Goal: Transaction & Acquisition: Download file/media

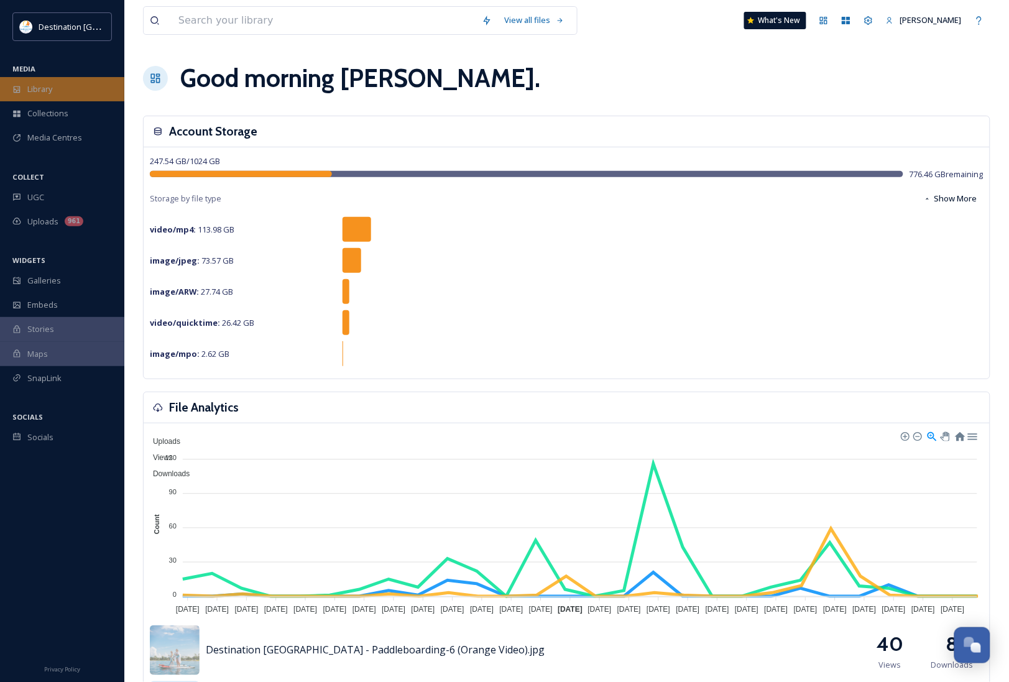
click at [66, 80] on div "Library" at bounding box center [62, 89] width 124 height 24
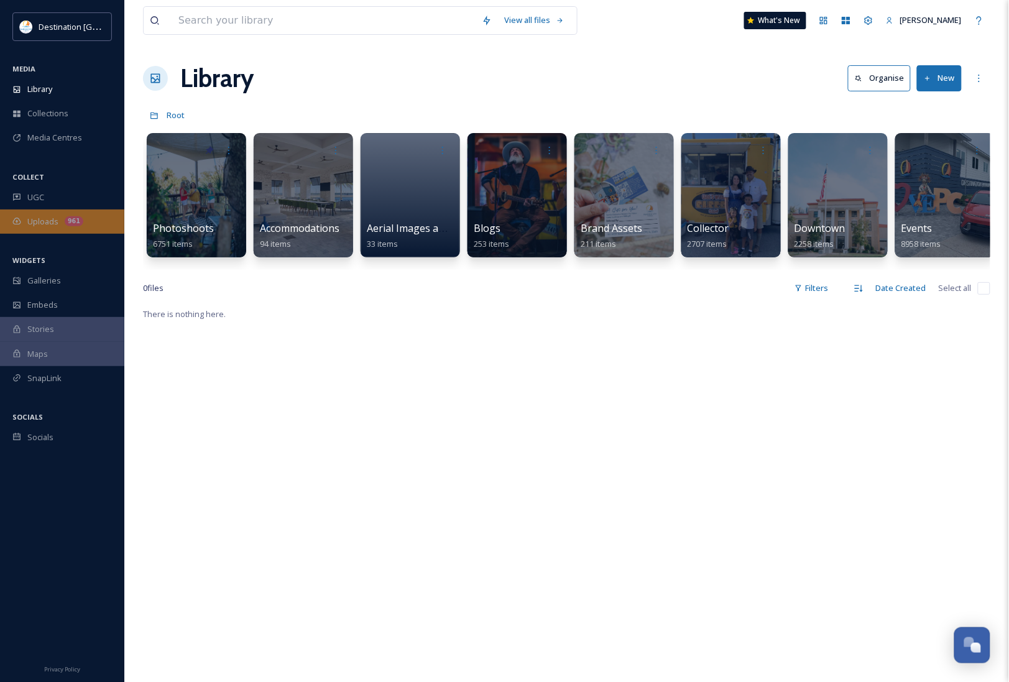
click at [45, 228] on div "Uploads 961" at bounding box center [62, 221] width 124 height 24
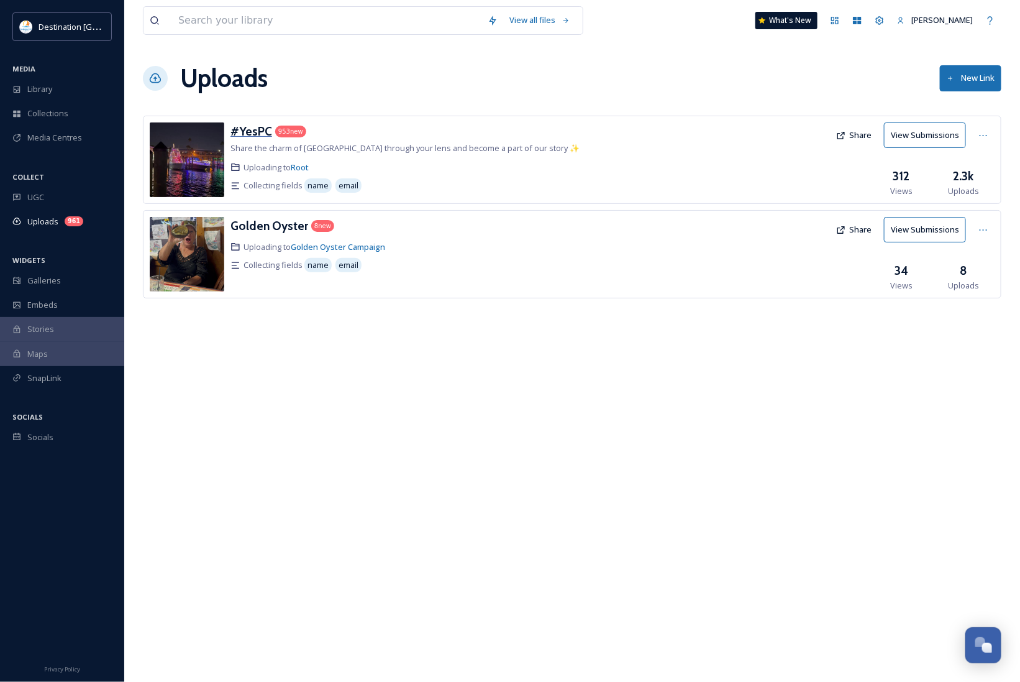
click at [243, 131] on h3 "#YesPC" at bounding box center [252, 131] width 42 height 15
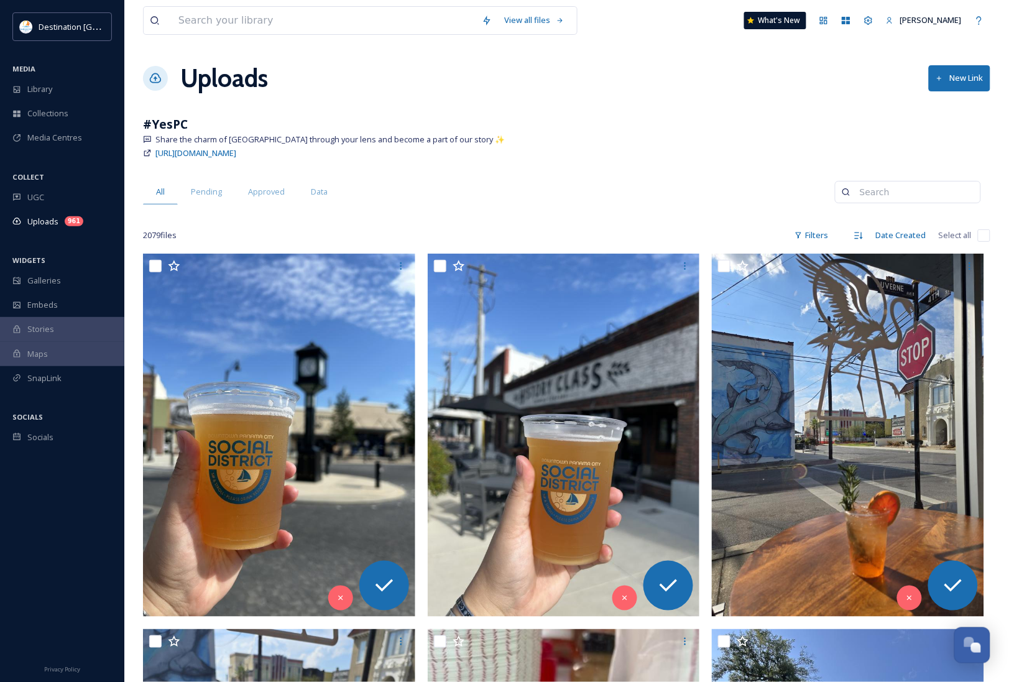
click at [385, 80] on div "Uploads New Link" at bounding box center [566, 78] width 847 height 37
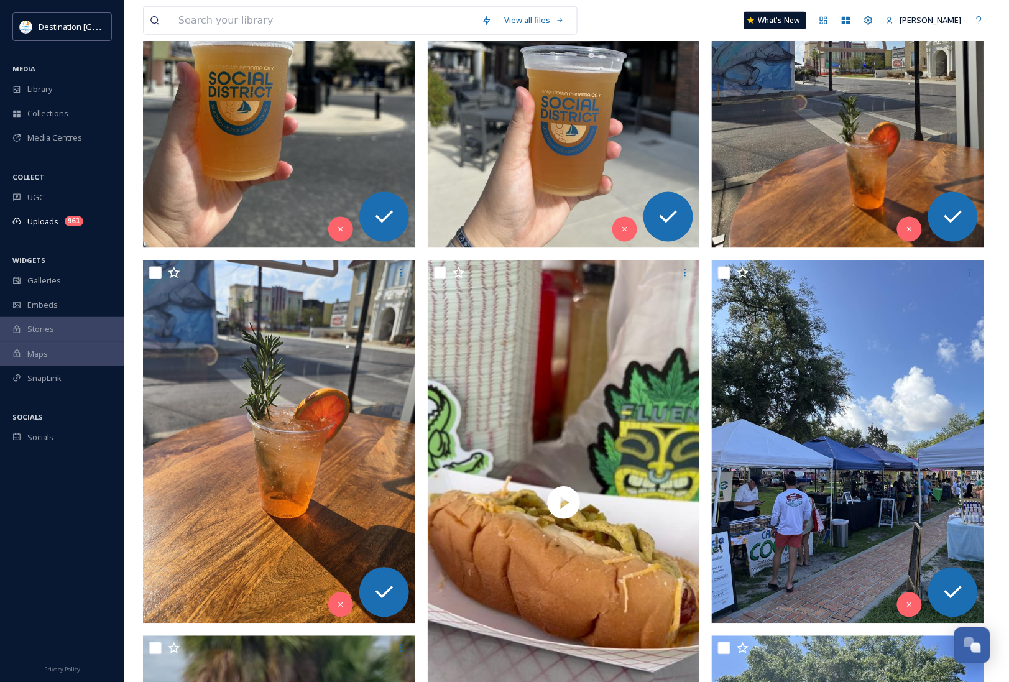
scroll to position [155, 0]
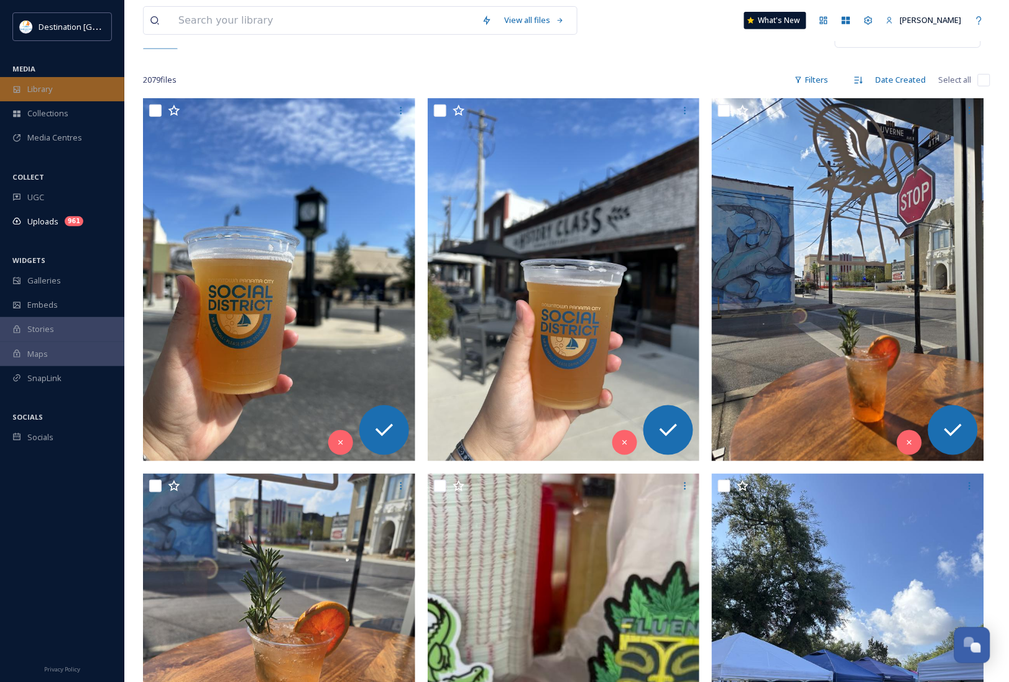
click at [32, 78] on div "Library" at bounding box center [62, 89] width 124 height 24
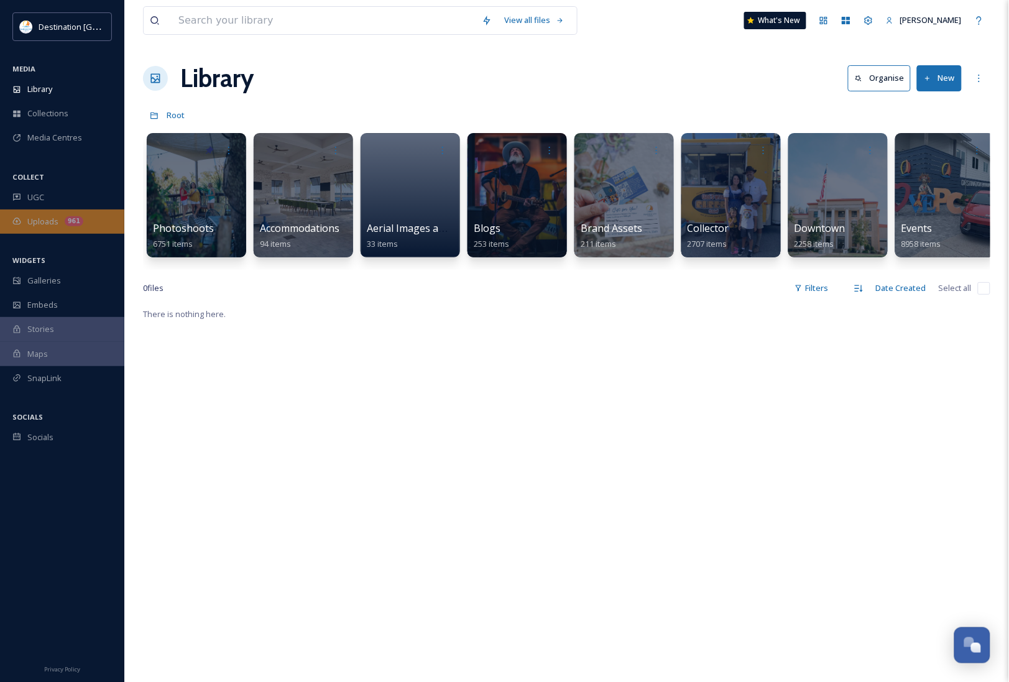
click at [35, 224] on span "Uploads" at bounding box center [42, 222] width 31 height 12
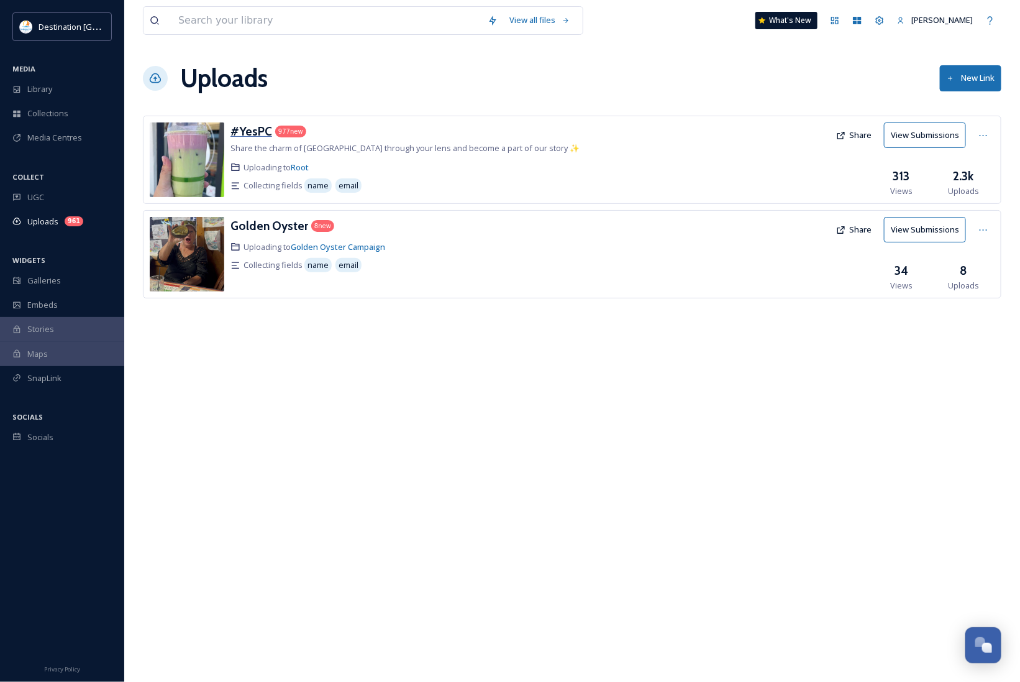
click at [234, 132] on h3 "#YesPC" at bounding box center [252, 131] width 42 height 15
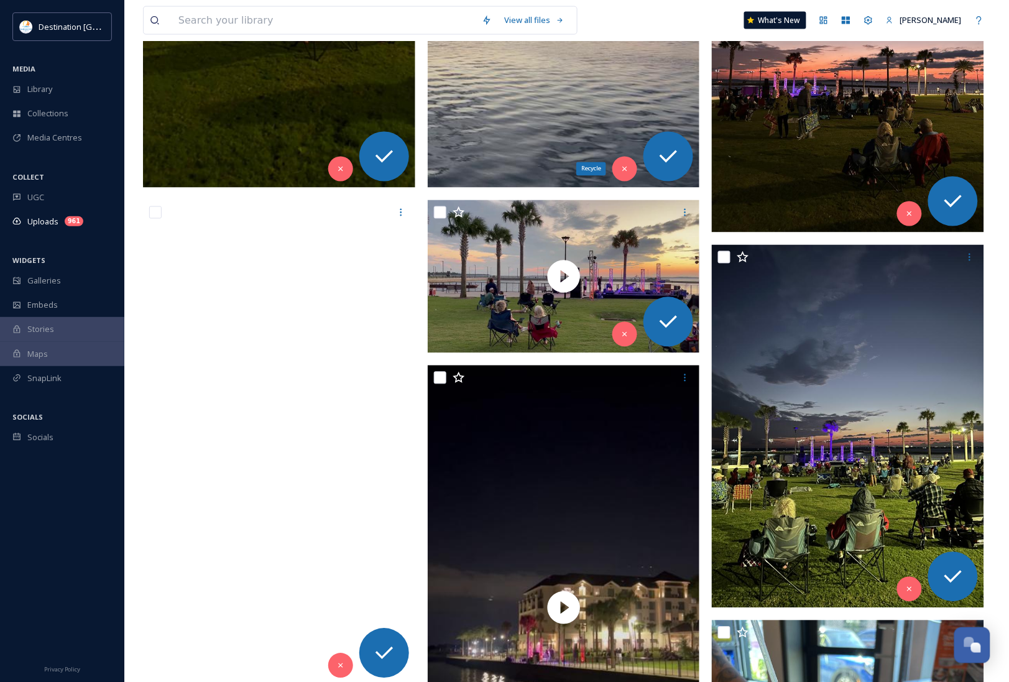
scroll to position [544, 0]
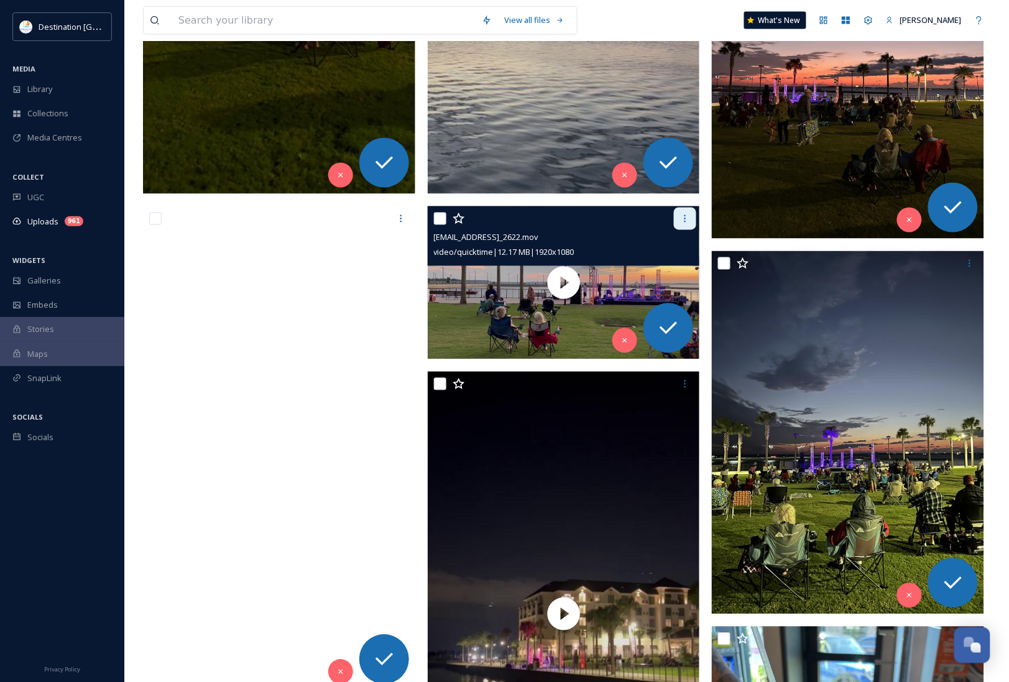
click at [684, 226] on div at bounding box center [685, 219] width 22 height 22
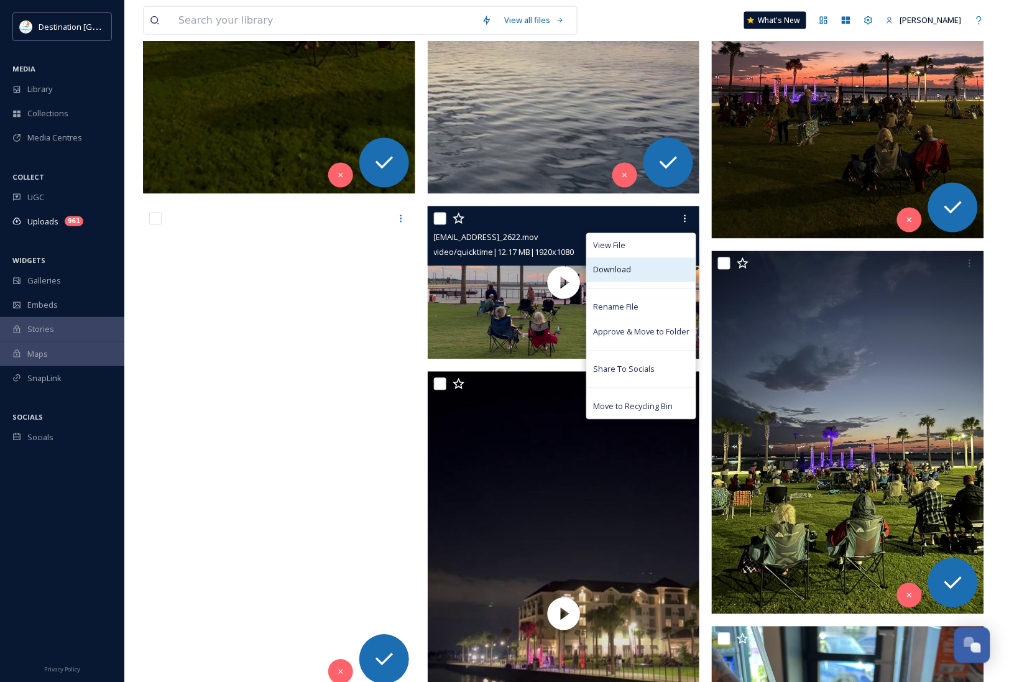
click at [661, 277] on div "Download" at bounding box center [641, 270] width 109 height 24
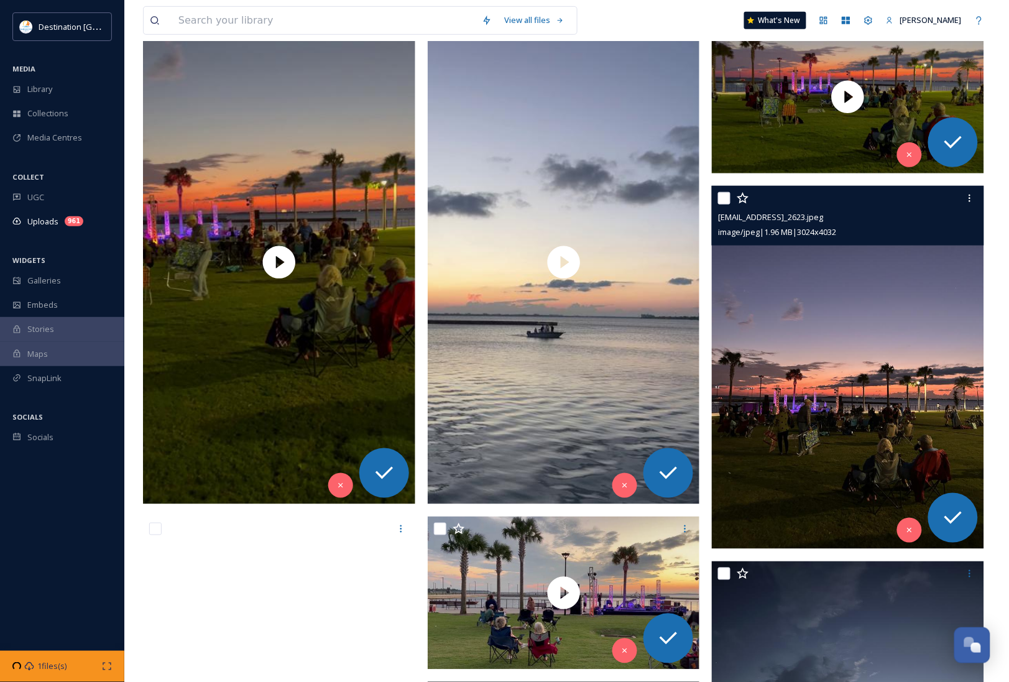
scroll to position [233, 0]
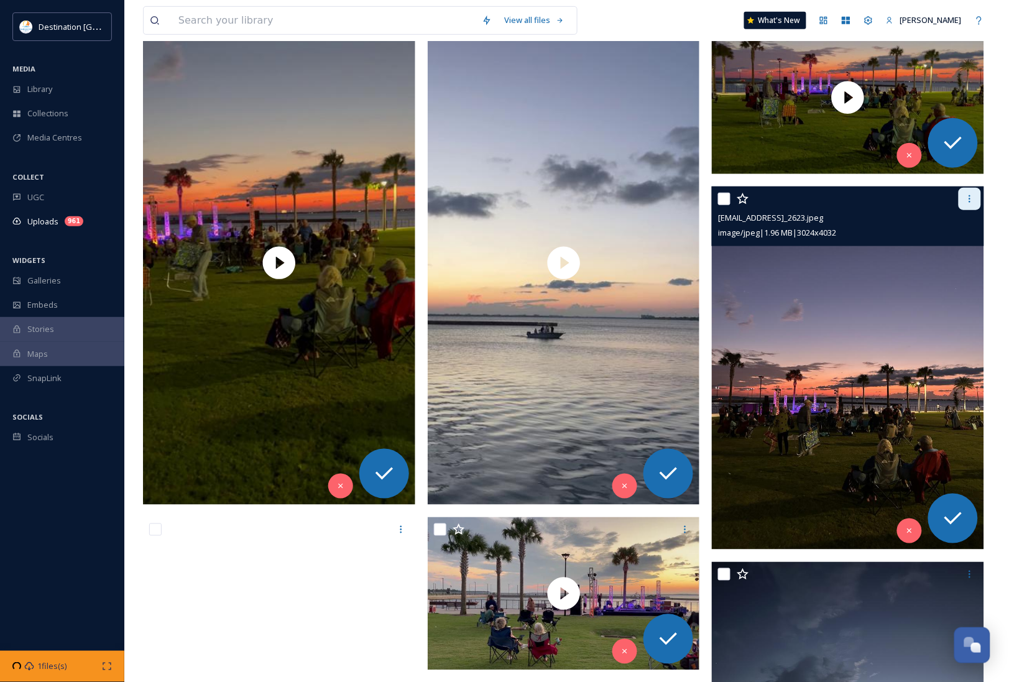
click at [961, 203] on div at bounding box center [969, 199] width 22 height 22
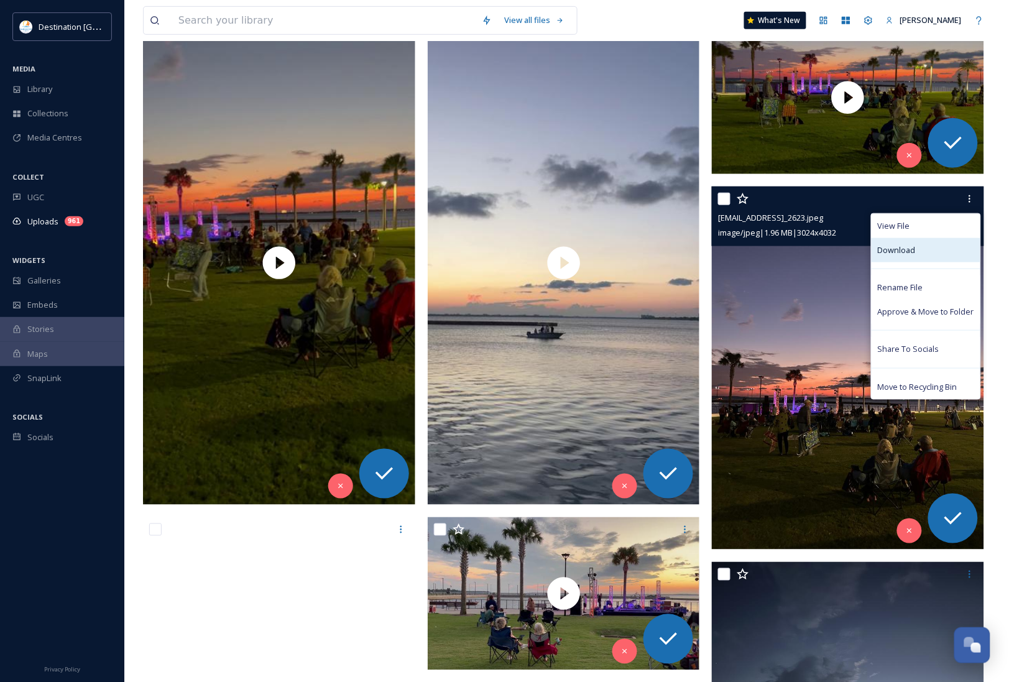
click at [940, 260] on div "Download" at bounding box center [925, 250] width 109 height 24
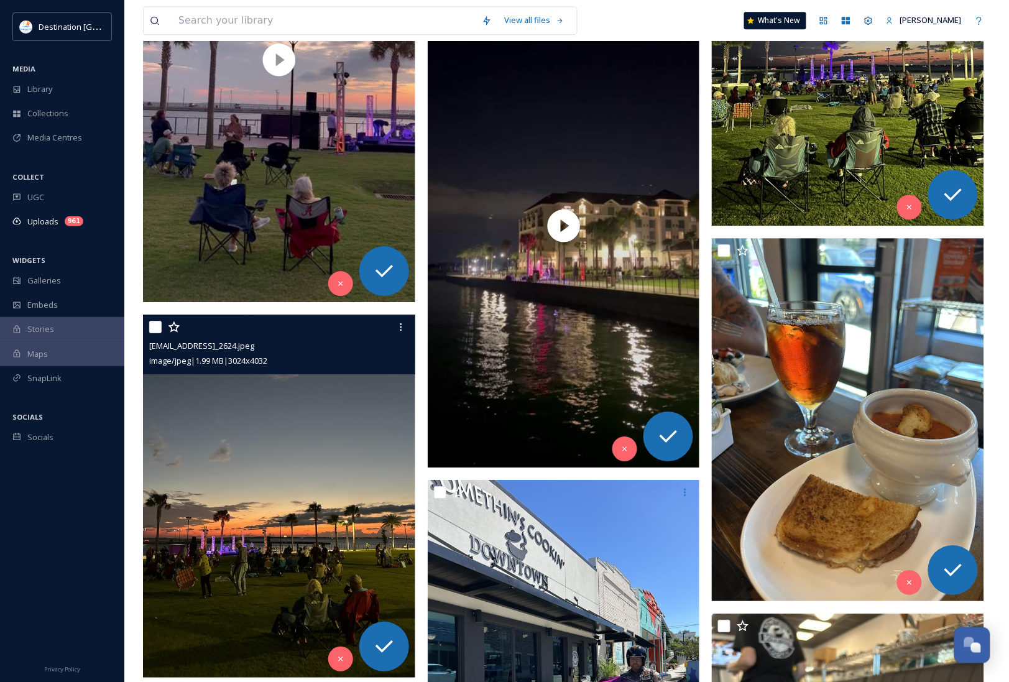
scroll to position [1010, 0]
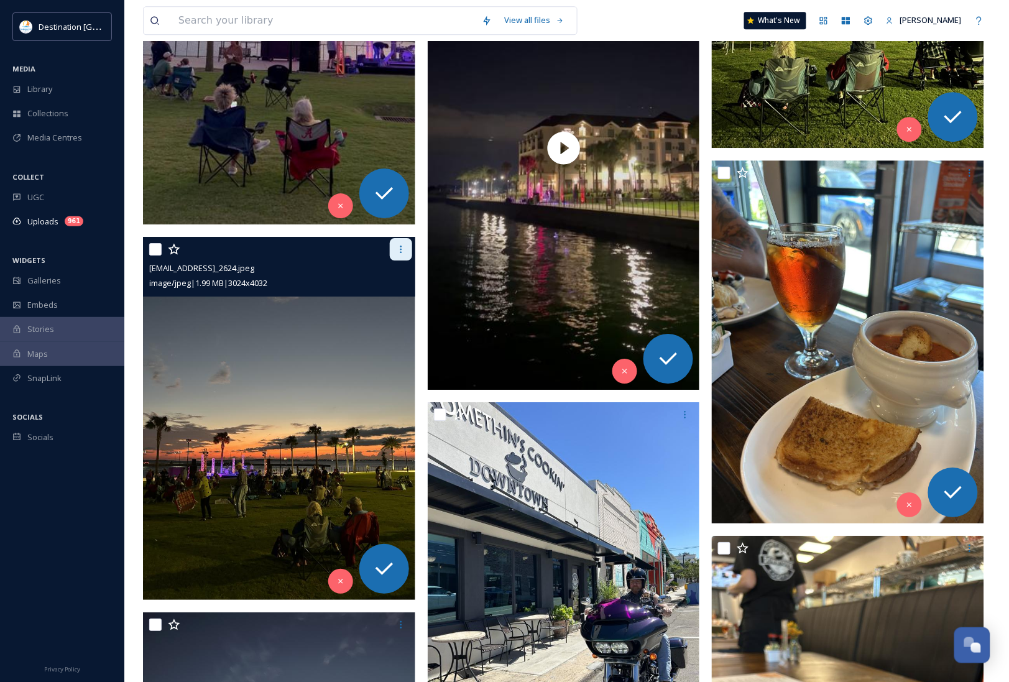
click at [398, 246] on icon at bounding box center [401, 249] width 10 height 10
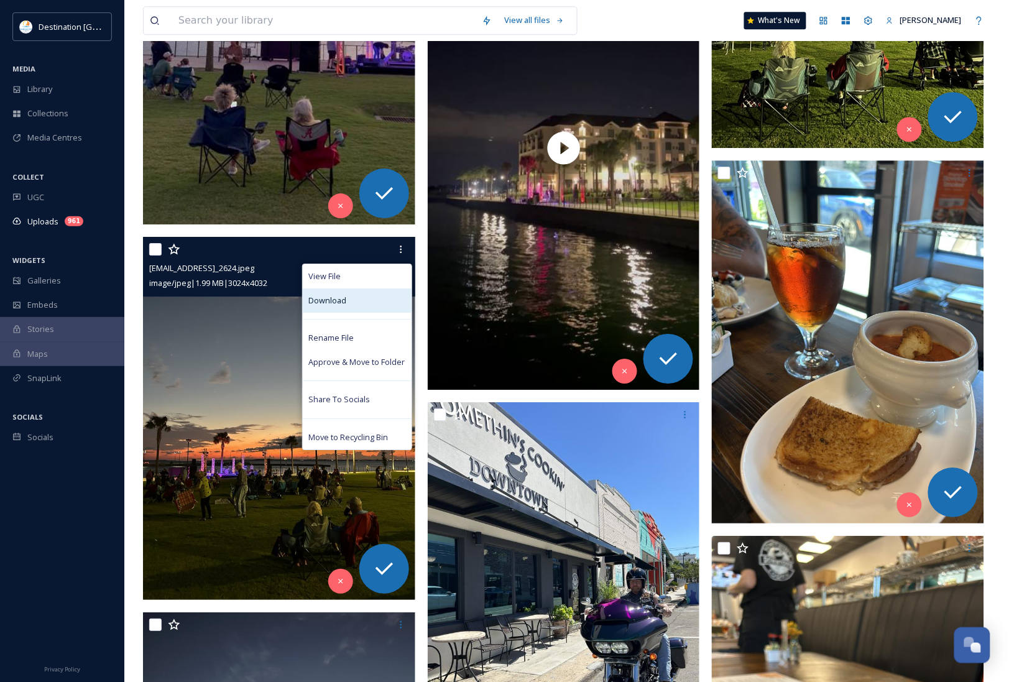
click at [355, 306] on div "Download" at bounding box center [357, 300] width 109 height 24
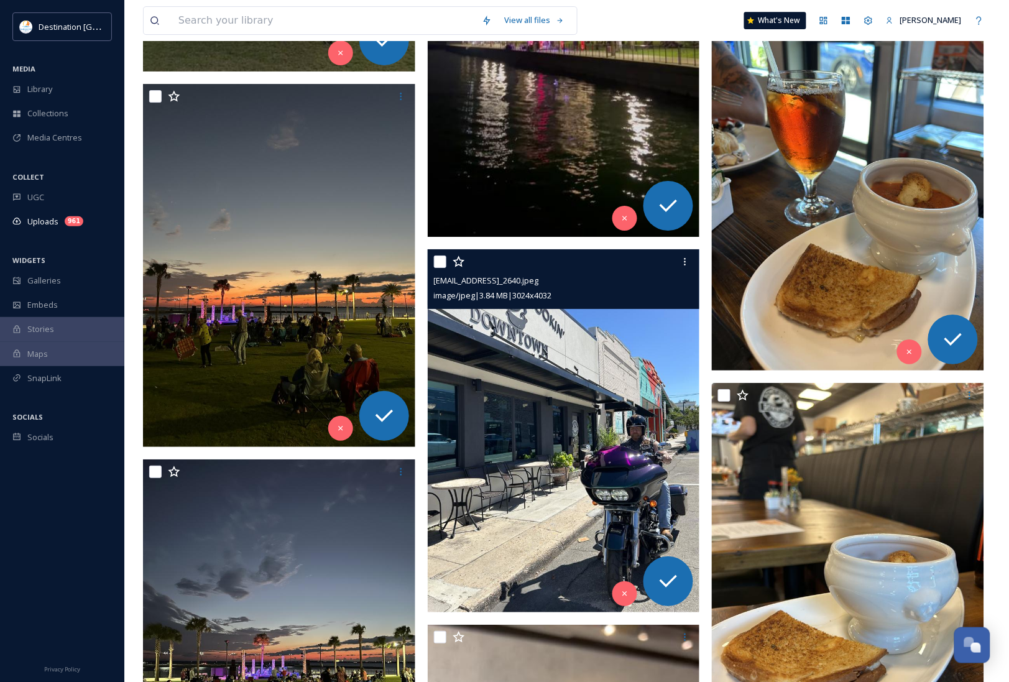
scroll to position [1165, 0]
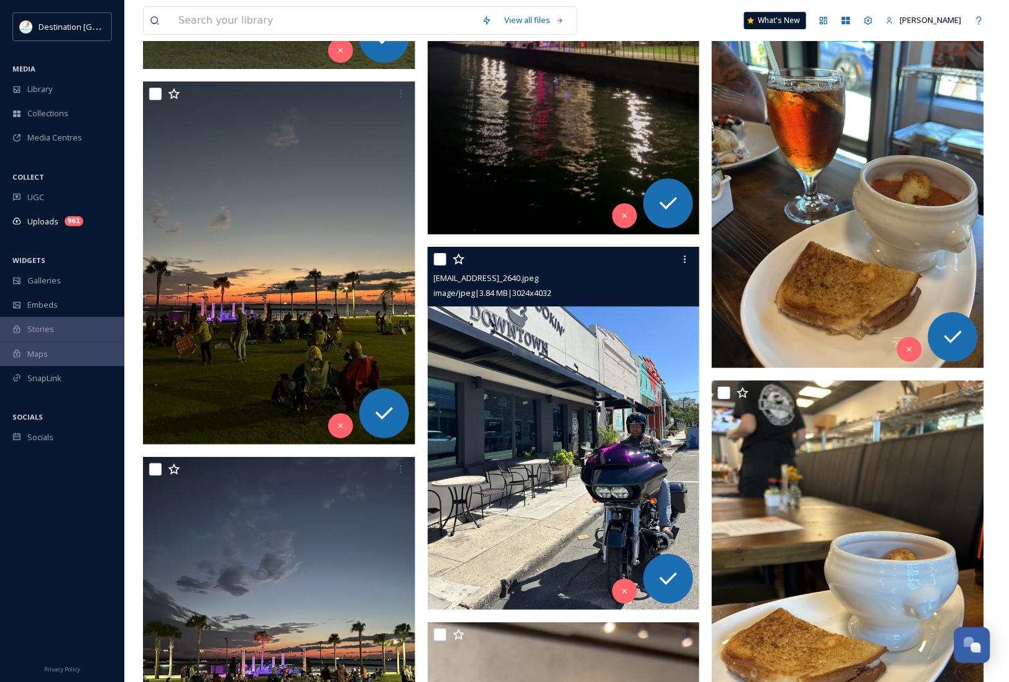
click at [642, 446] on img at bounding box center [564, 428] width 272 height 363
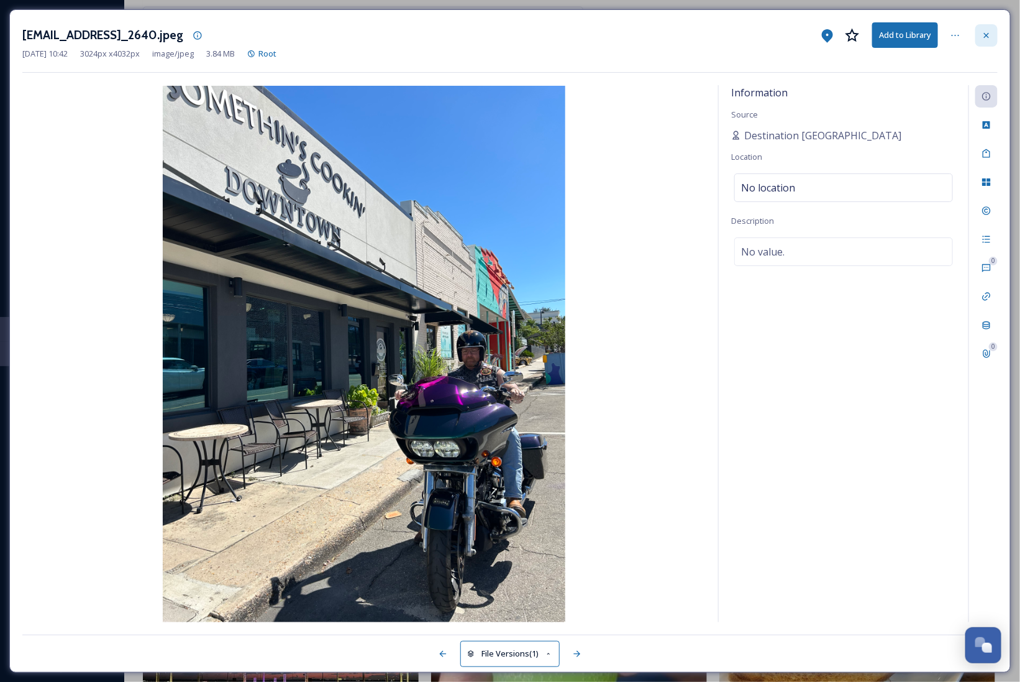
click at [982, 34] on icon at bounding box center [987, 35] width 10 height 10
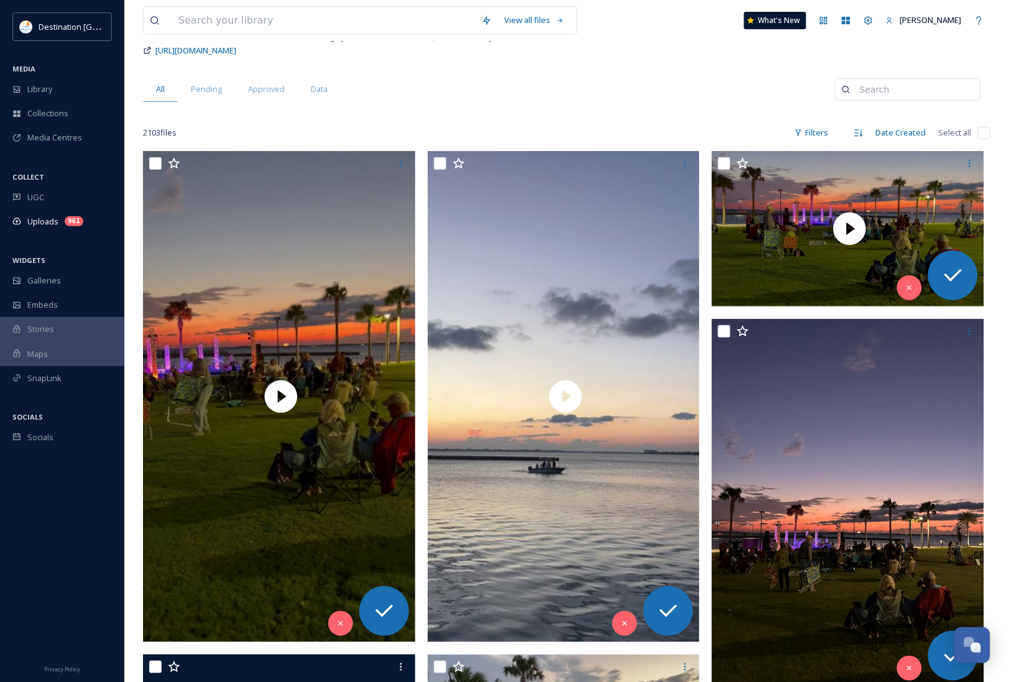
scroll to position [155, 0]
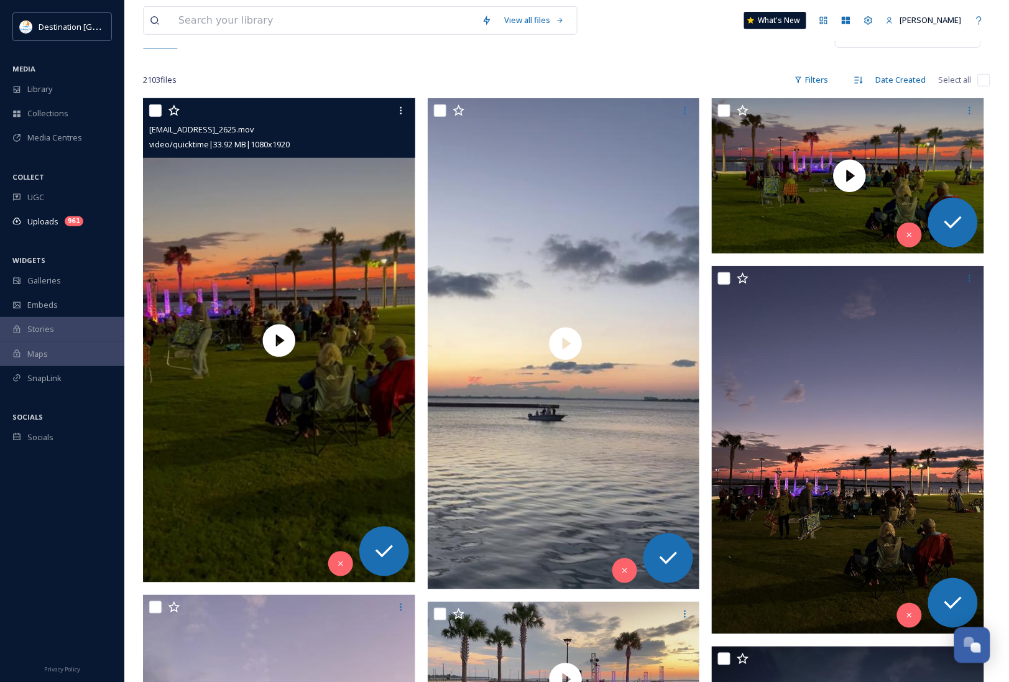
click at [149, 114] on input "checkbox" at bounding box center [155, 110] width 12 height 12
checkbox input "true"
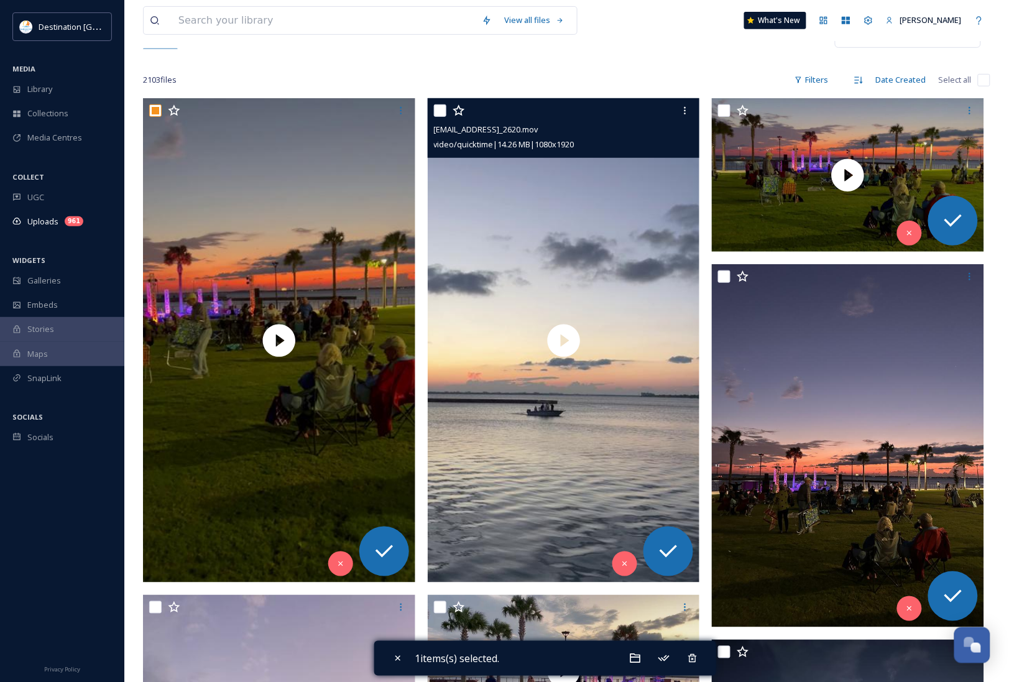
click at [442, 112] on input "checkbox" at bounding box center [440, 110] width 12 height 12
checkbox input "true"
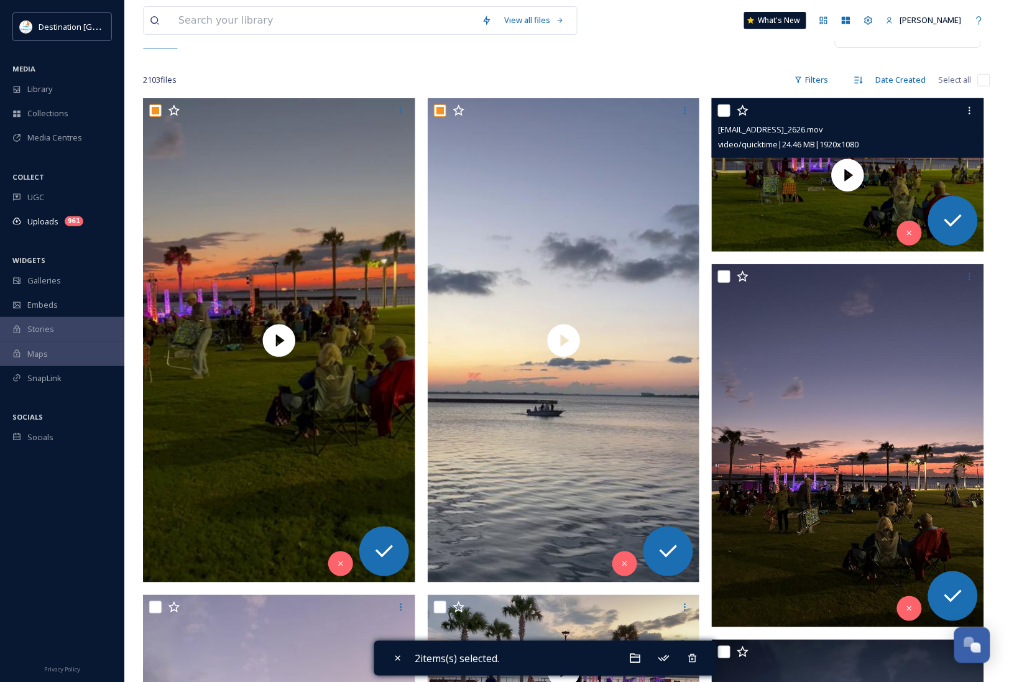
click at [721, 109] on input "checkbox" at bounding box center [724, 110] width 12 height 12
checkbox input "true"
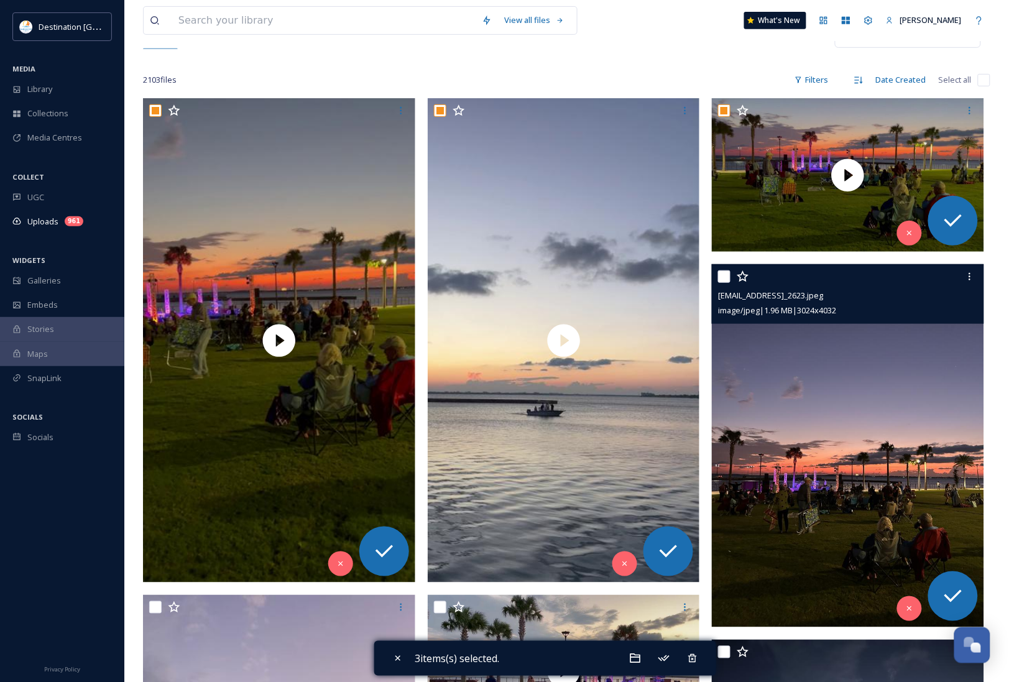
click at [721, 280] on input "checkbox" at bounding box center [724, 276] width 12 height 12
checkbox input "true"
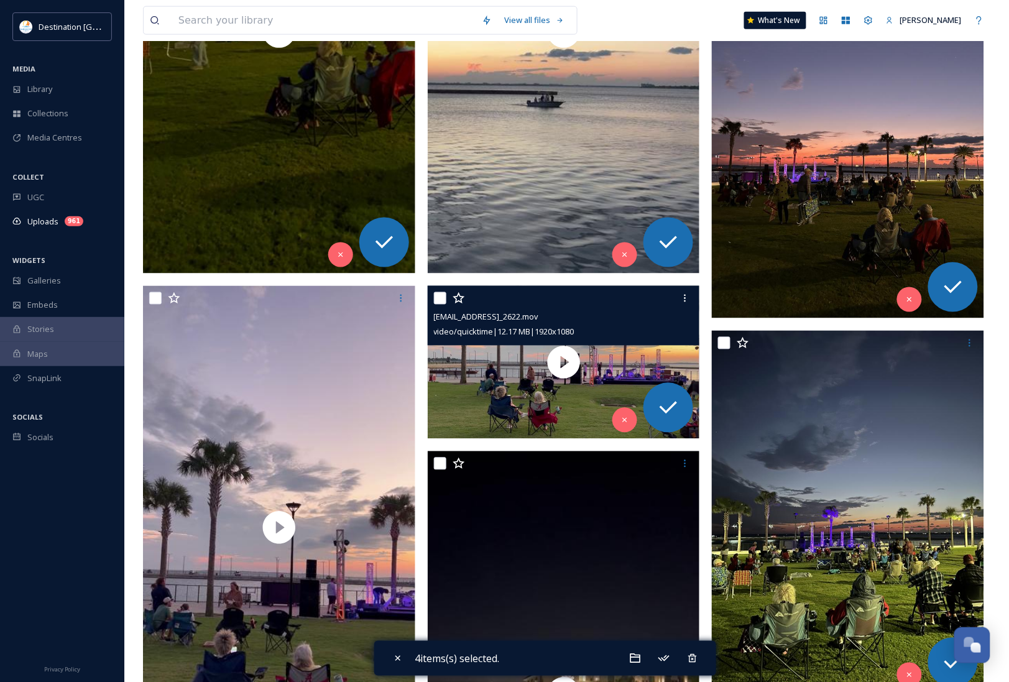
scroll to position [466, 0]
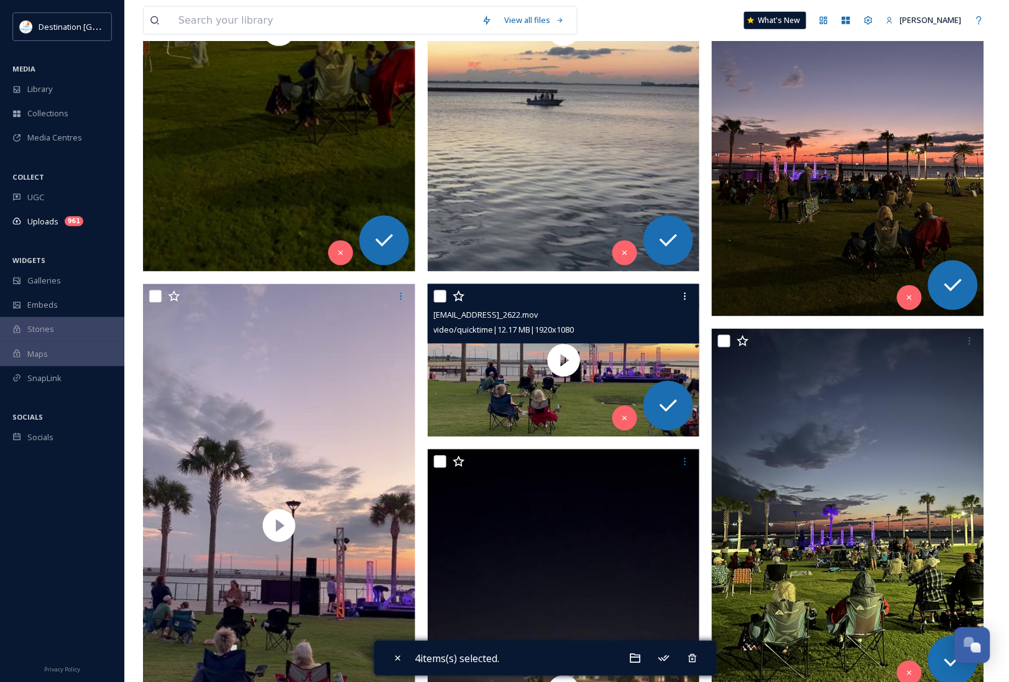
click at [443, 298] on input "checkbox" at bounding box center [440, 296] width 12 height 12
checkbox input "true"
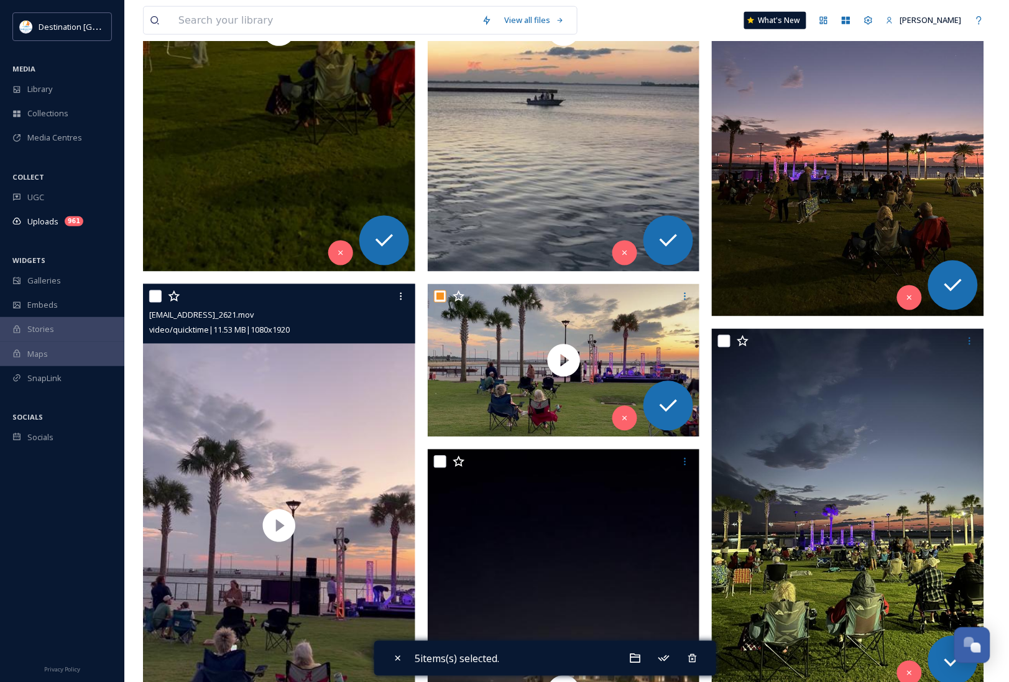
click at [158, 298] on input "checkbox" at bounding box center [155, 296] width 12 height 12
checkbox input "true"
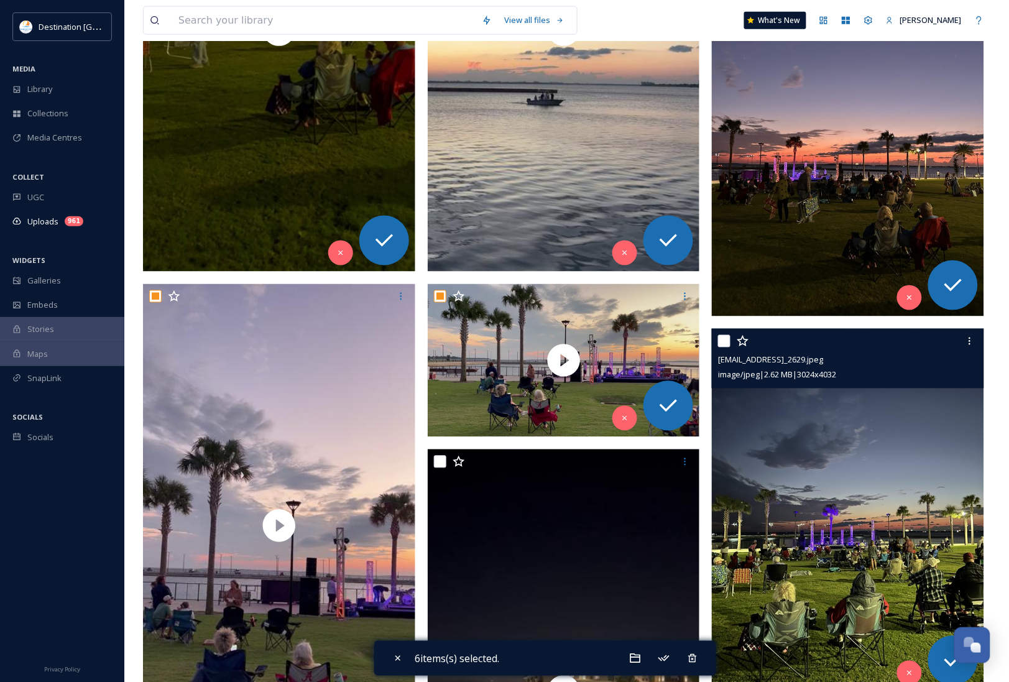
click at [729, 344] on input "checkbox" at bounding box center [724, 341] width 12 height 12
checkbox input "true"
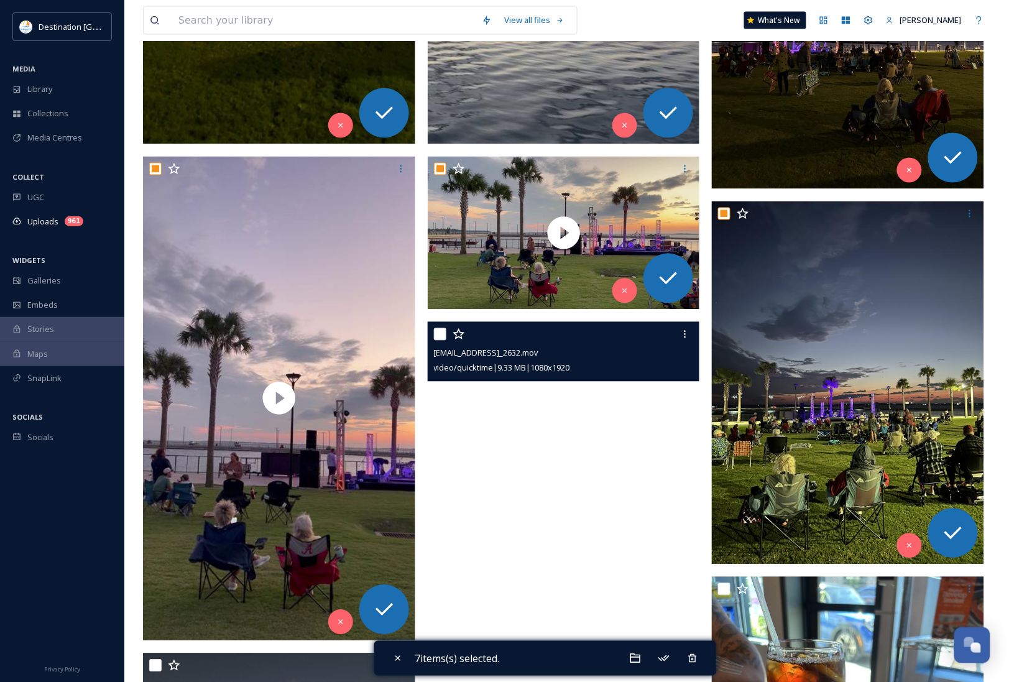
scroll to position [777, 0]
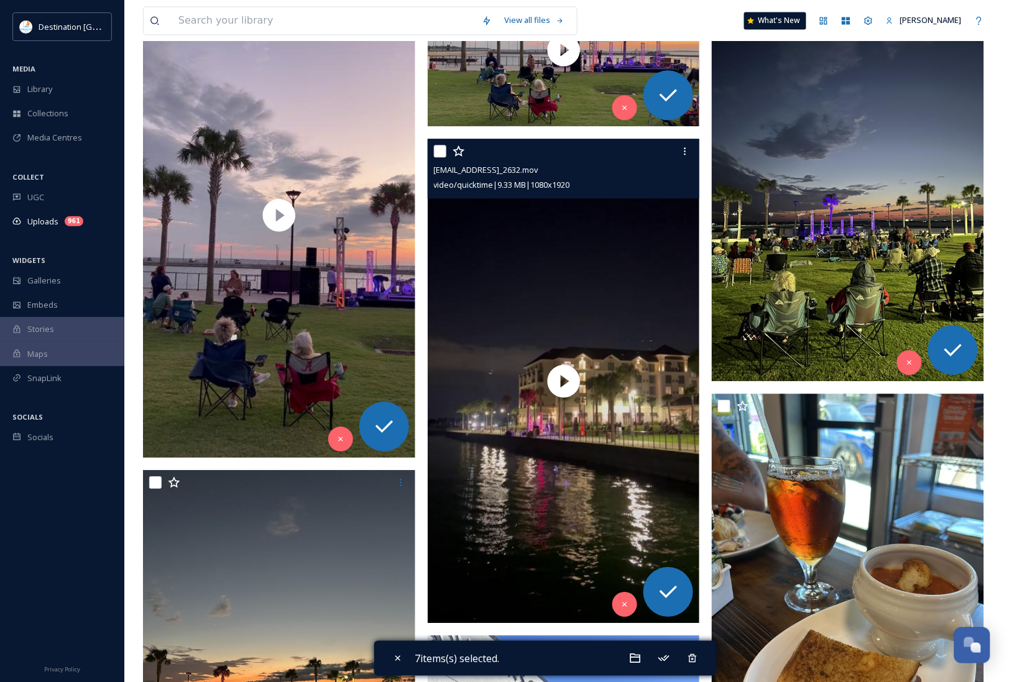
click at [436, 155] on input "checkbox" at bounding box center [440, 151] width 12 height 12
checkbox input "true"
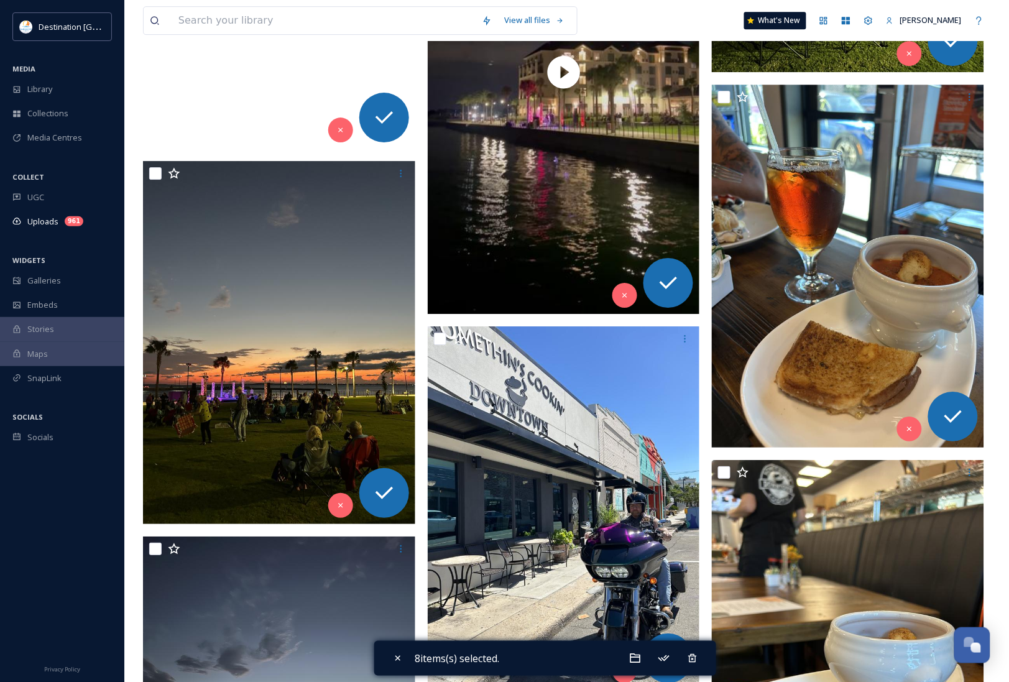
scroll to position [1087, 0]
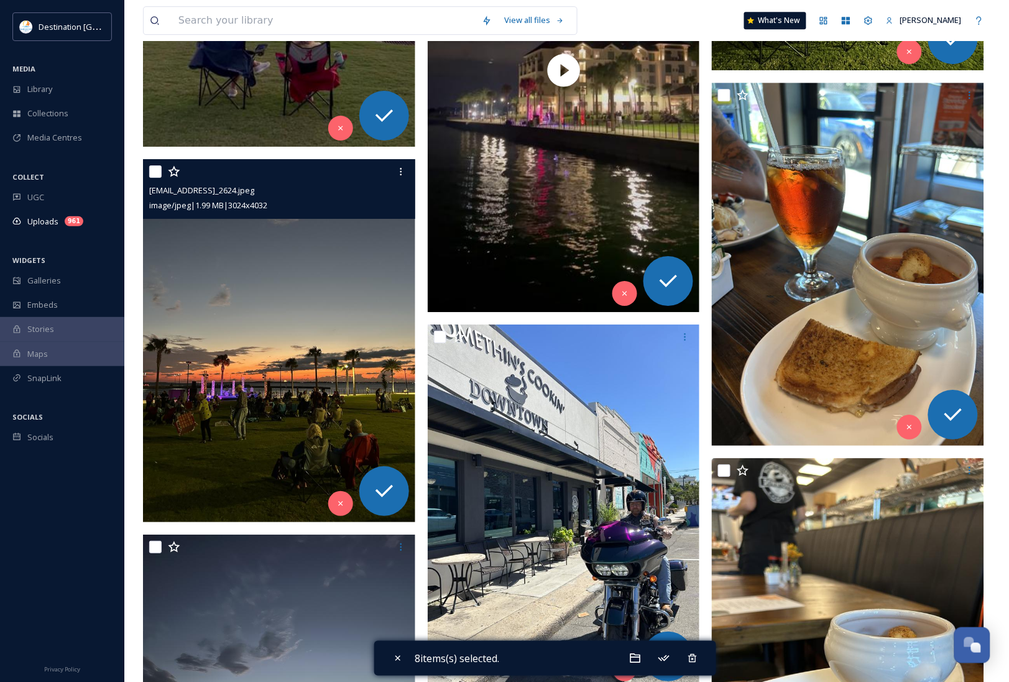
click at [153, 171] on input "checkbox" at bounding box center [155, 171] width 12 height 12
checkbox input "true"
click at [341, 508] on icon at bounding box center [340, 503] width 9 height 9
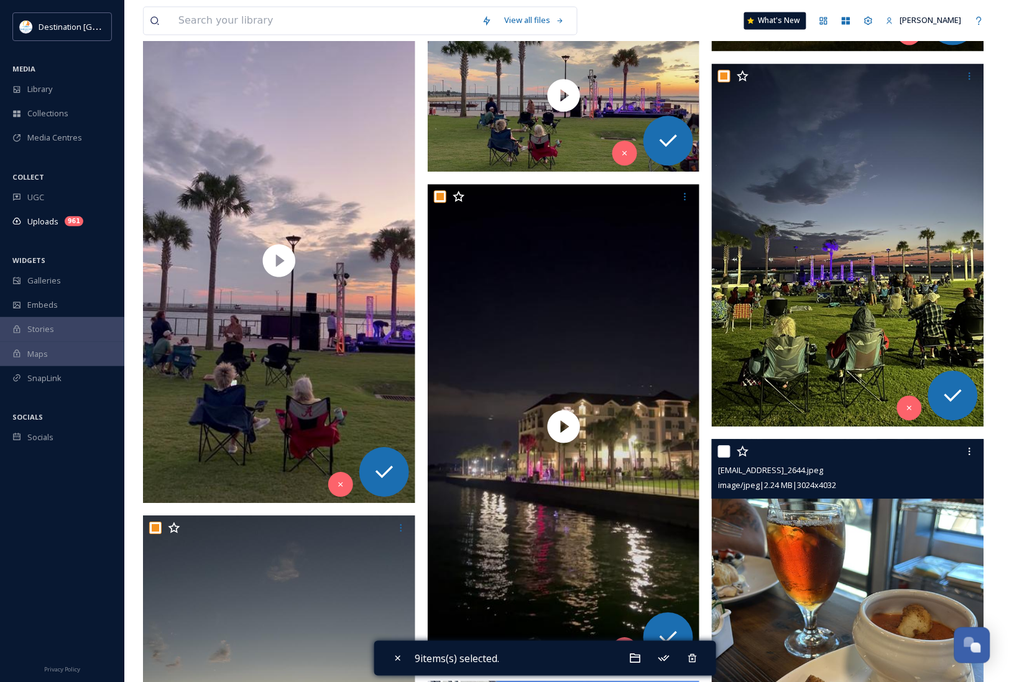
scroll to position [699, 0]
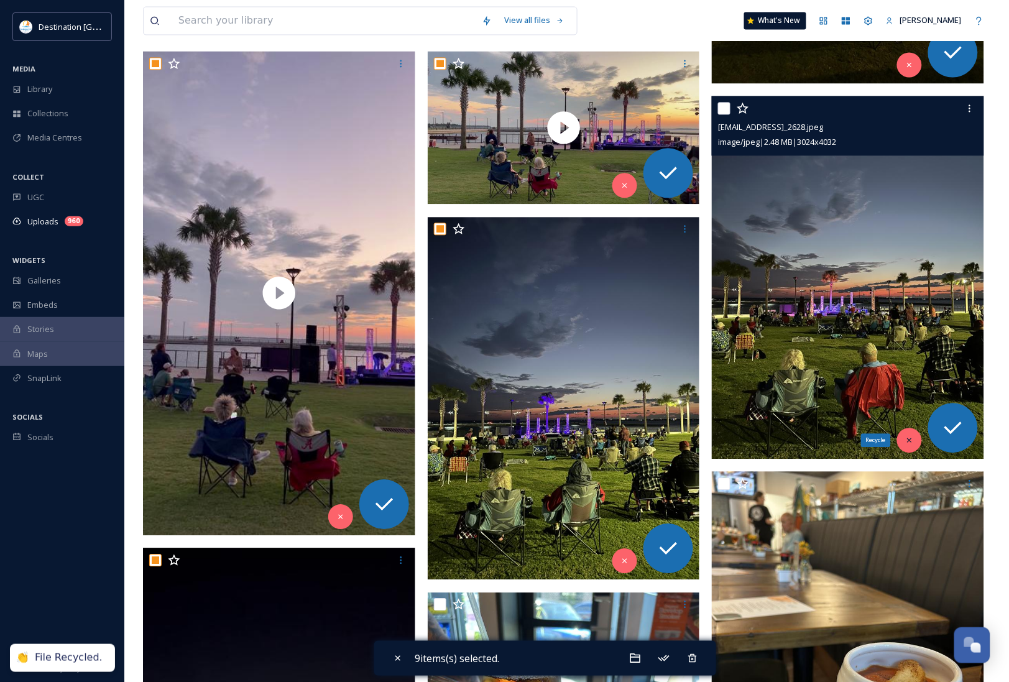
click at [907, 442] on icon at bounding box center [909, 440] width 9 height 9
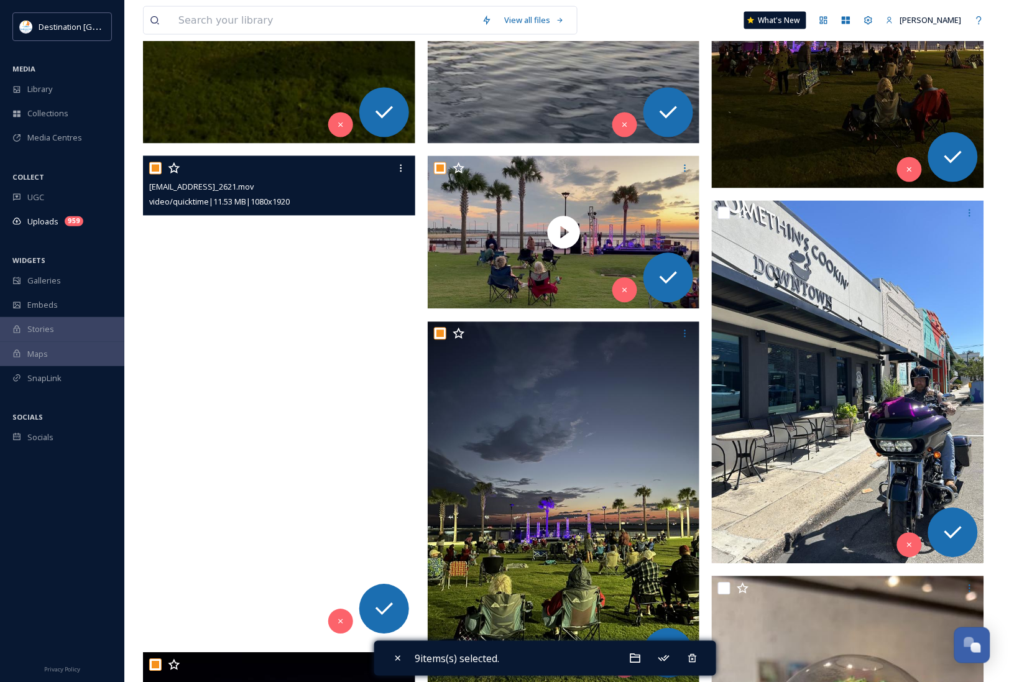
scroll to position [621, 0]
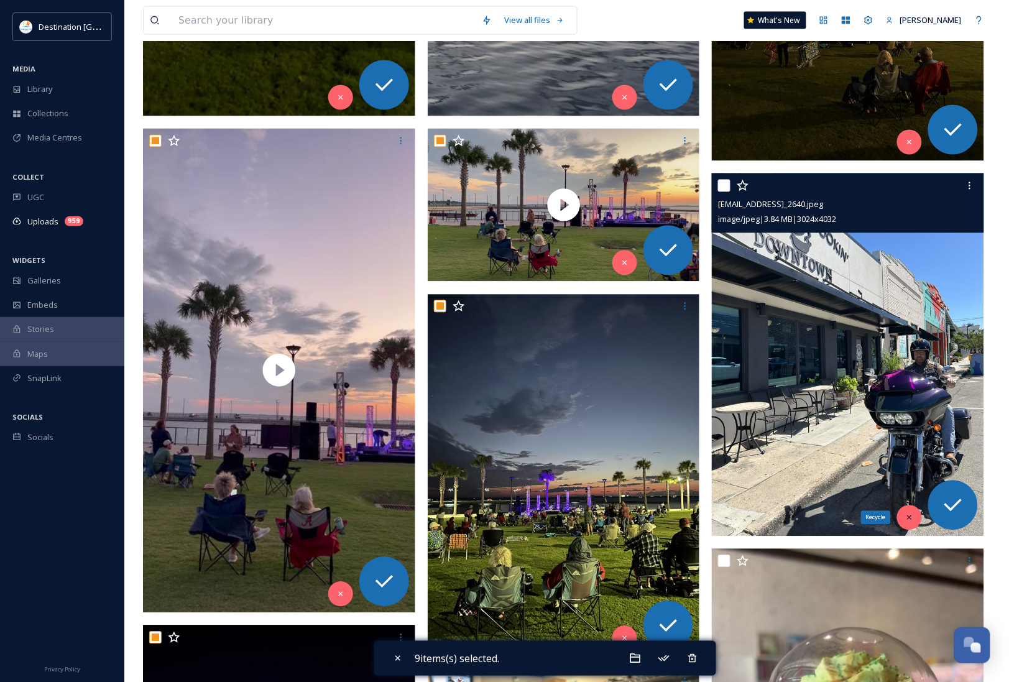
click at [908, 526] on div "Recycle" at bounding box center [909, 517] width 25 height 25
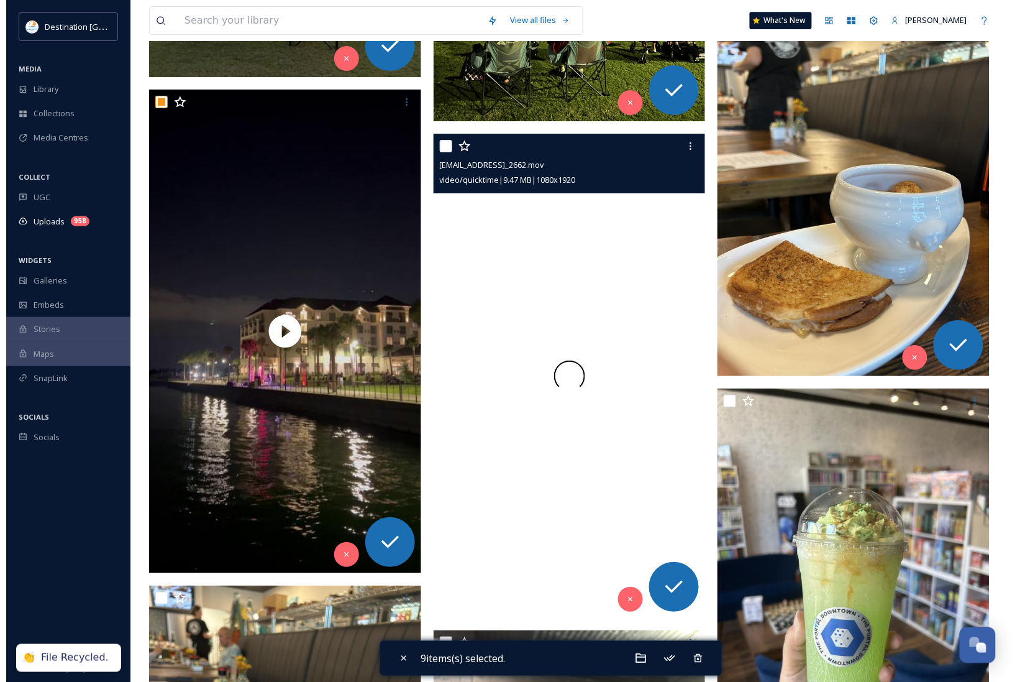
scroll to position [1165, 0]
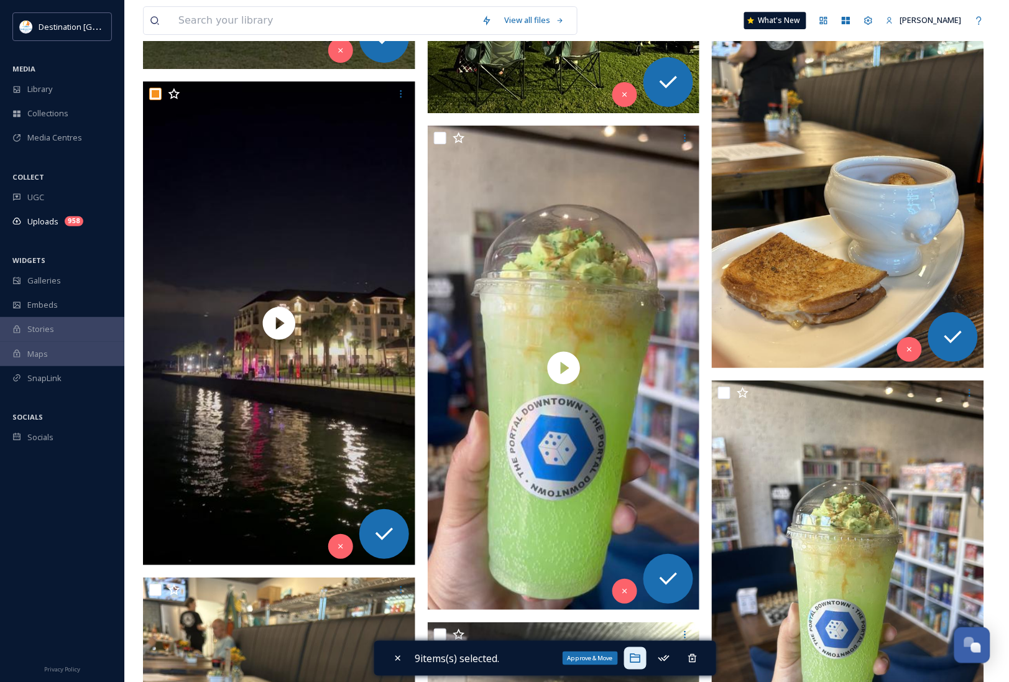
click at [637, 659] on icon at bounding box center [635, 658] width 12 height 12
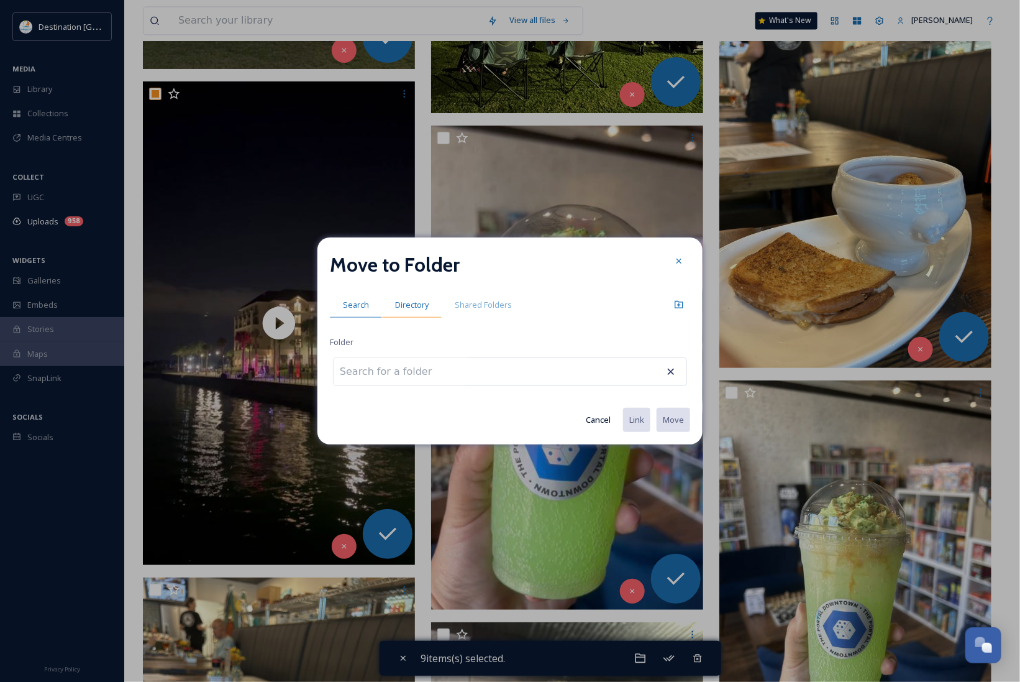
click at [418, 299] on span "Directory" at bounding box center [412, 305] width 34 height 12
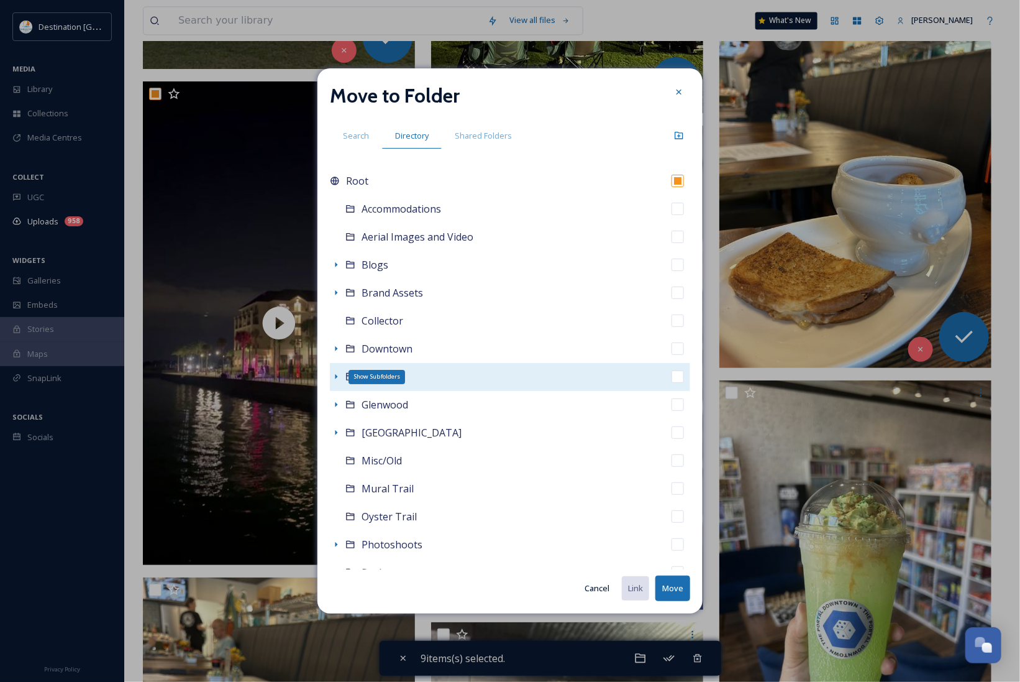
click at [331, 377] on icon at bounding box center [336, 377] width 10 height 10
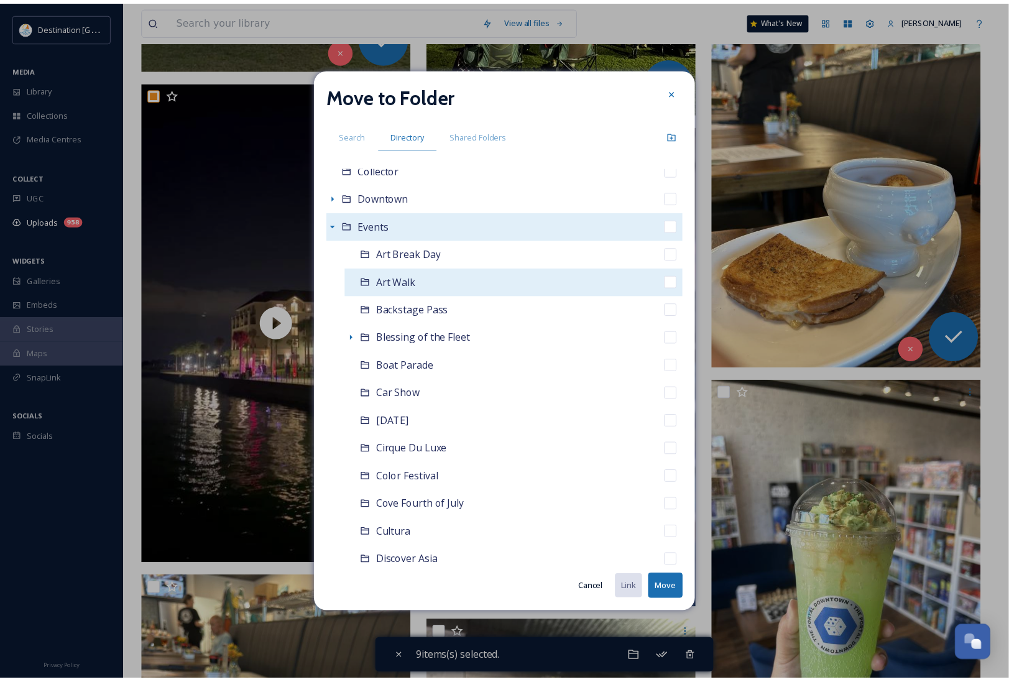
scroll to position [155, 0]
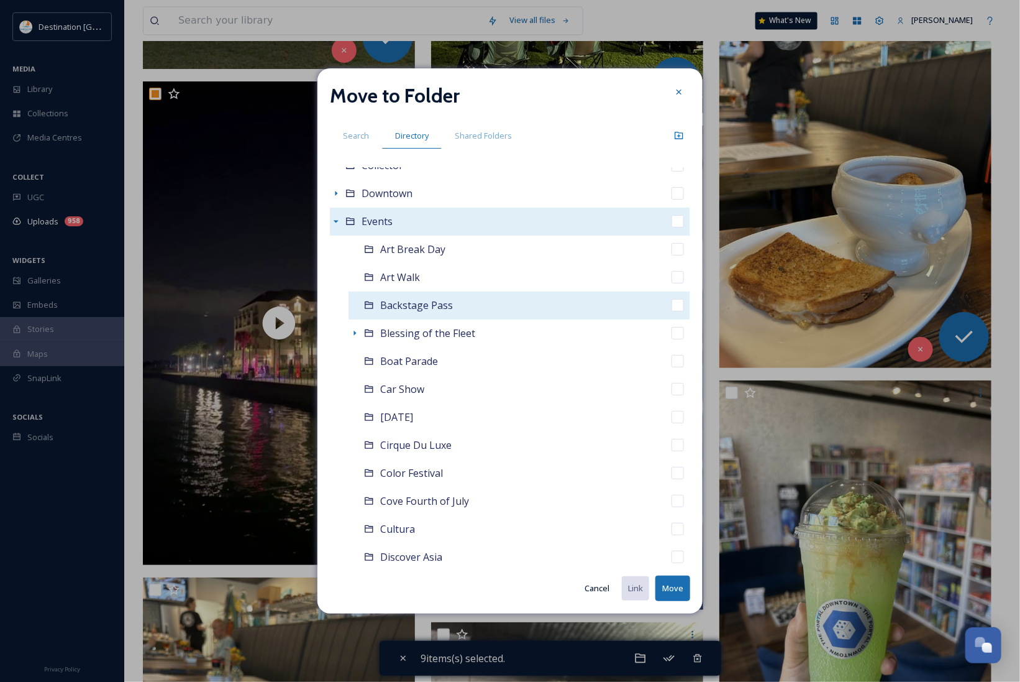
click at [420, 314] on div "Backstage Pass" at bounding box center [520, 305] width 342 height 28
checkbox input "false"
checkbox input "true"
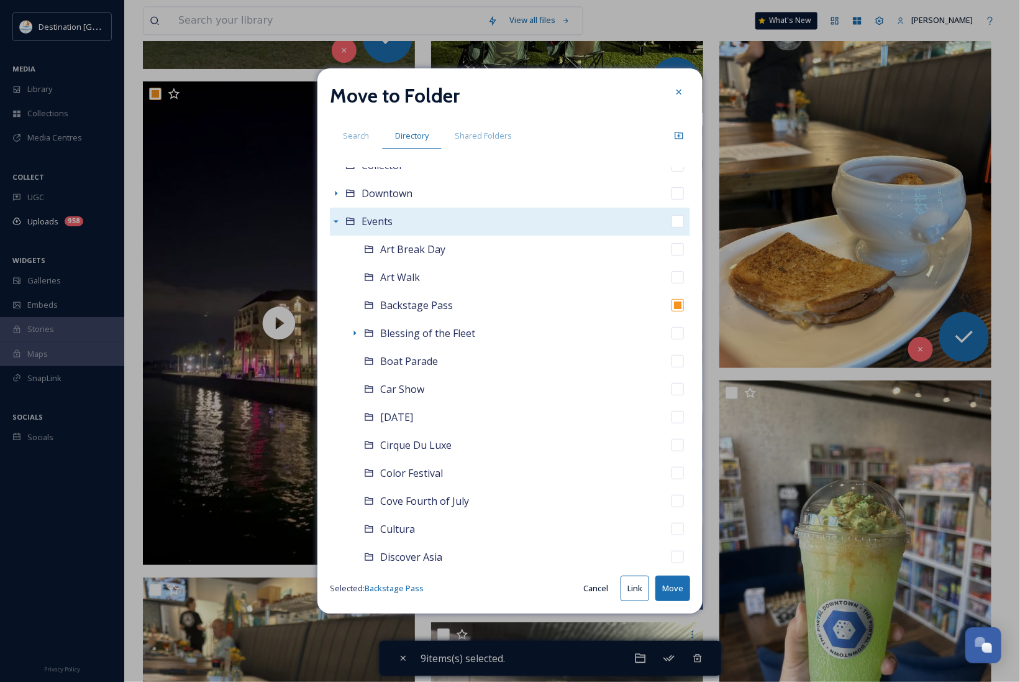
click at [667, 591] on button "Move" at bounding box center [673, 587] width 35 height 25
click at [682, 593] on button "Move" at bounding box center [673, 587] width 35 height 25
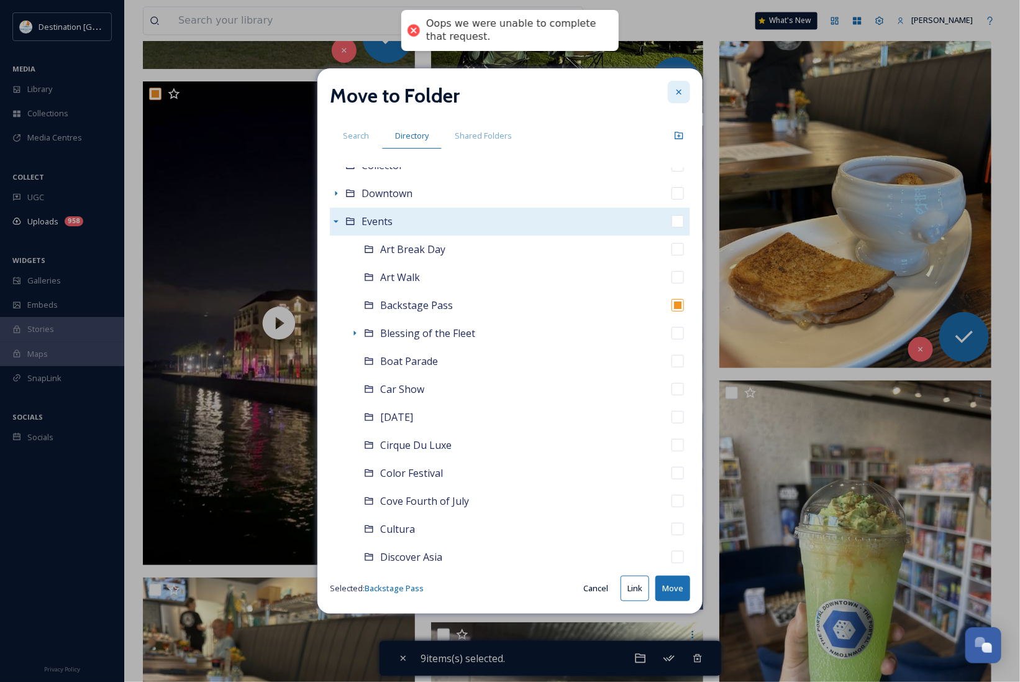
click at [678, 92] on icon at bounding box center [679, 92] width 10 height 10
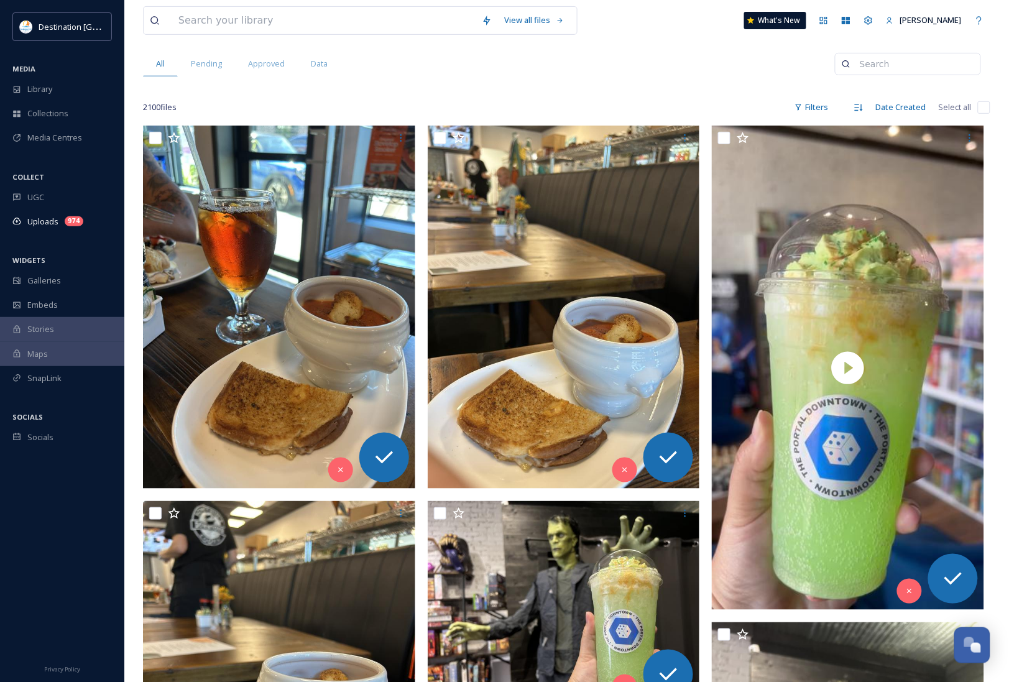
scroll to position [155, 0]
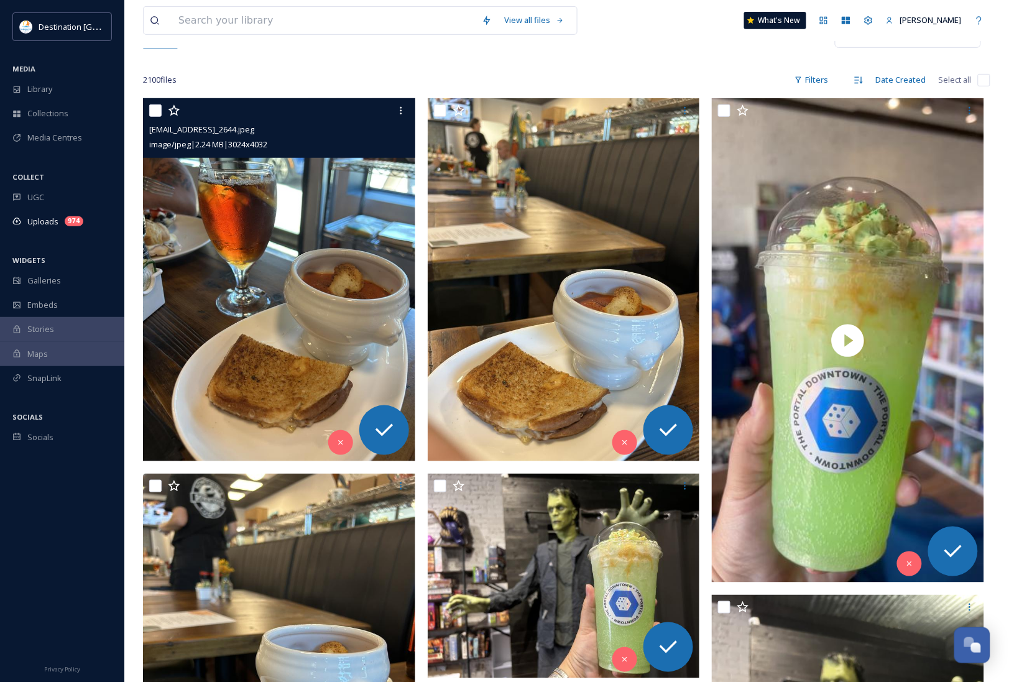
click at [355, 325] on img at bounding box center [279, 279] width 272 height 363
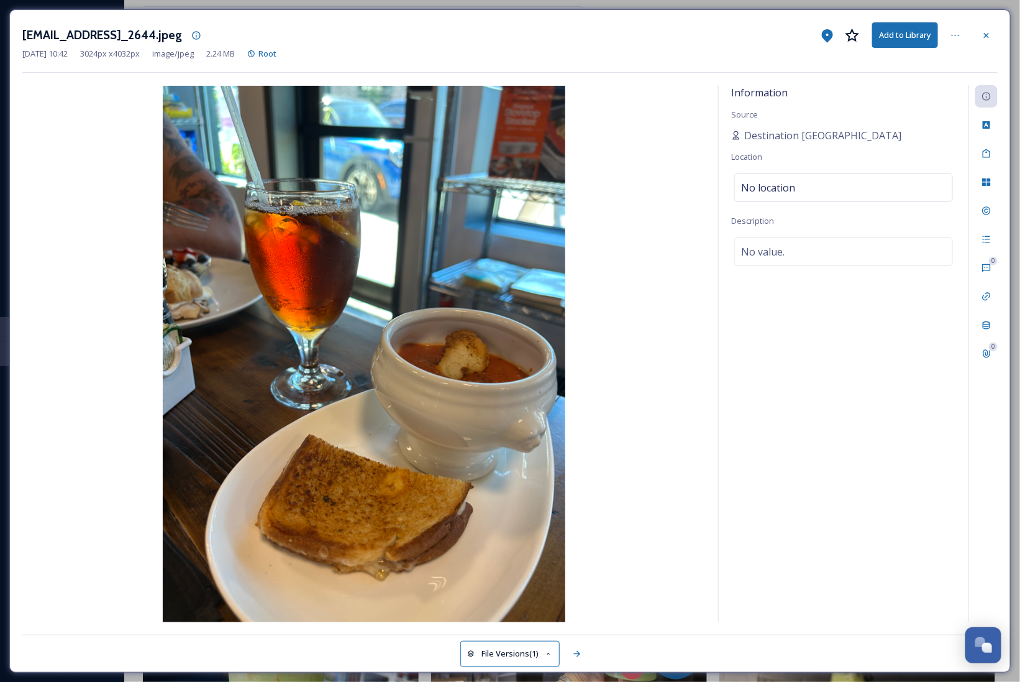
click at [980, 36] on div at bounding box center [987, 35] width 22 height 22
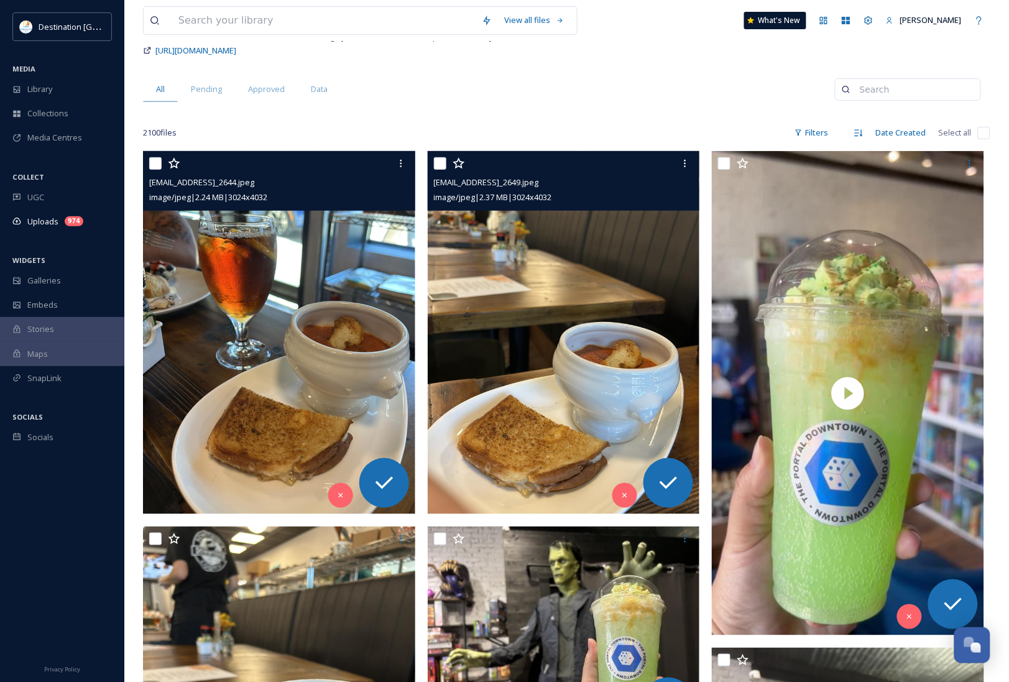
scroll to position [78, 0]
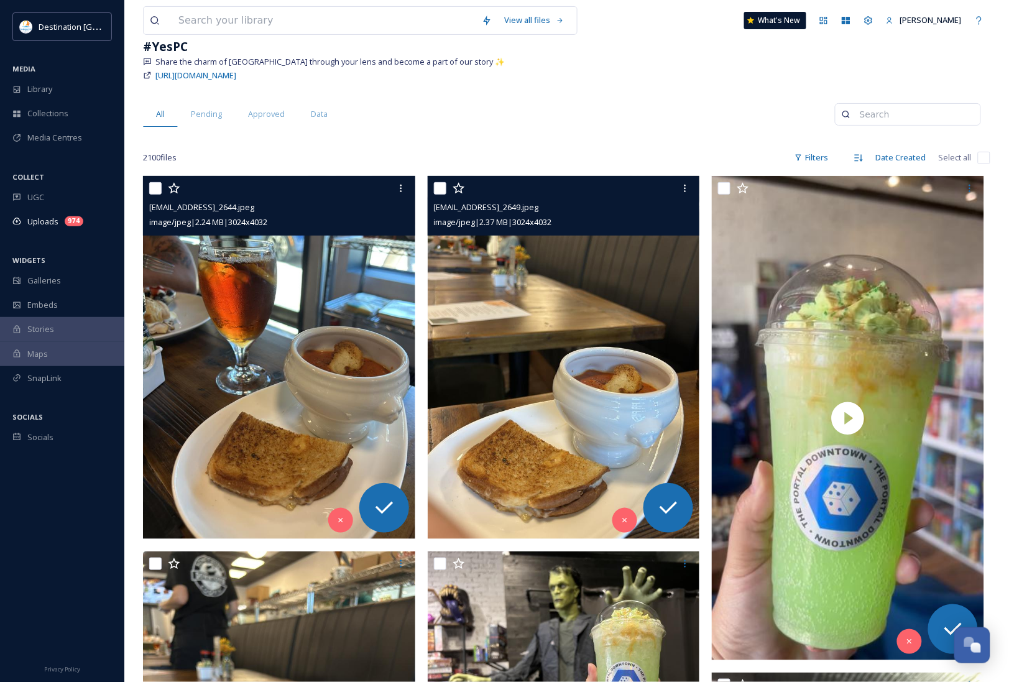
click at [657, 325] on img at bounding box center [564, 357] width 272 height 363
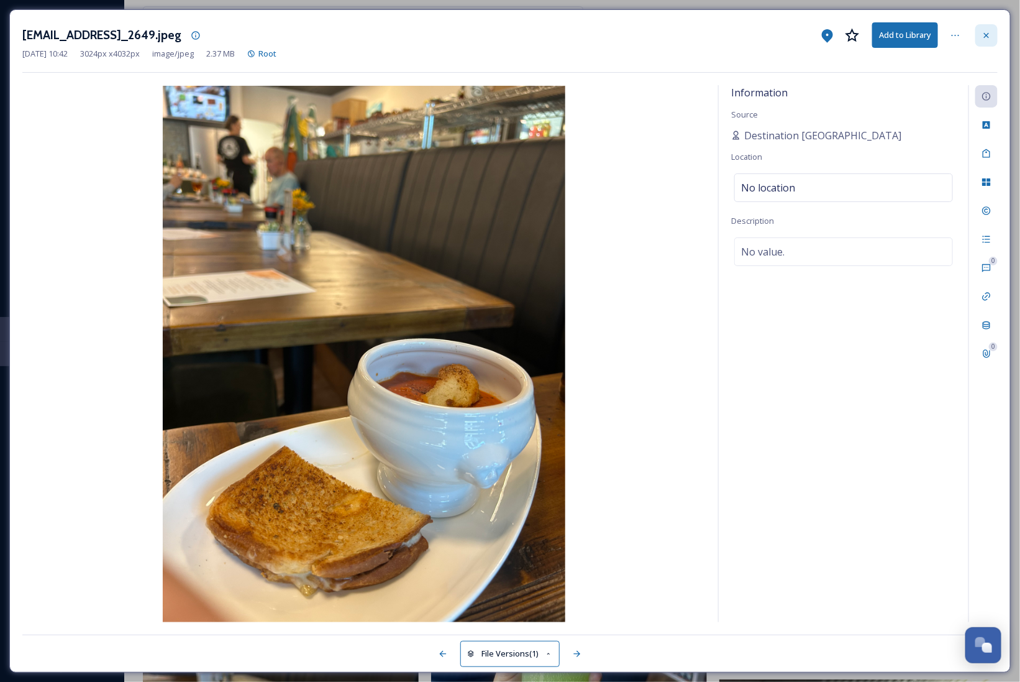
click at [984, 42] on div at bounding box center [987, 35] width 22 height 22
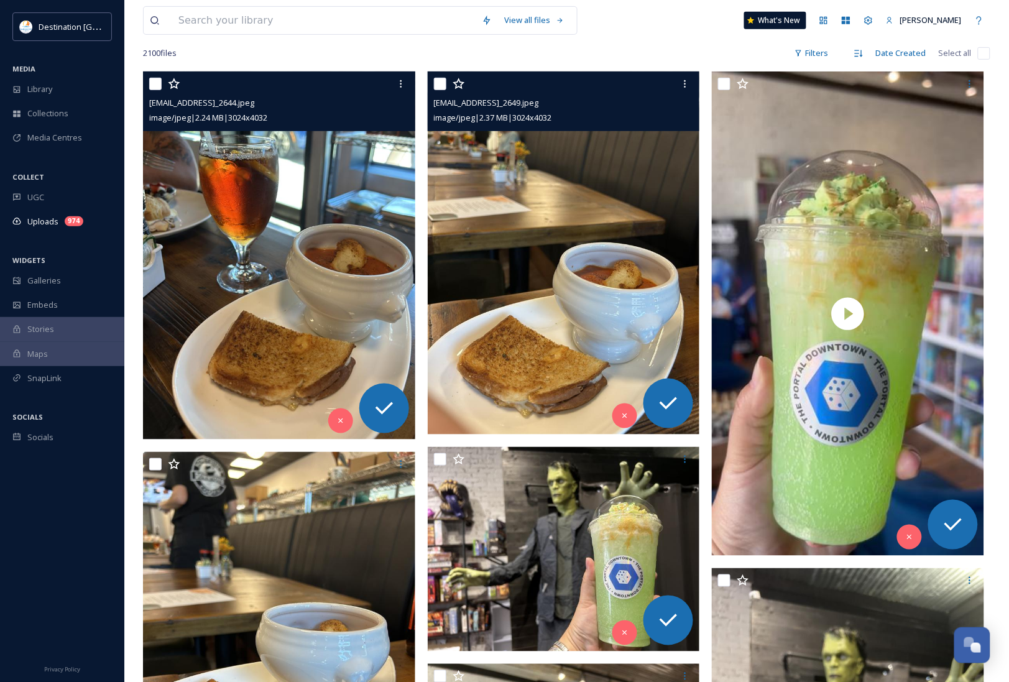
scroll to position [155, 0]
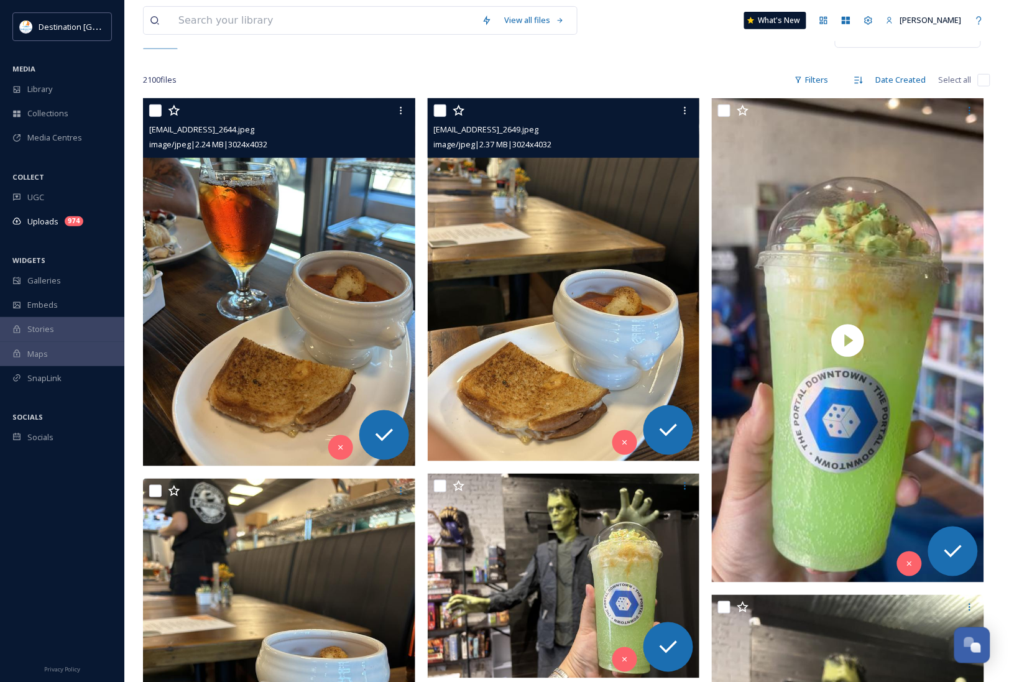
click at [437, 110] on input "checkbox" at bounding box center [440, 110] width 12 height 12
checkbox input "true"
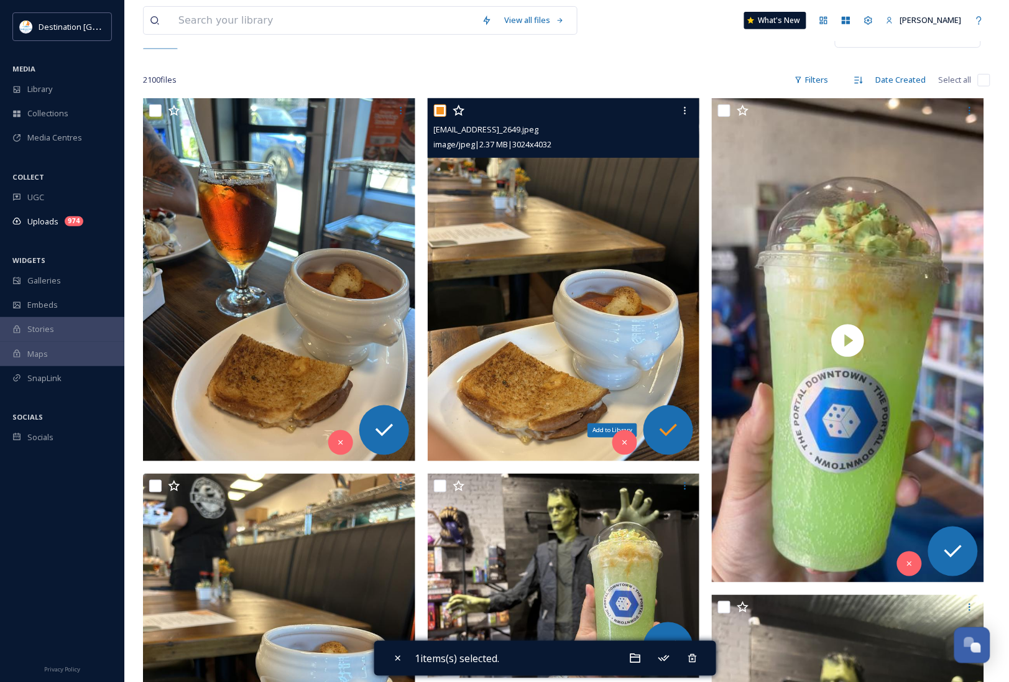
click at [675, 428] on icon at bounding box center [667, 430] width 17 height 12
click at [681, 107] on icon at bounding box center [685, 111] width 10 height 10
click at [511, 370] on img at bounding box center [564, 279] width 272 height 363
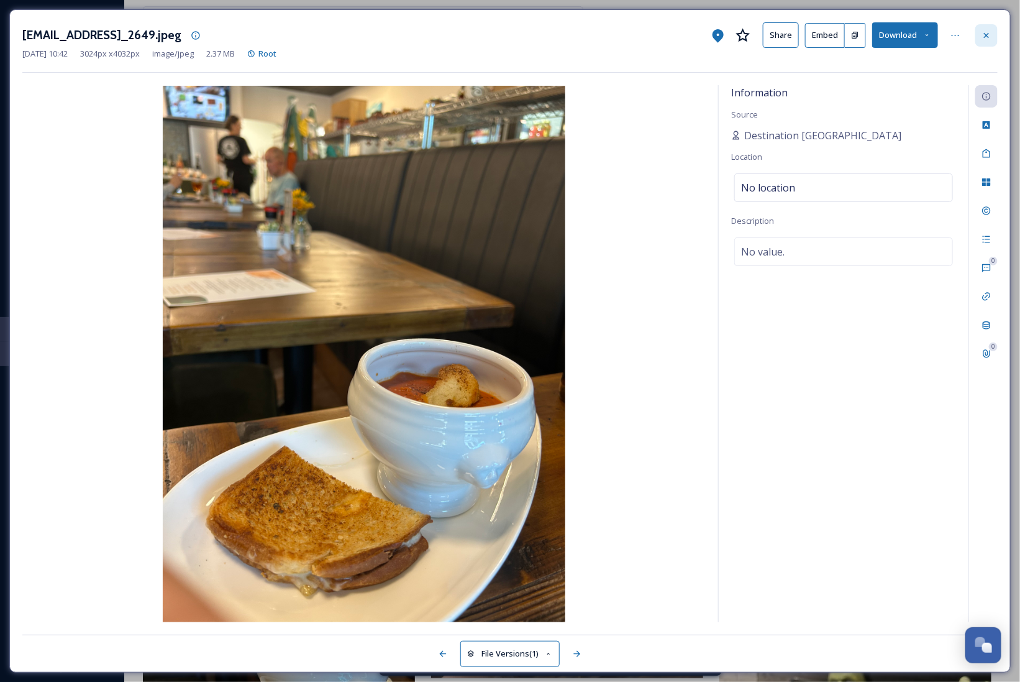
click at [982, 30] on icon at bounding box center [987, 35] width 10 height 10
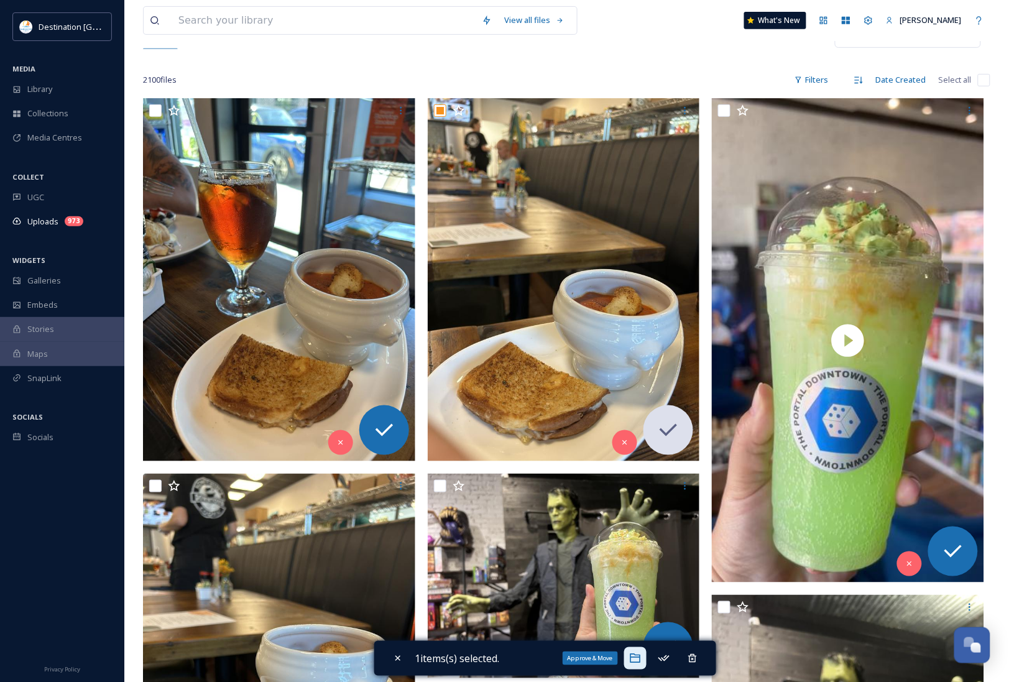
click at [635, 657] on icon at bounding box center [635, 658] width 12 height 12
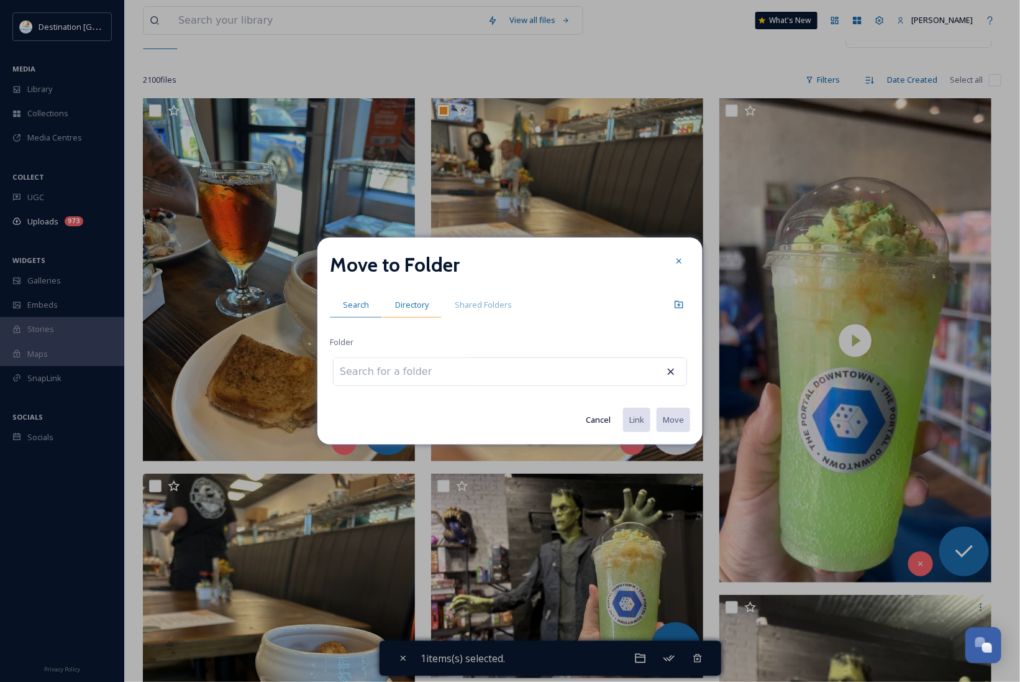
click at [412, 306] on span "Directory" at bounding box center [412, 305] width 34 height 12
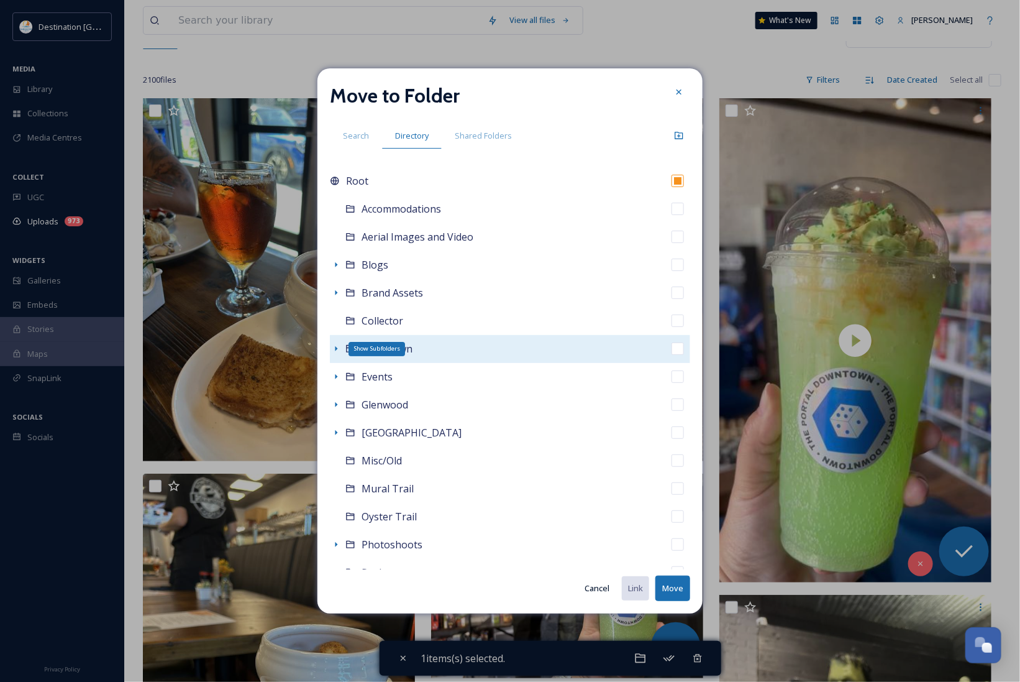
click at [337, 349] on icon at bounding box center [336, 349] width 10 height 10
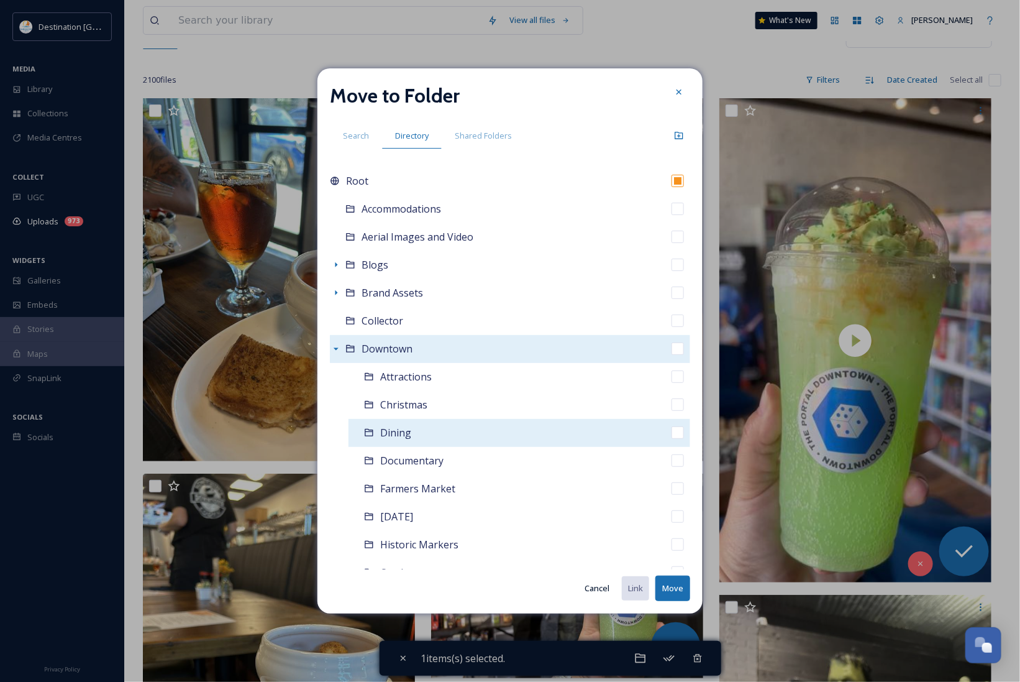
click at [390, 431] on span "Dining" at bounding box center [395, 433] width 31 height 14
checkbox input "false"
checkbox input "true"
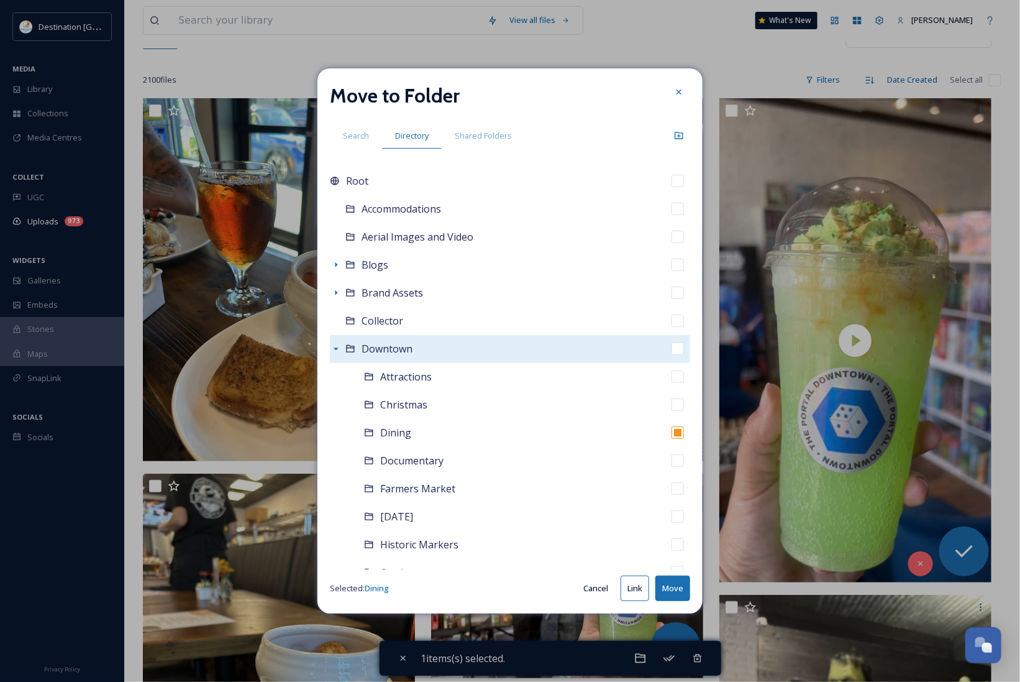
click at [667, 583] on button "Move" at bounding box center [673, 587] width 35 height 25
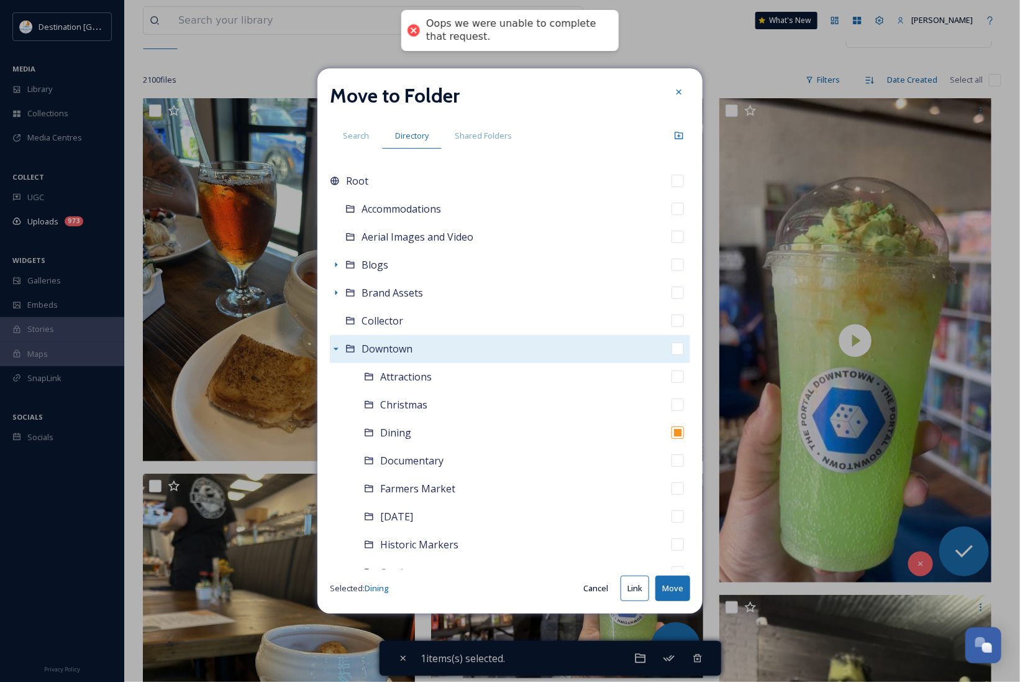
click at [679, 585] on button "Move" at bounding box center [673, 587] width 35 height 25
click at [677, 83] on div at bounding box center [679, 92] width 22 height 22
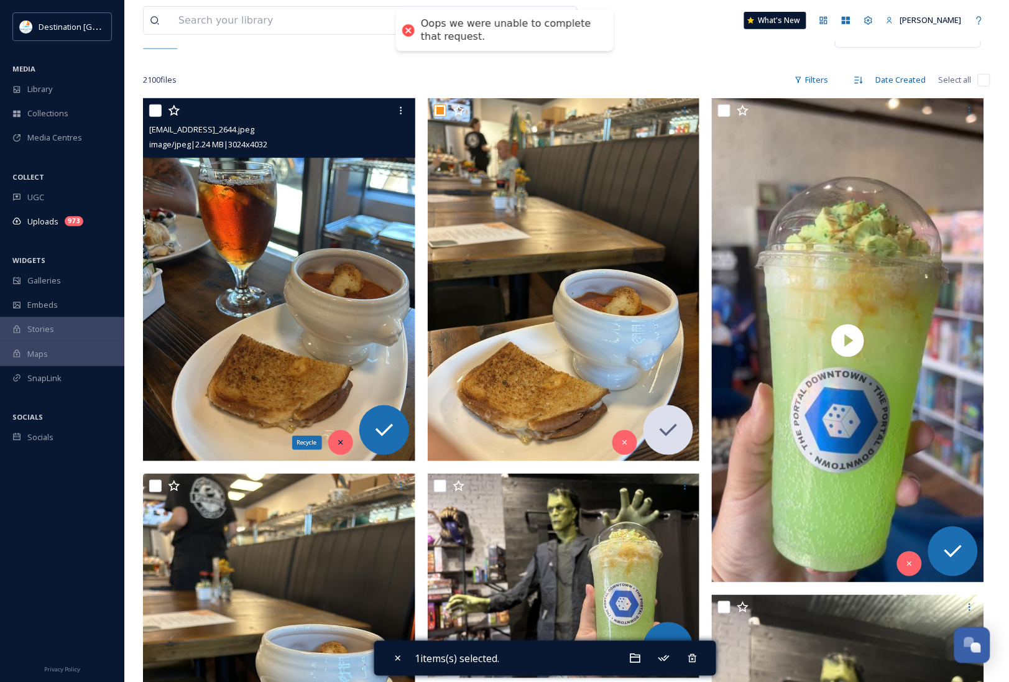
click at [348, 445] on div "Recycle" at bounding box center [340, 442] width 25 height 25
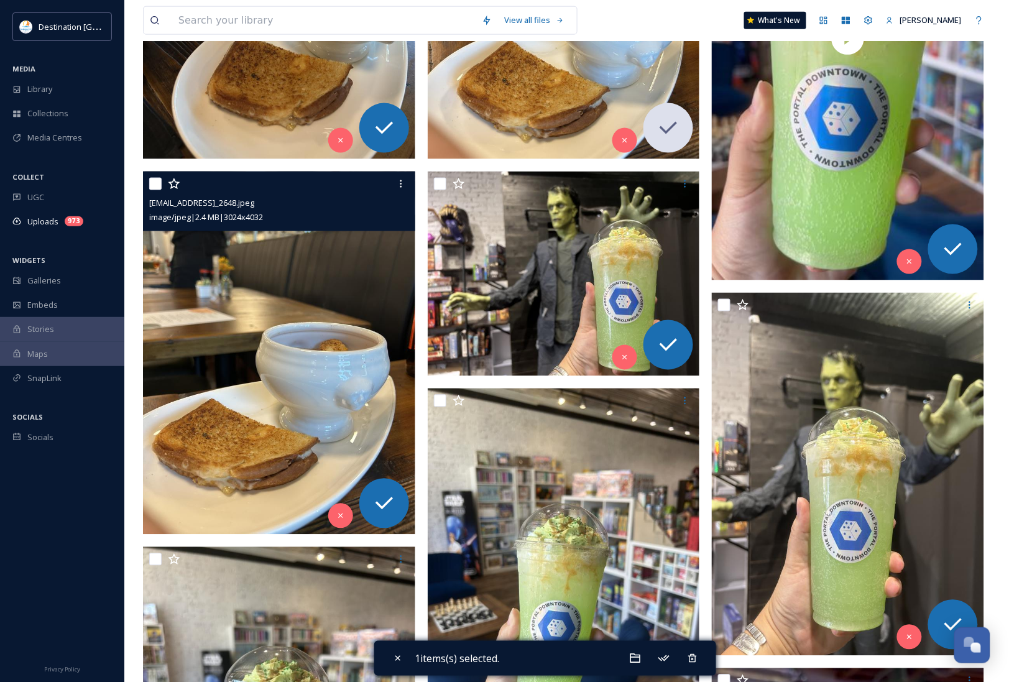
scroll to position [466, 0]
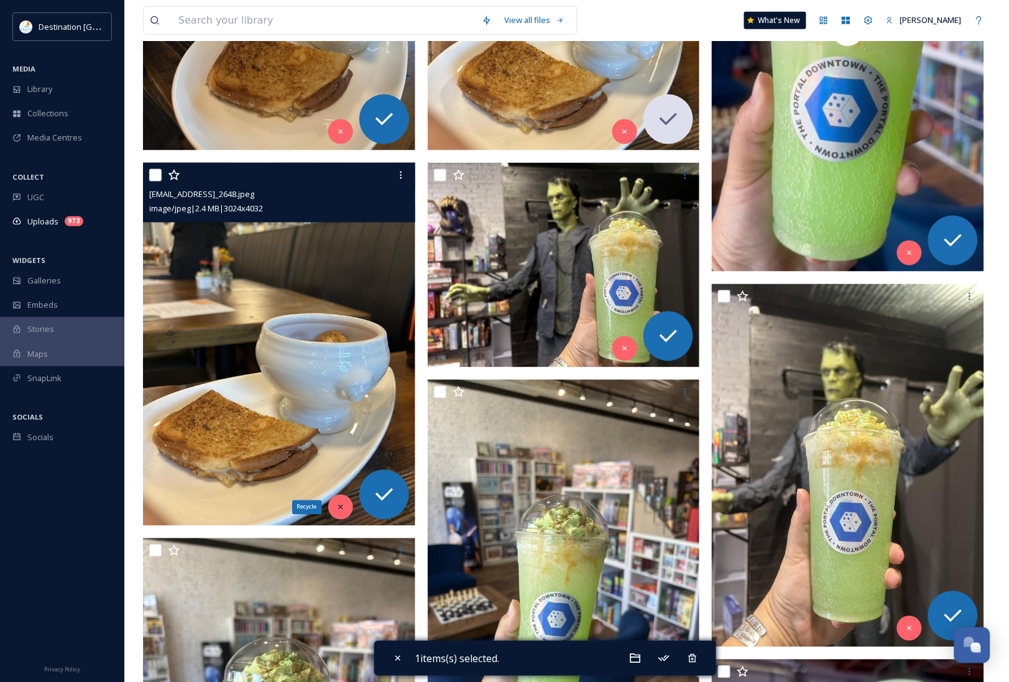
click at [342, 506] on icon at bounding box center [340, 507] width 4 height 4
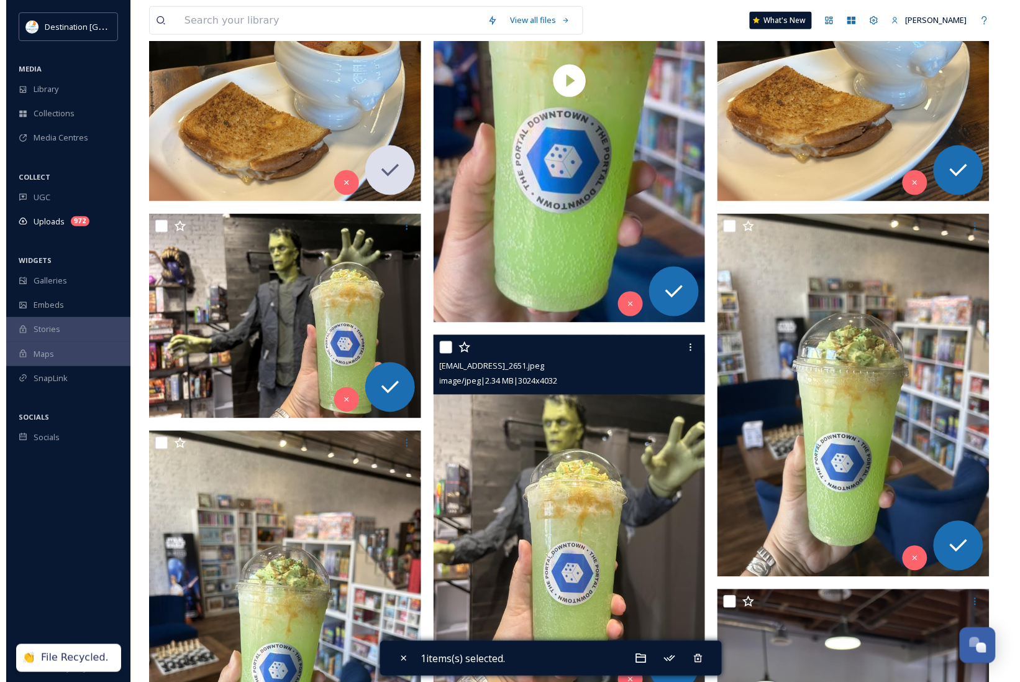
scroll to position [388, 0]
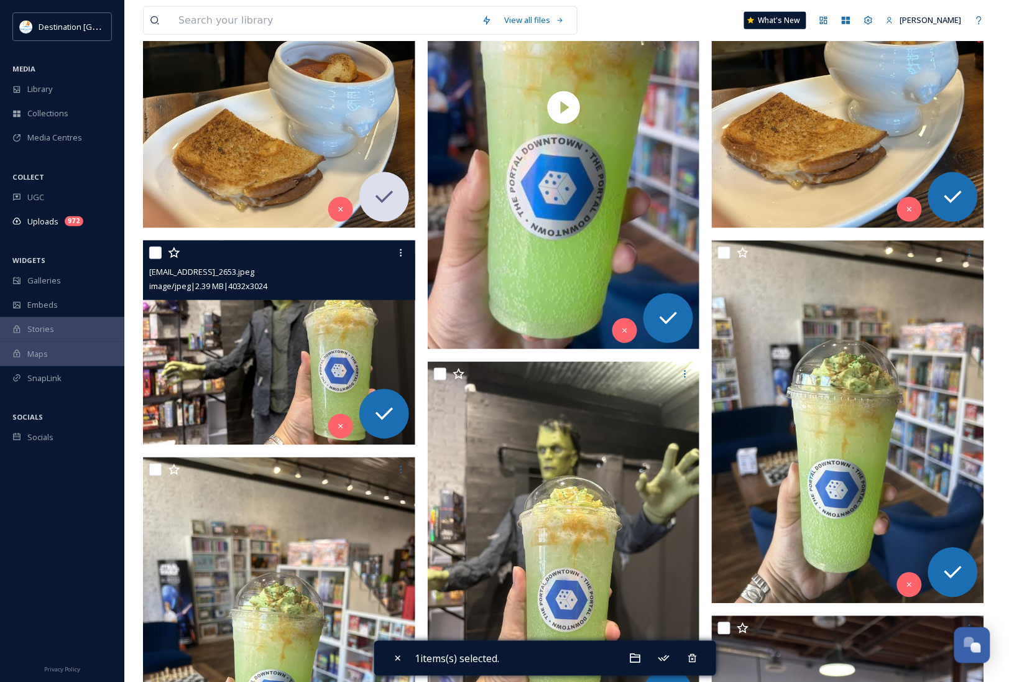
click at [337, 350] on img at bounding box center [279, 342] width 272 height 204
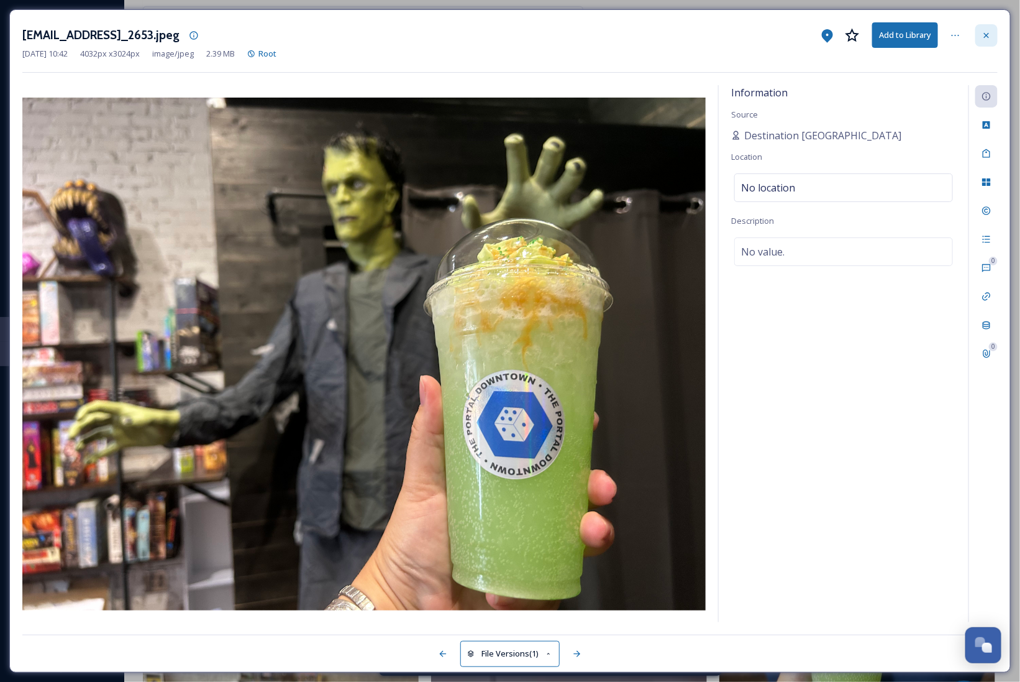
click at [986, 33] on icon at bounding box center [987, 35] width 10 height 10
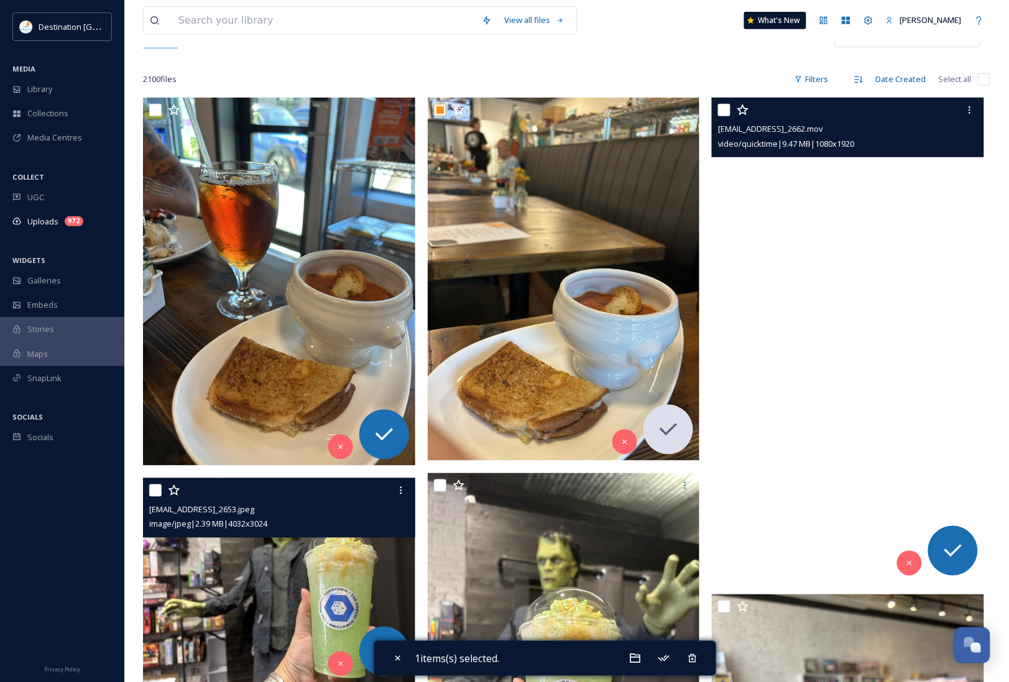
scroll to position [139, 0]
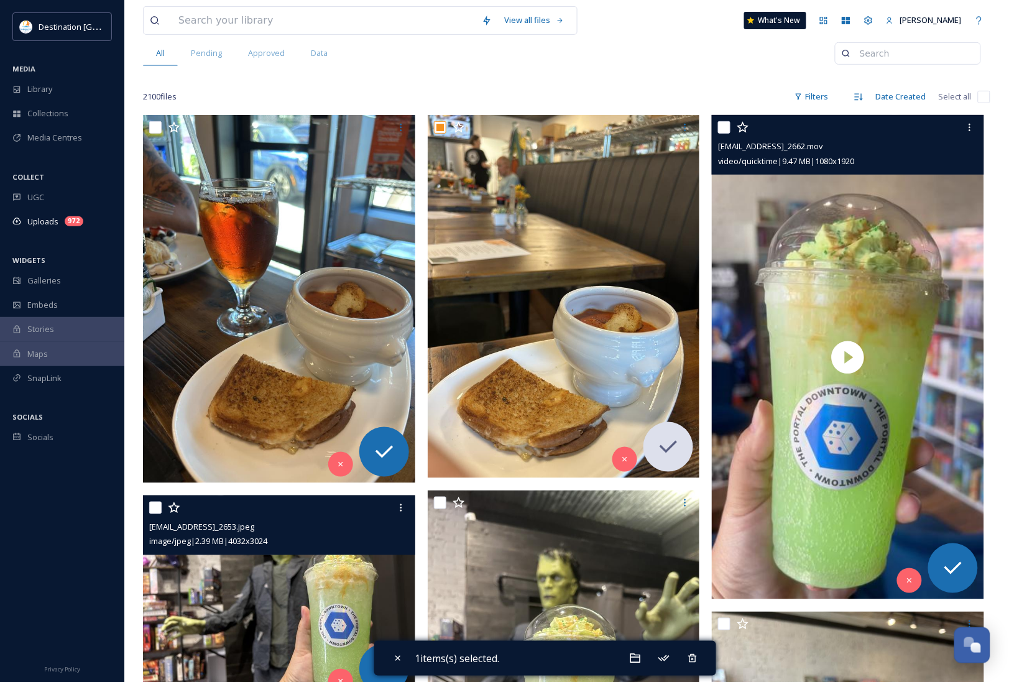
click at [725, 129] on input "checkbox" at bounding box center [724, 127] width 12 height 12
checkbox input "true"
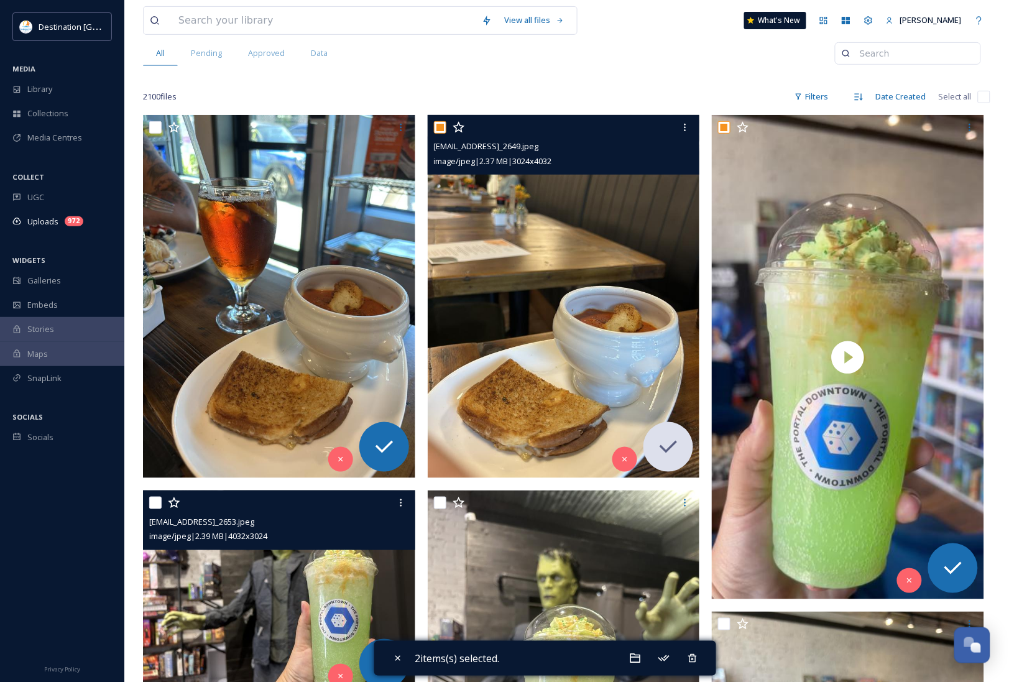
click at [436, 130] on input "checkbox" at bounding box center [440, 127] width 12 height 12
checkbox input "false"
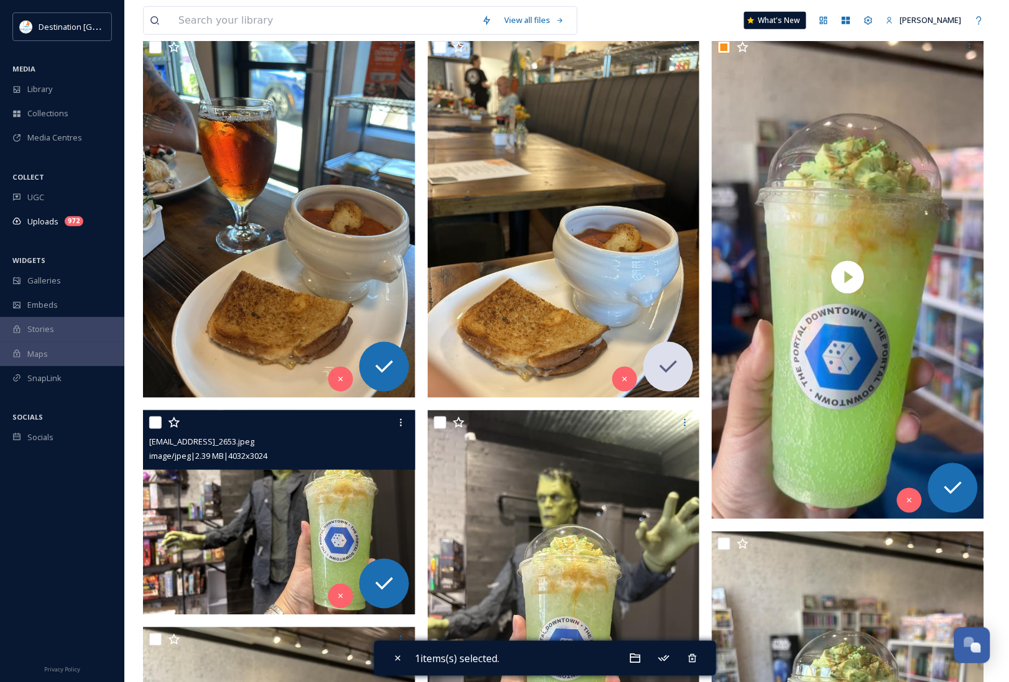
scroll to position [294, 0]
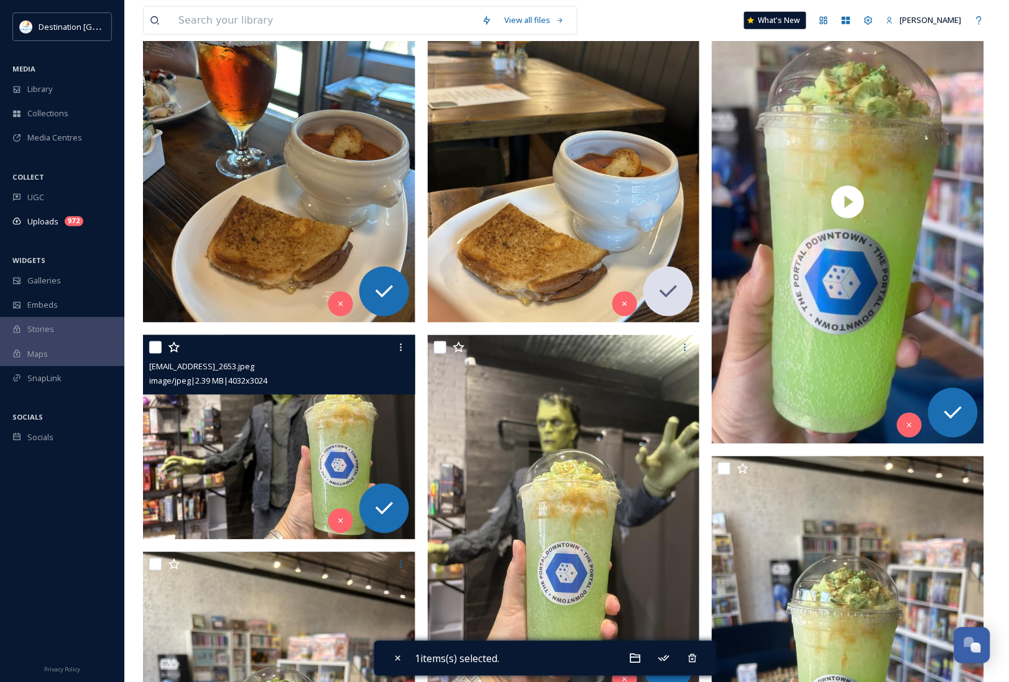
click at [150, 349] on input "checkbox" at bounding box center [155, 347] width 12 height 12
checkbox input "true"
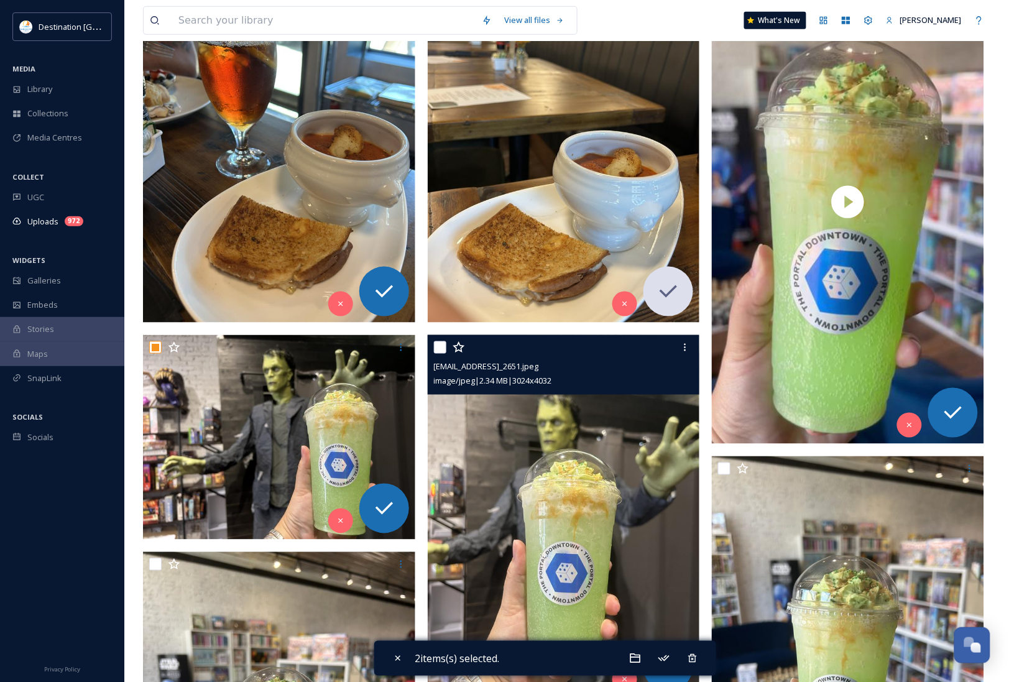
click at [440, 349] on input "checkbox" at bounding box center [440, 347] width 12 height 12
checkbox input "true"
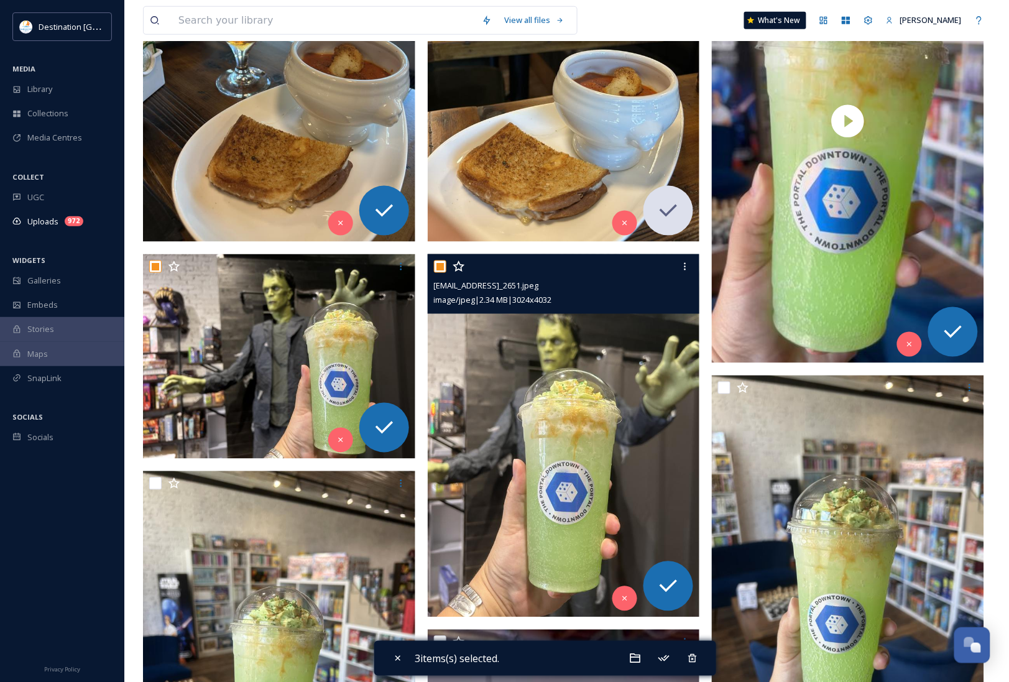
scroll to position [449, 0]
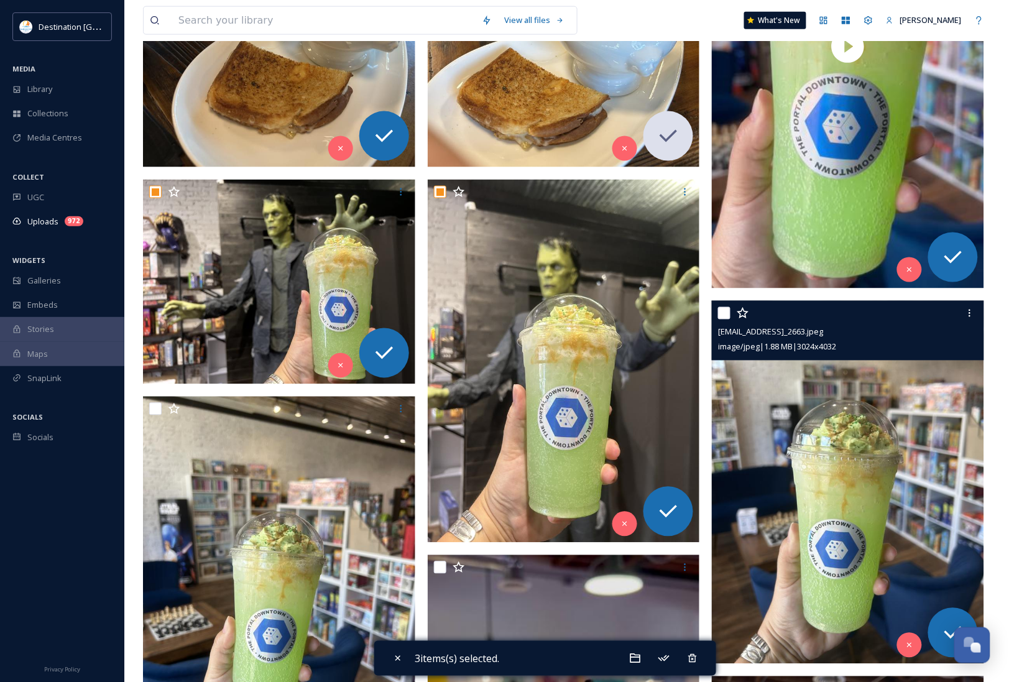
click at [725, 315] on input "checkbox" at bounding box center [724, 313] width 12 height 12
checkbox input "true"
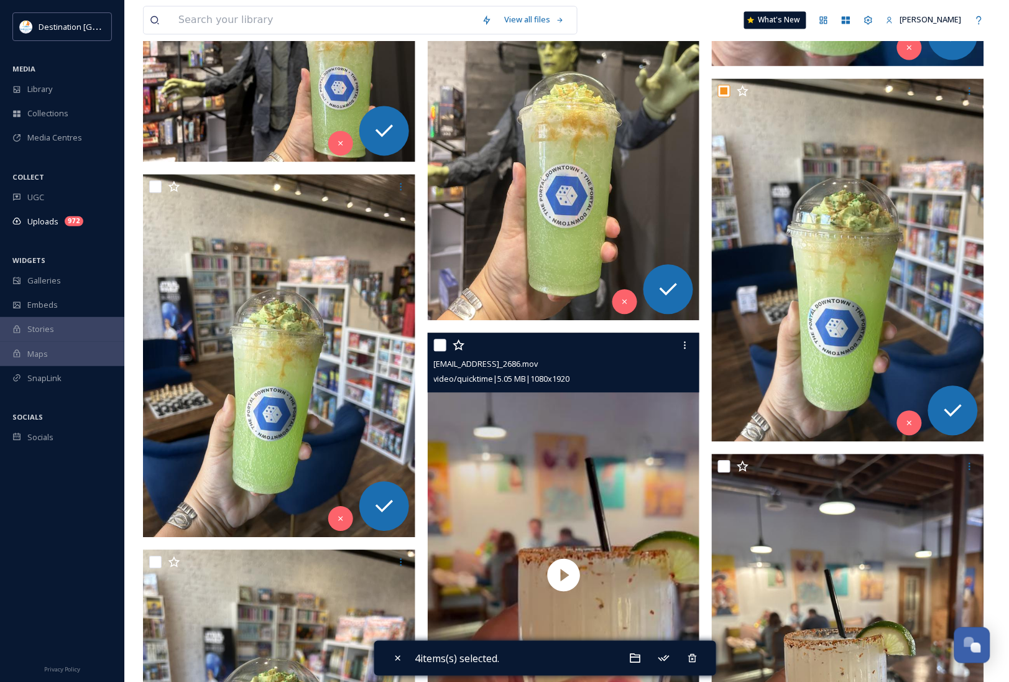
scroll to position [760, 0]
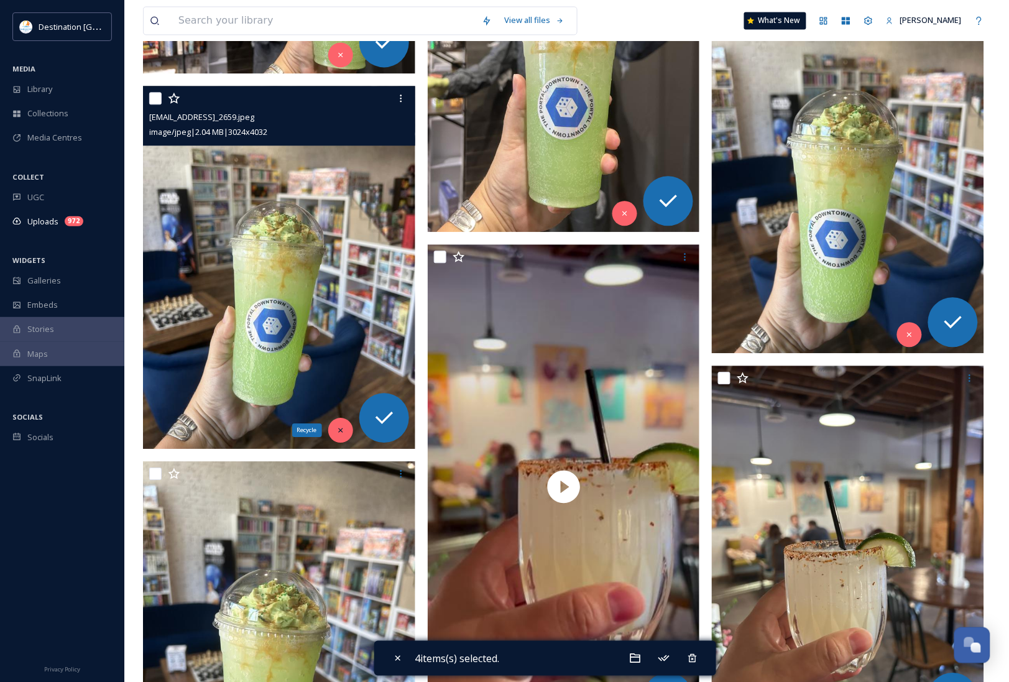
click at [337, 433] on icon at bounding box center [340, 430] width 9 height 9
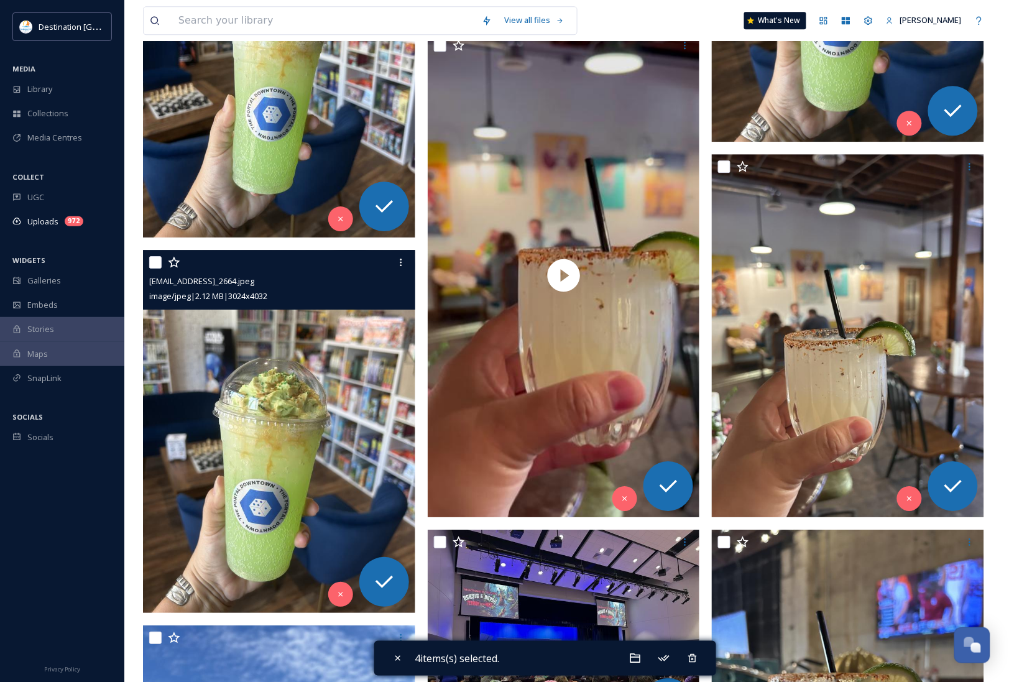
scroll to position [993, 0]
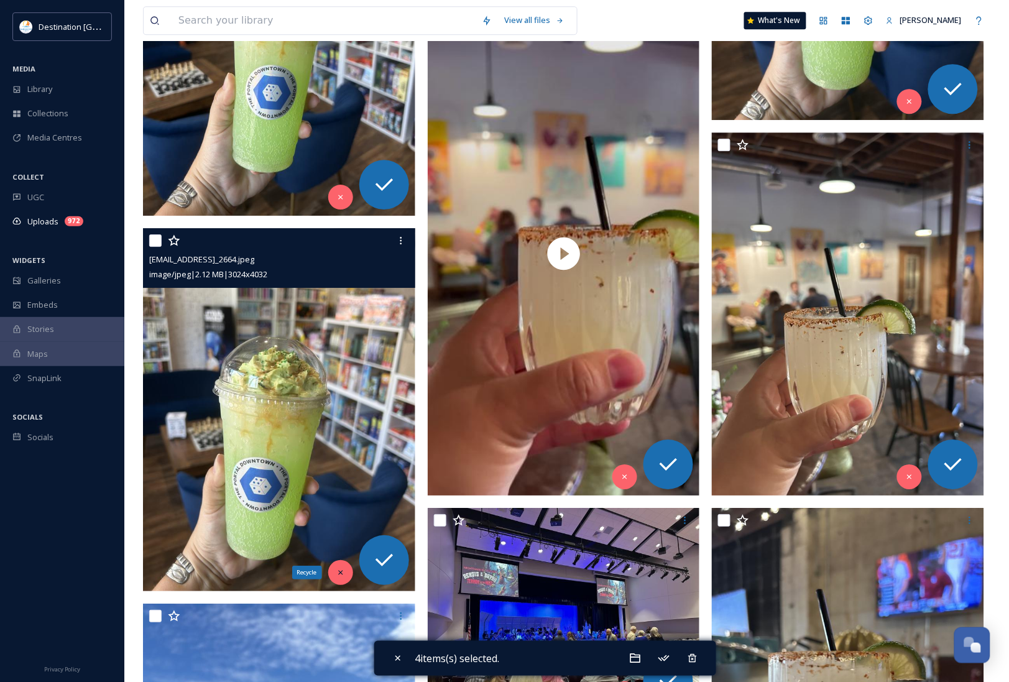
click at [343, 577] on div "Recycle" at bounding box center [340, 572] width 25 height 25
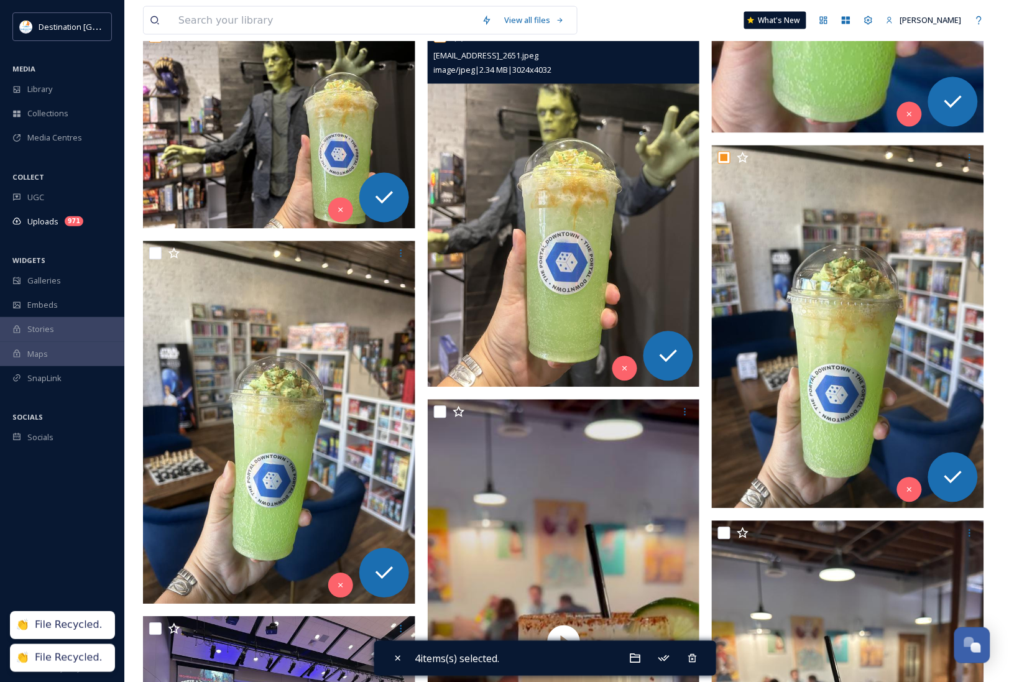
scroll to position [449, 0]
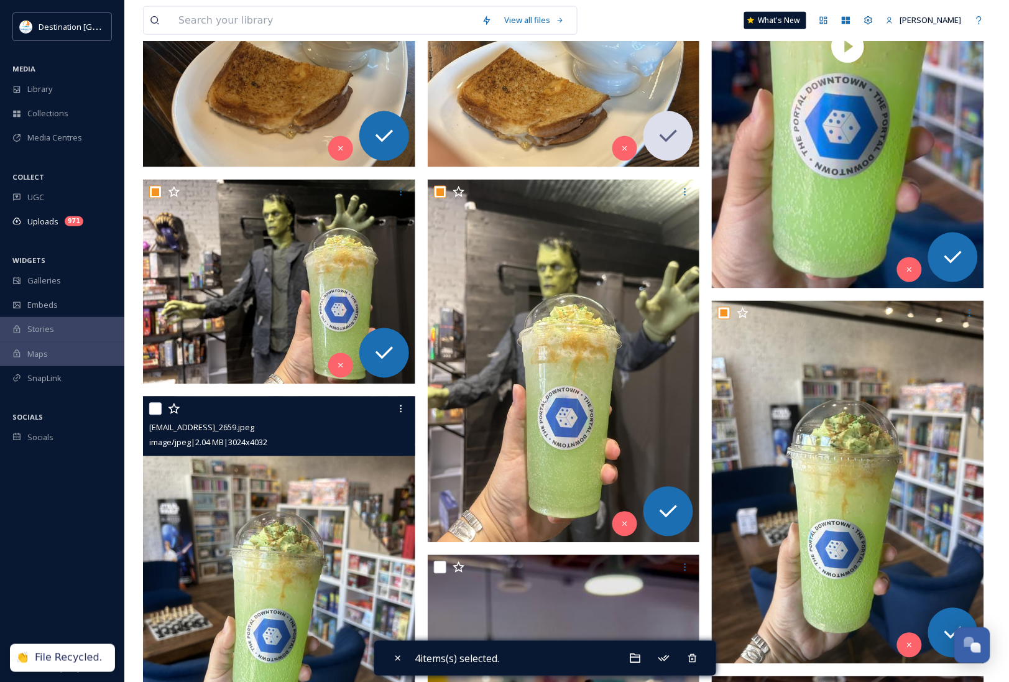
click at [162, 404] on div at bounding box center [280, 409] width 263 height 22
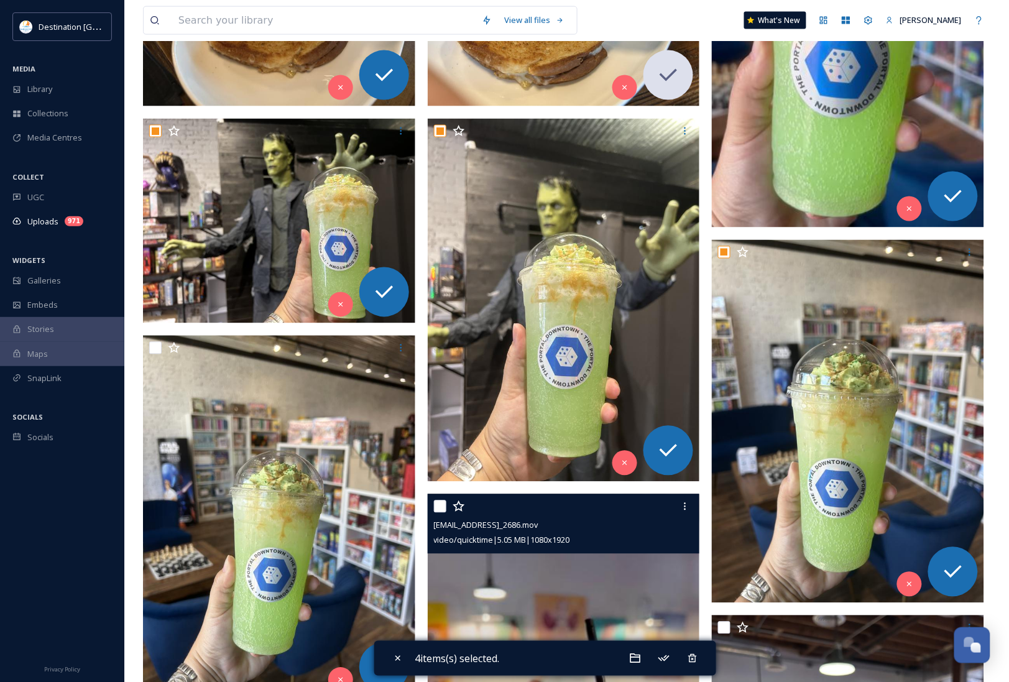
scroll to position [527, 0]
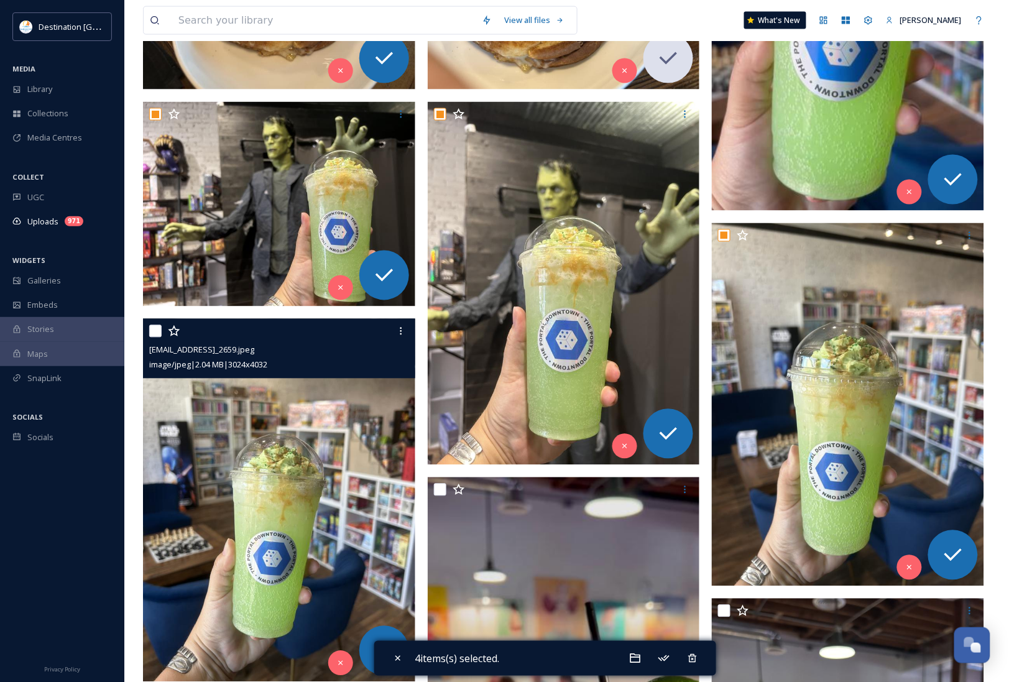
click at [150, 334] on input "checkbox" at bounding box center [155, 331] width 12 height 12
checkbox input "true"
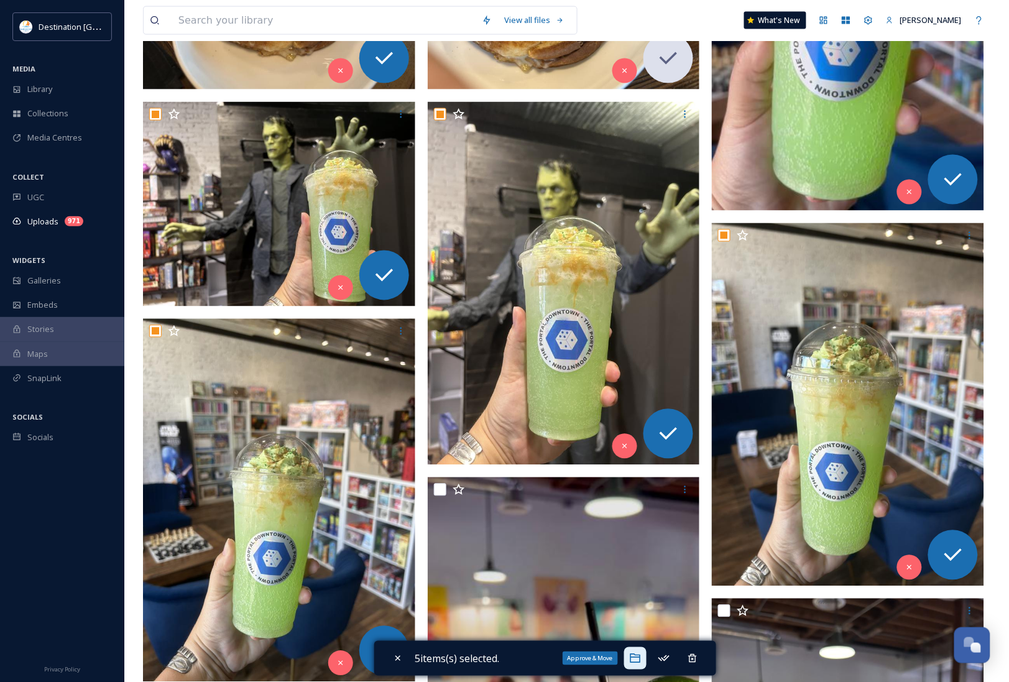
click at [633, 656] on icon at bounding box center [635, 658] width 12 height 12
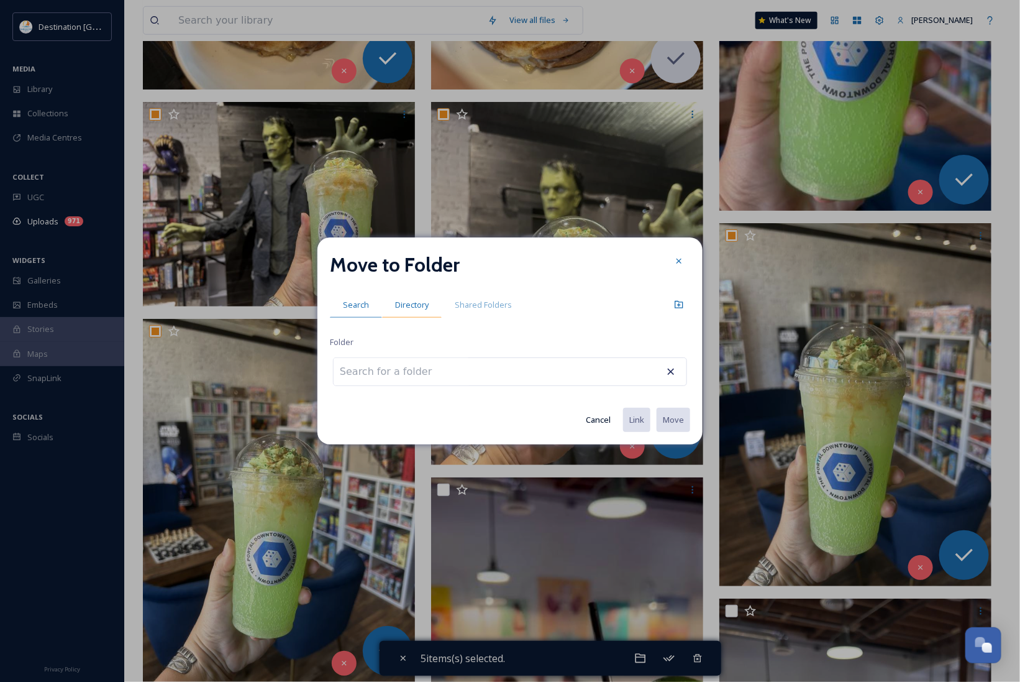
click at [401, 315] on div "Directory" at bounding box center [412, 304] width 60 height 25
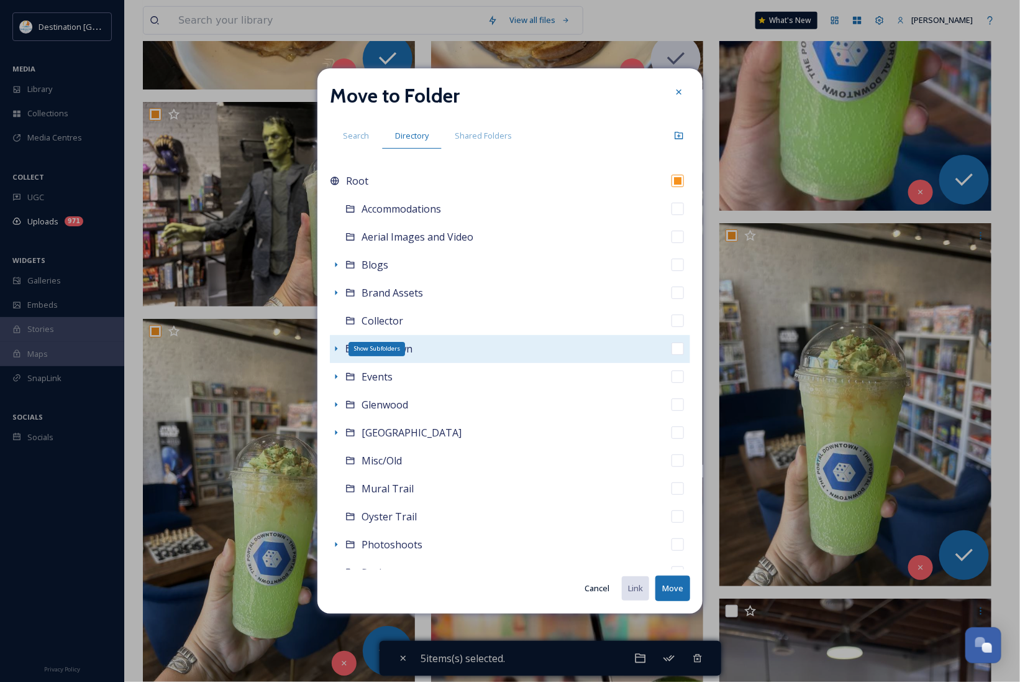
click at [337, 349] on icon at bounding box center [336, 349] width 10 height 10
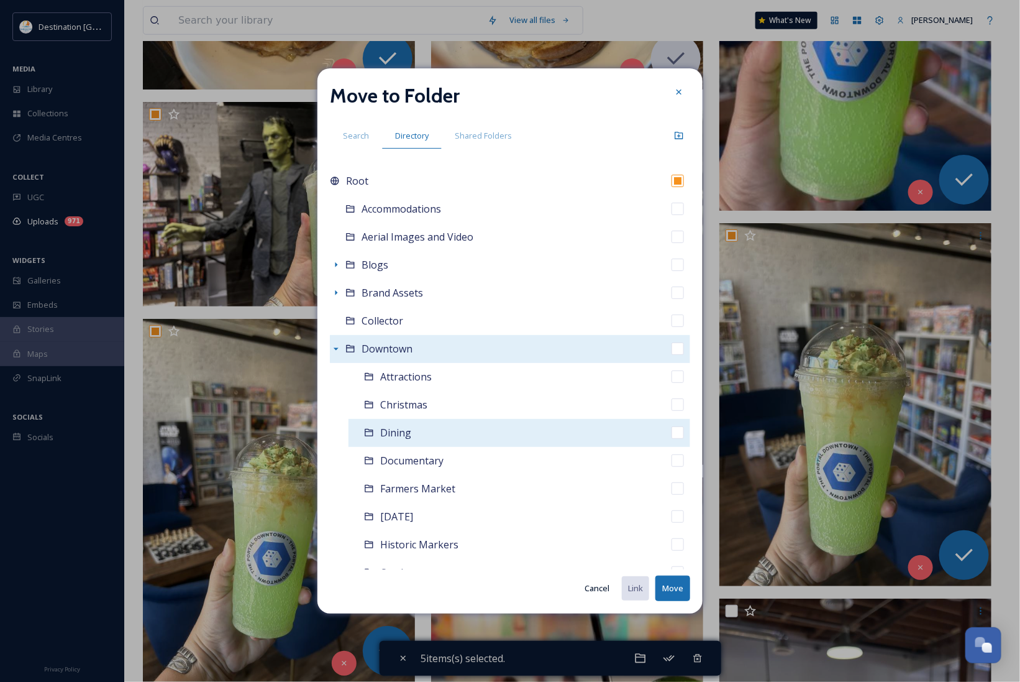
click at [395, 436] on span "Dining" at bounding box center [395, 433] width 31 height 14
checkbox input "false"
checkbox input "true"
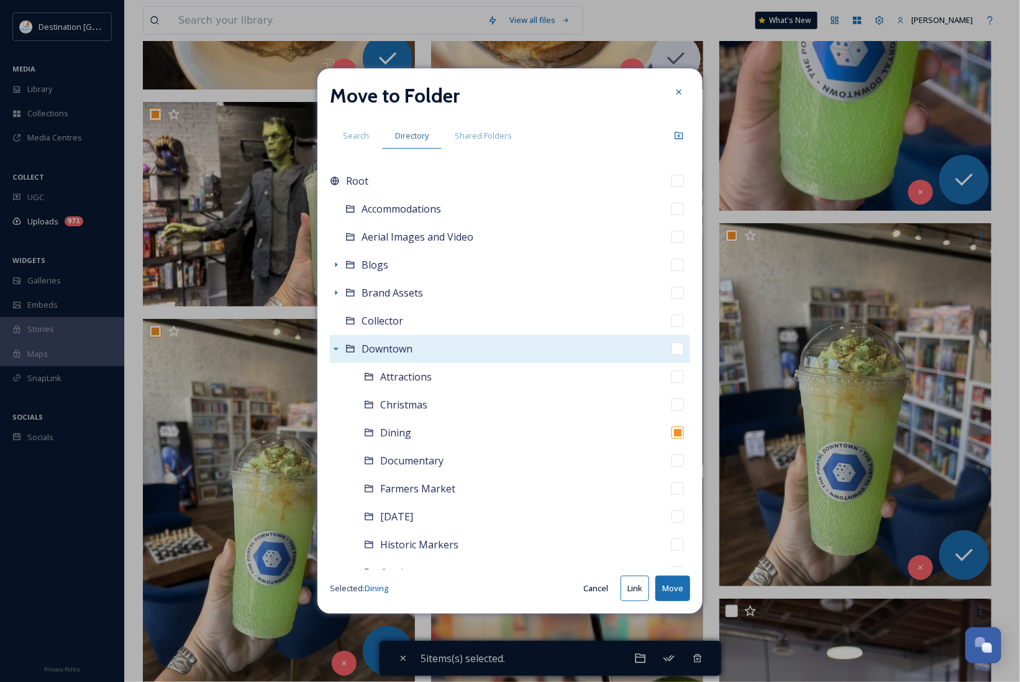
click at [679, 589] on button "Move" at bounding box center [673, 587] width 35 height 25
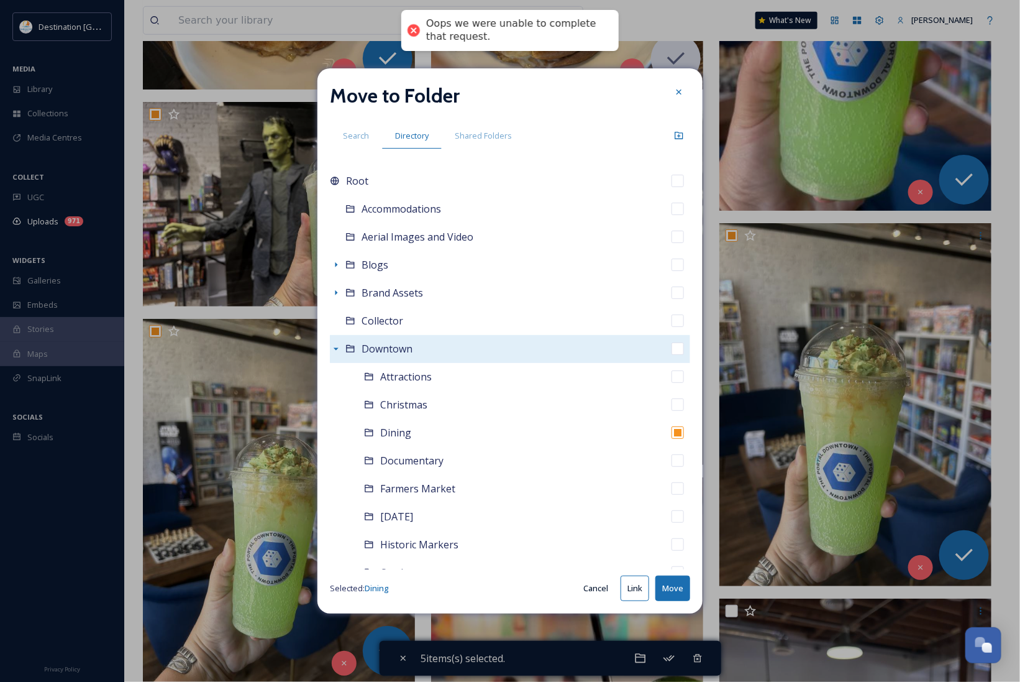
click at [673, 590] on button "Move" at bounding box center [673, 587] width 35 height 25
click at [678, 96] on icon at bounding box center [679, 92] width 10 height 10
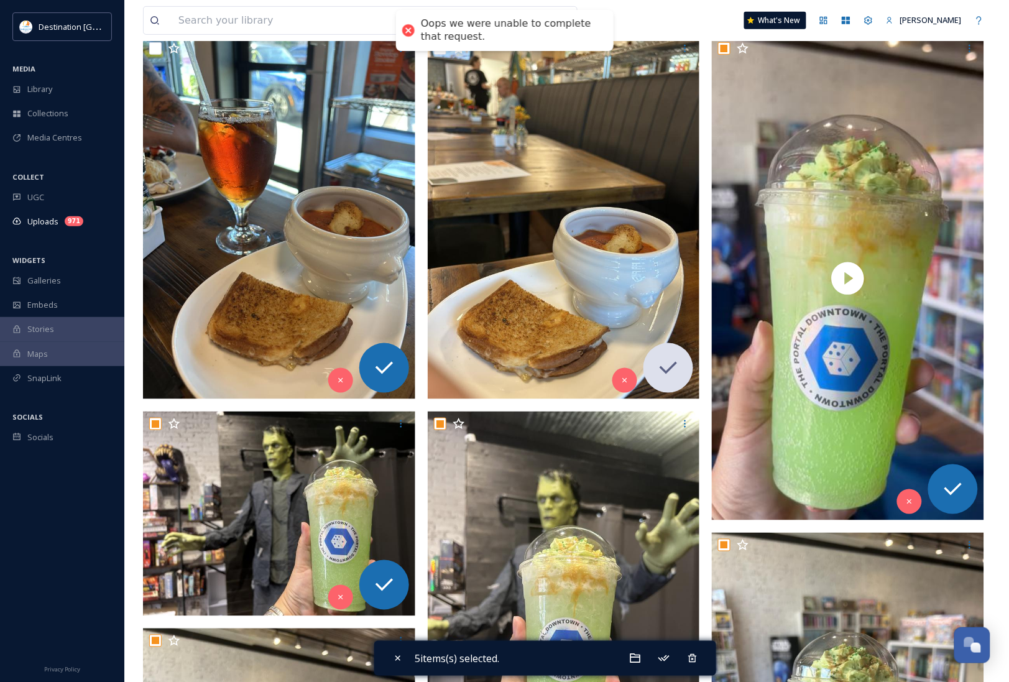
scroll to position [216, 0]
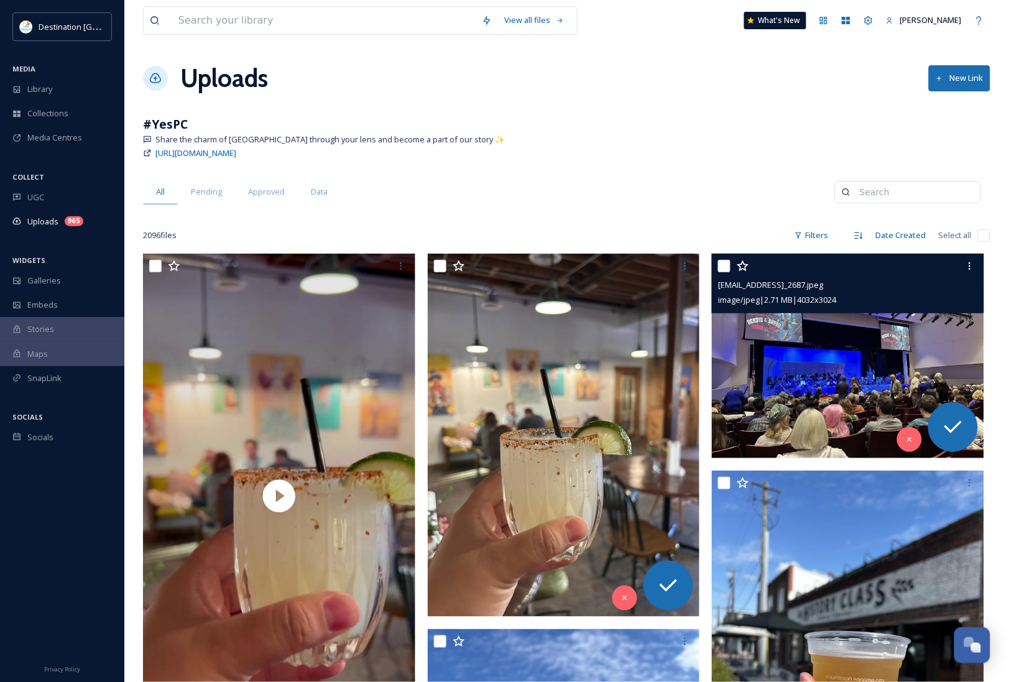
click at [920, 372] on img at bounding box center [847, 356] width 272 height 204
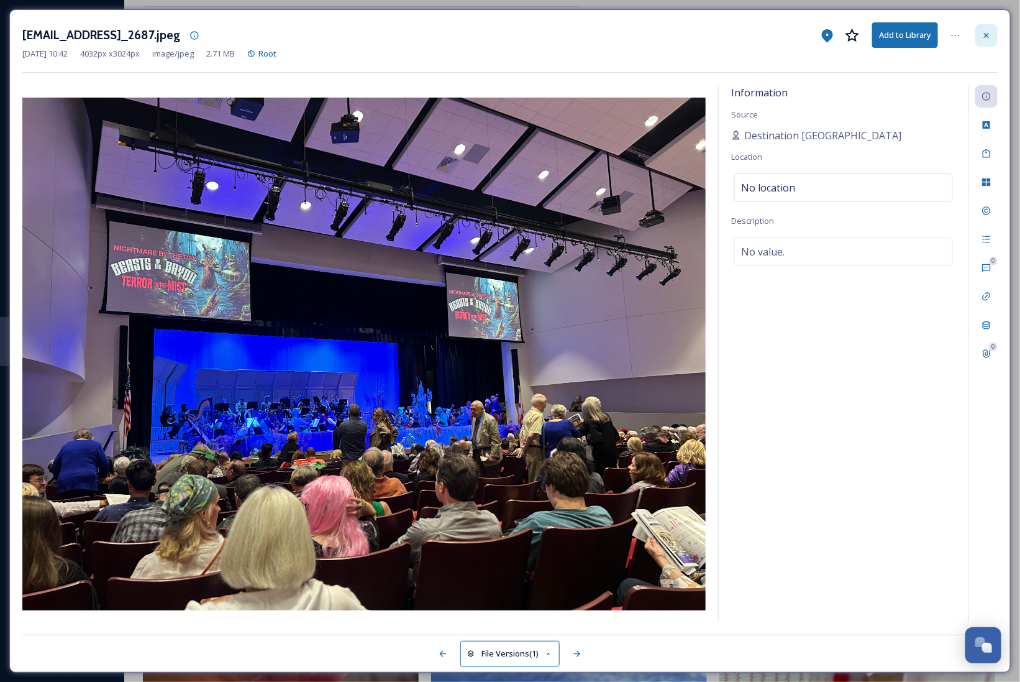
click at [981, 32] on div at bounding box center [987, 35] width 22 height 22
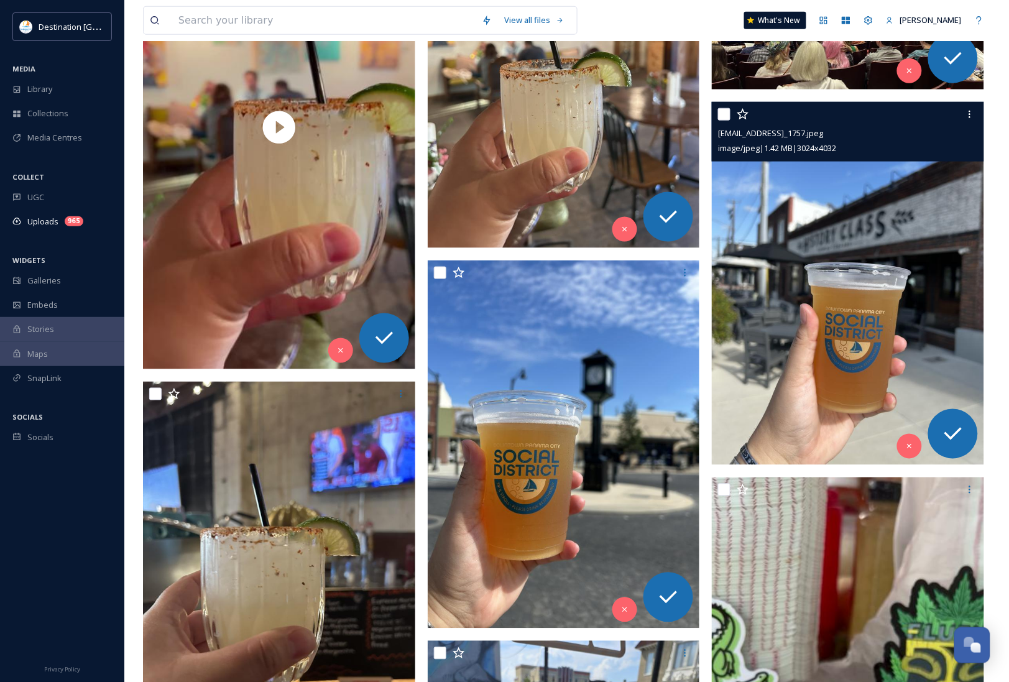
scroll to position [78, 0]
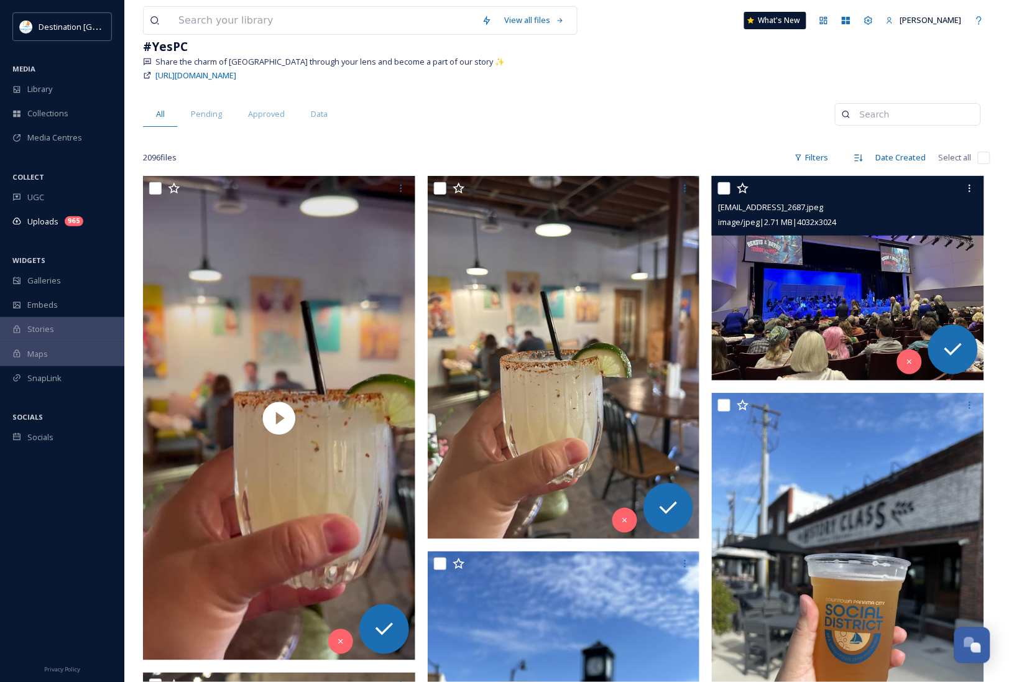
click at [861, 362] on img at bounding box center [847, 278] width 272 height 204
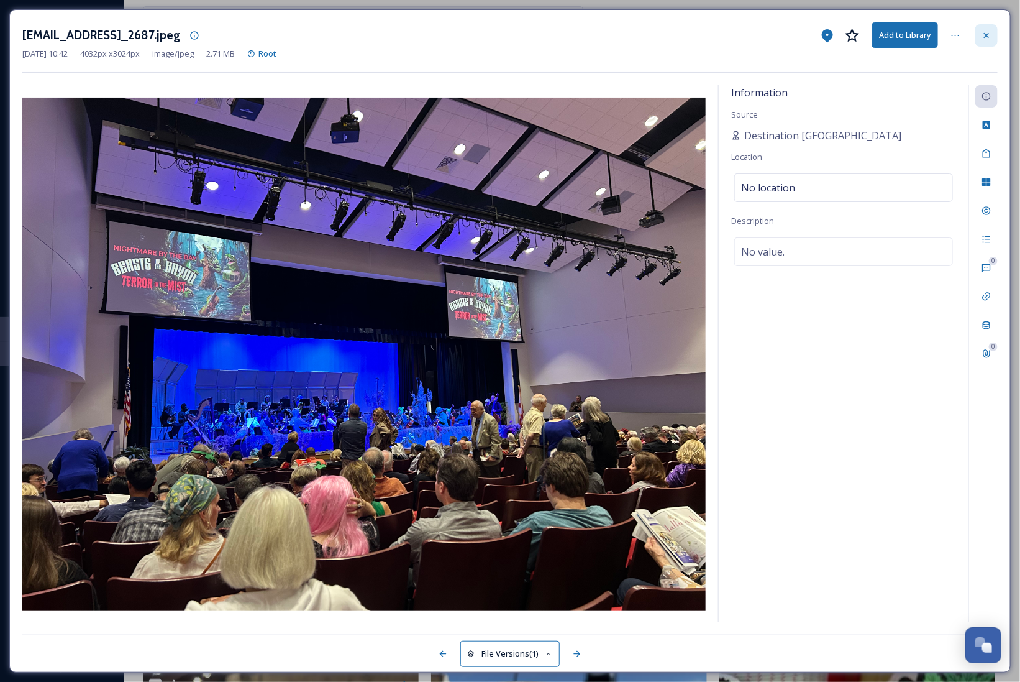
click at [977, 29] on div at bounding box center [987, 35] width 22 height 22
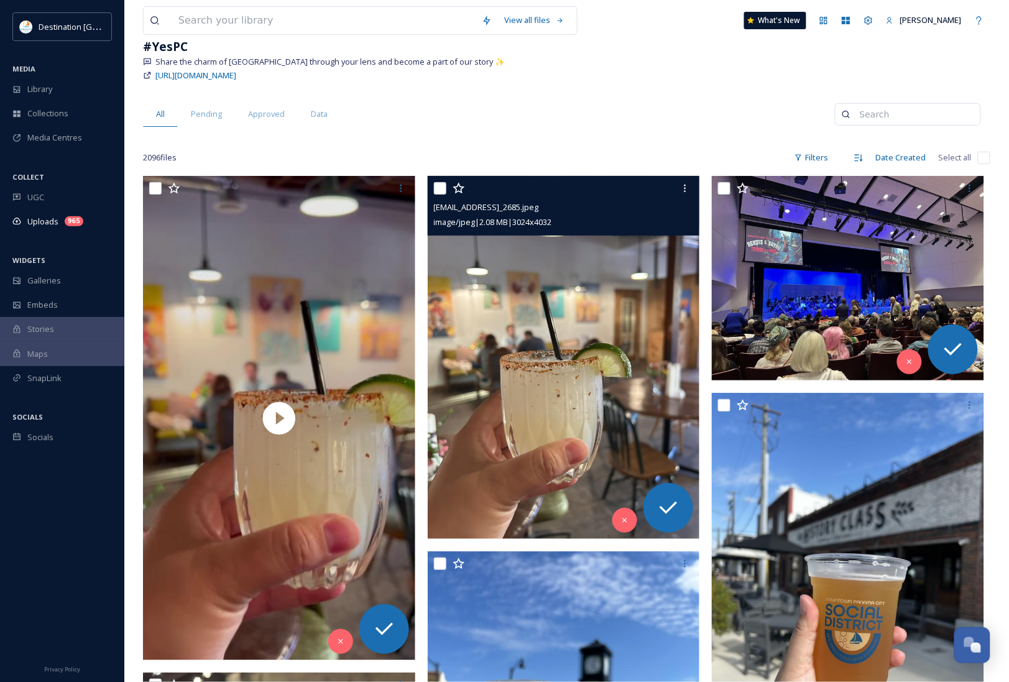
click at [606, 421] on img at bounding box center [564, 357] width 272 height 363
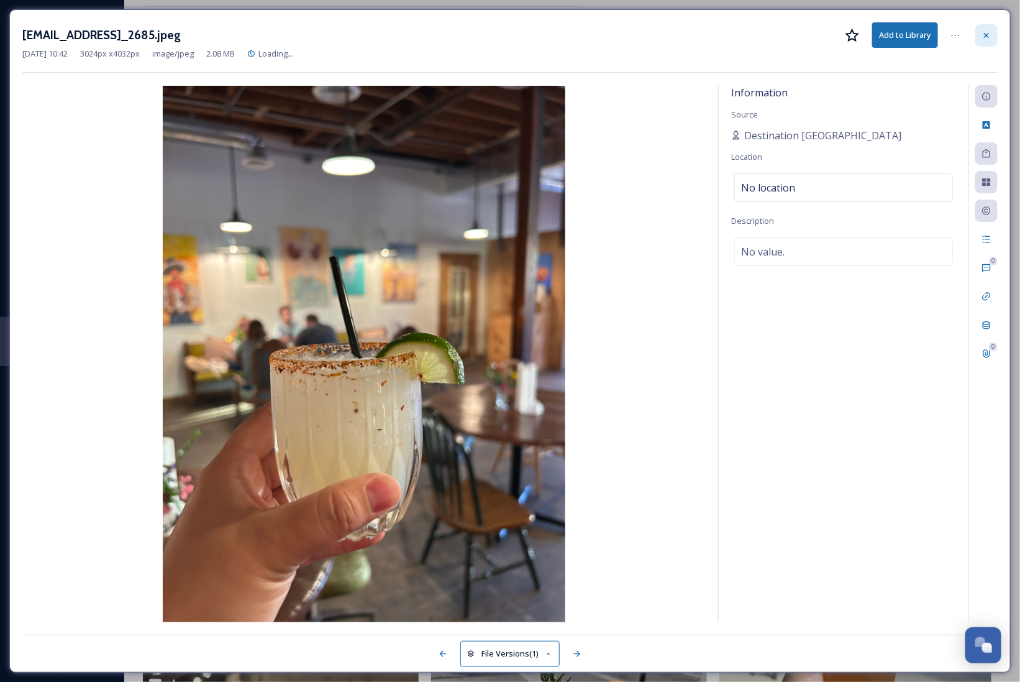
click at [979, 41] on div at bounding box center [987, 35] width 22 height 22
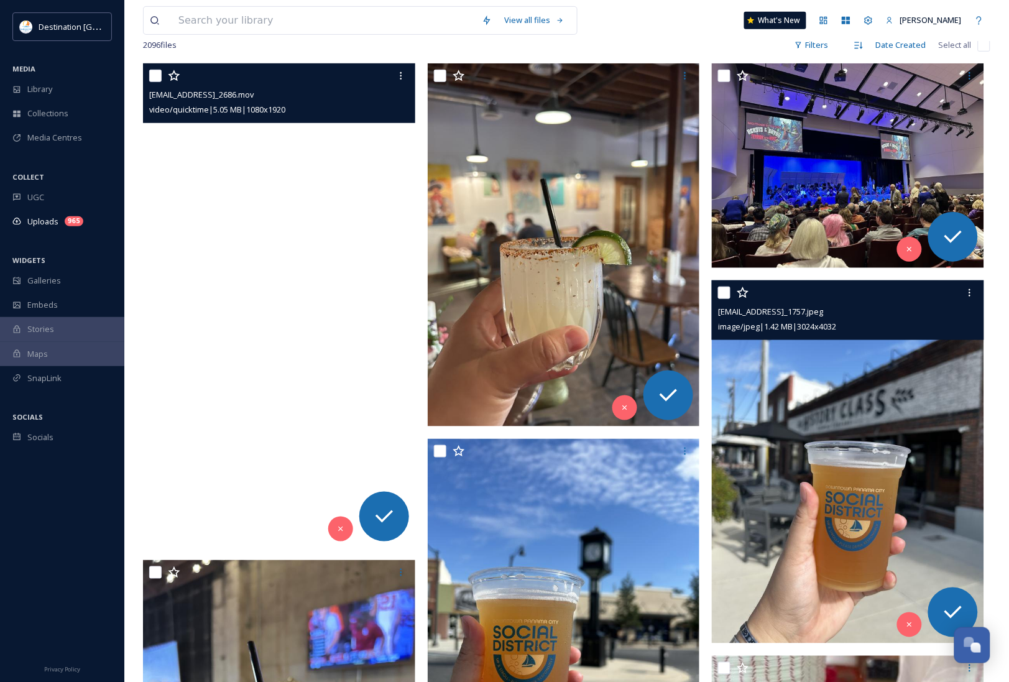
scroll to position [155, 0]
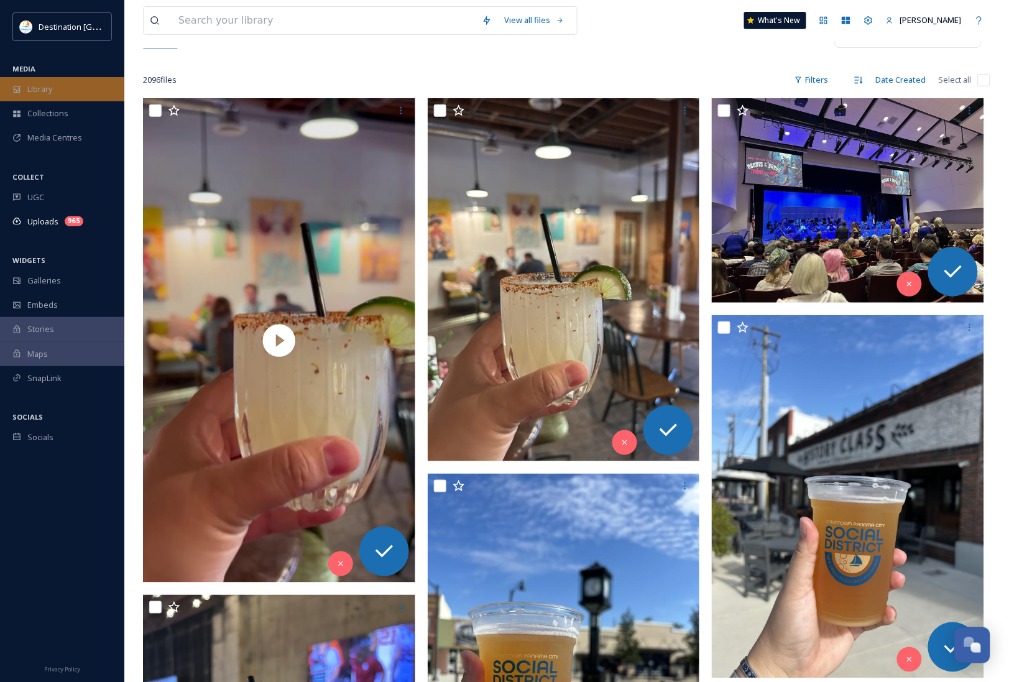
click at [57, 82] on div "Library" at bounding box center [62, 89] width 124 height 24
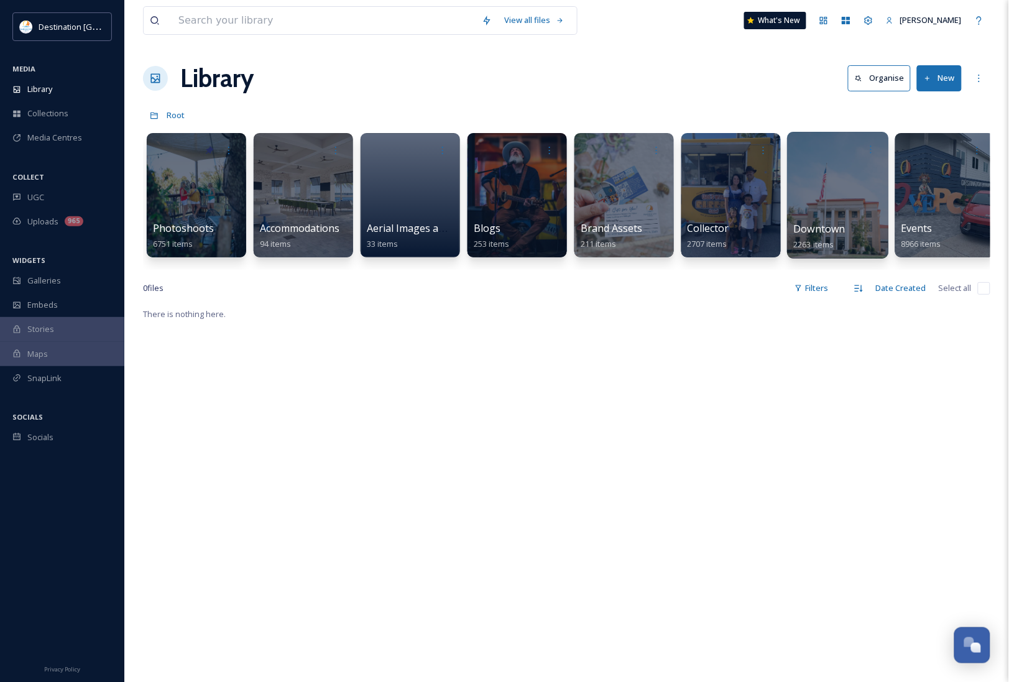
click at [872, 237] on div "Downtown 2263 items" at bounding box center [838, 236] width 89 height 31
click at [833, 178] on div at bounding box center [837, 195] width 101 height 127
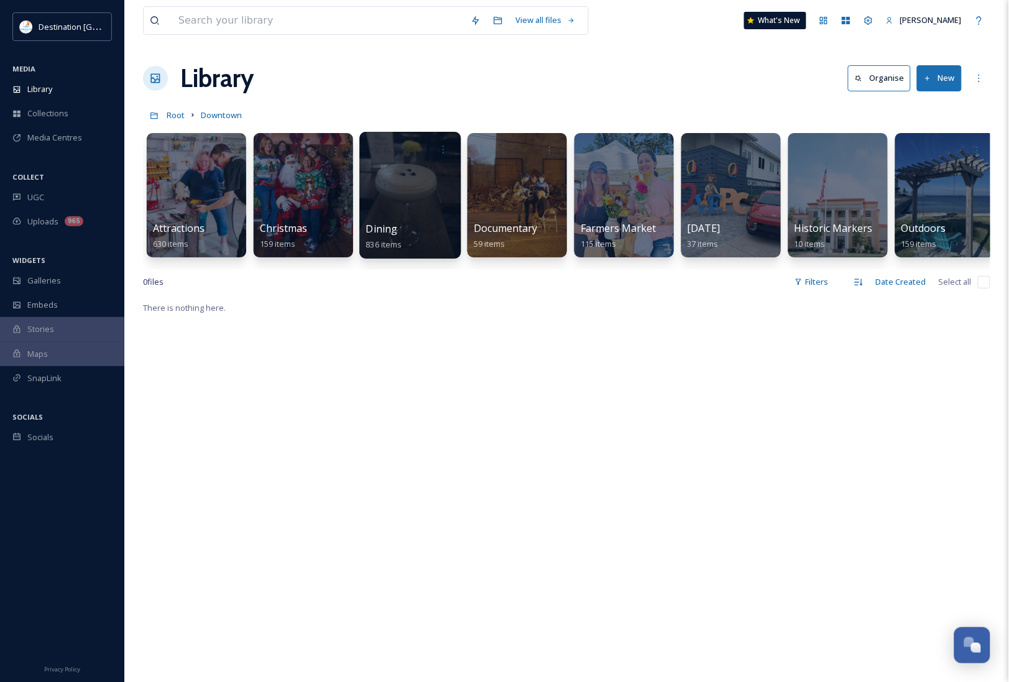
click at [408, 208] on div at bounding box center [409, 195] width 101 height 127
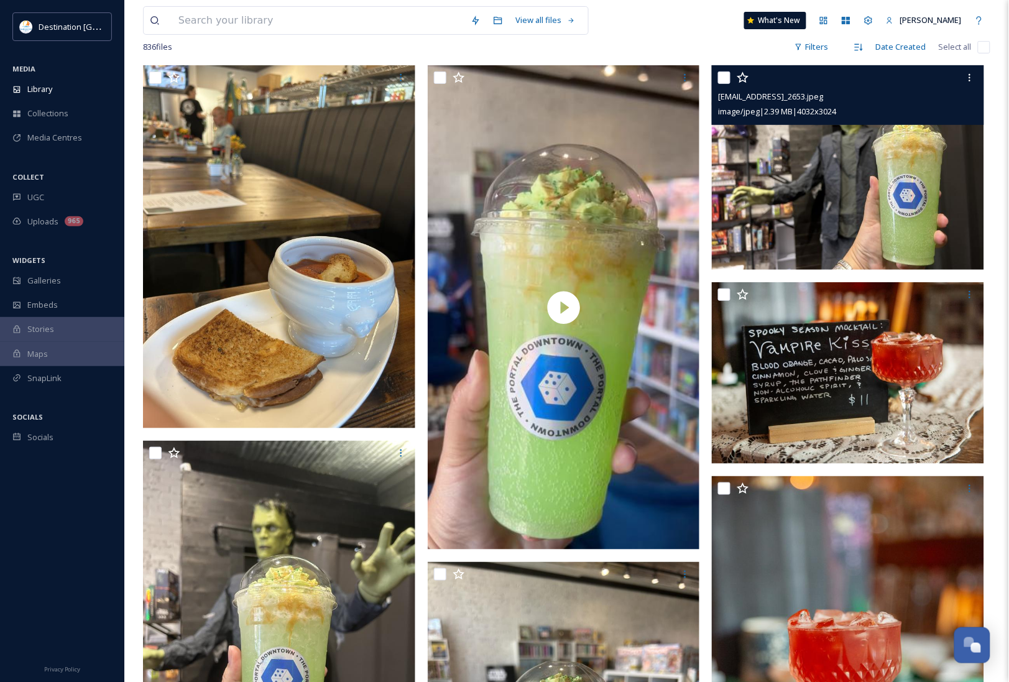
scroll to position [78, 0]
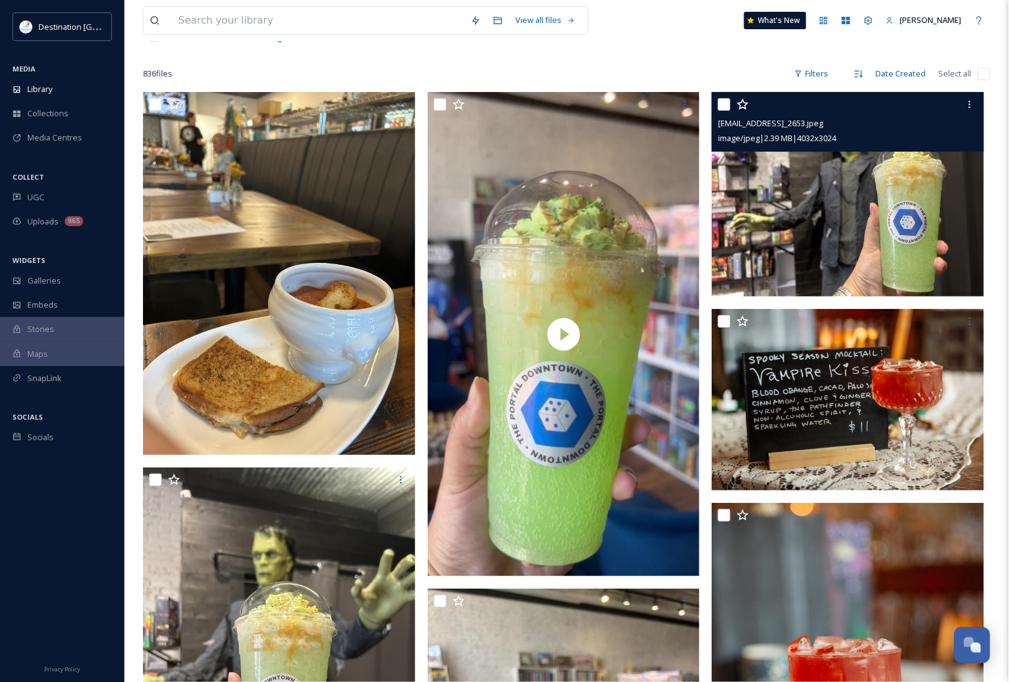
click at [861, 194] on img at bounding box center [847, 194] width 272 height 204
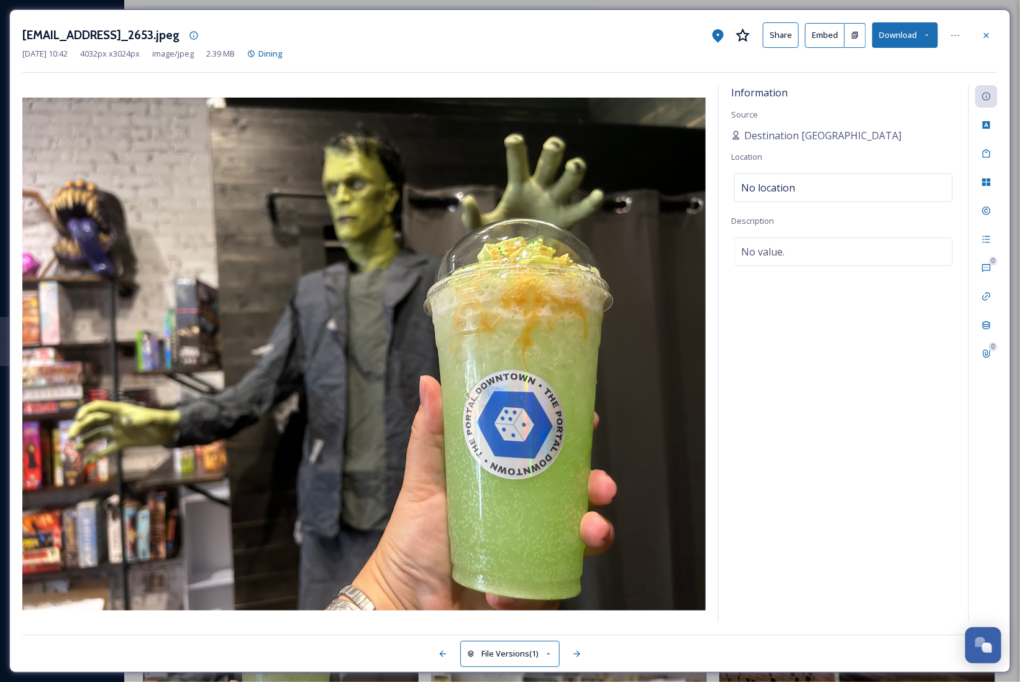
click at [917, 35] on button "Download" at bounding box center [905, 34] width 66 height 25
click at [907, 66] on span "Download Original (4032 x 3024)" at bounding box center [872, 64] width 117 height 12
click at [482, 53] on div "Oct 13 2025 10:42 4032 px x 3024 px image/jpeg 2.39 MB Dining" at bounding box center [510, 54] width 976 height 12
click at [986, 41] on div at bounding box center [987, 35] width 22 height 22
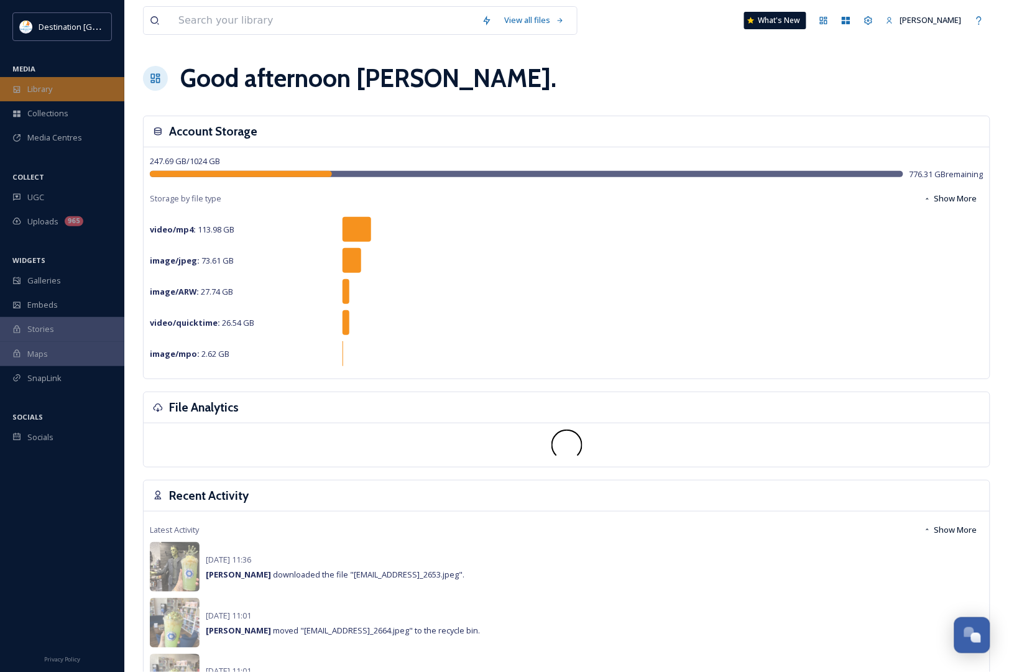
click at [76, 92] on div "Library" at bounding box center [62, 89] width 124 height 24
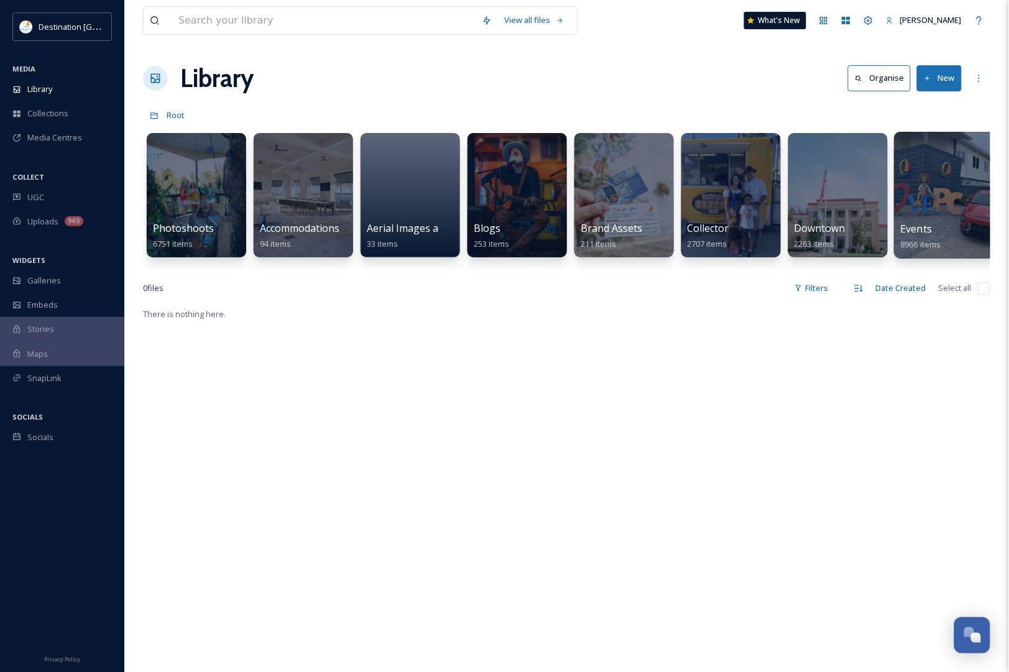
click at [935, 199] on div at bounding box center [944, 195] width 101 height 127
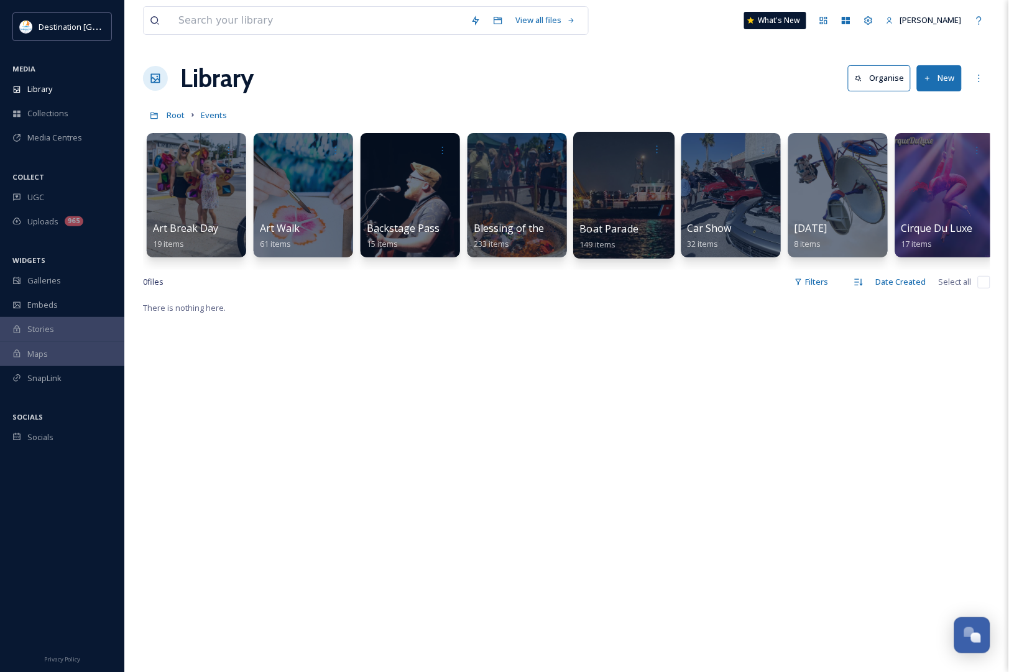
click at [617, 217] on div at bounding box center [623, 195] width 101 height 127
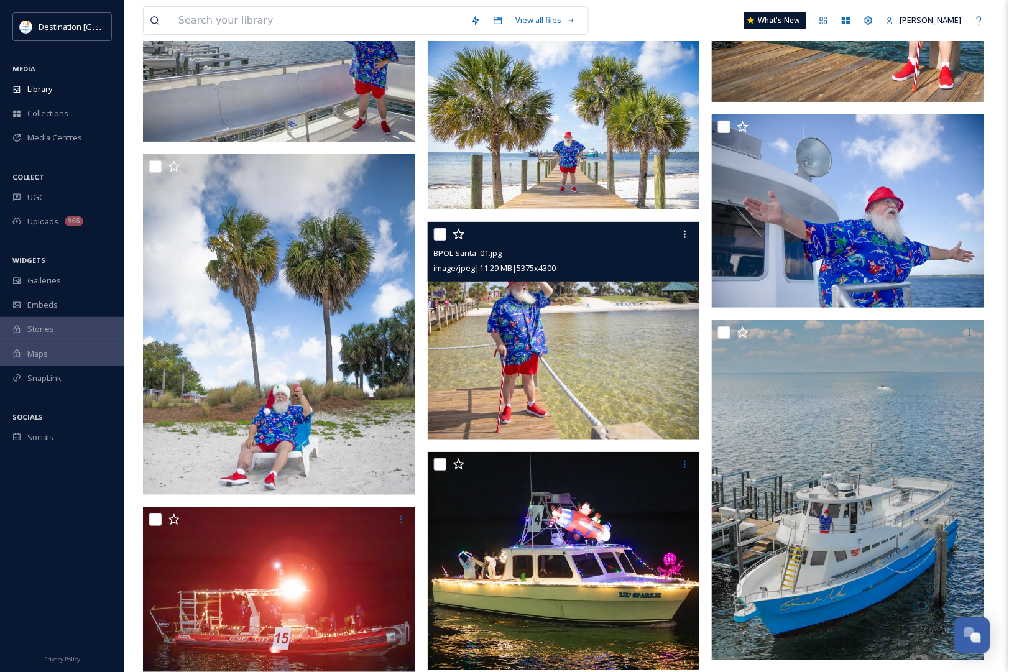
scroll to position [8156, 0]
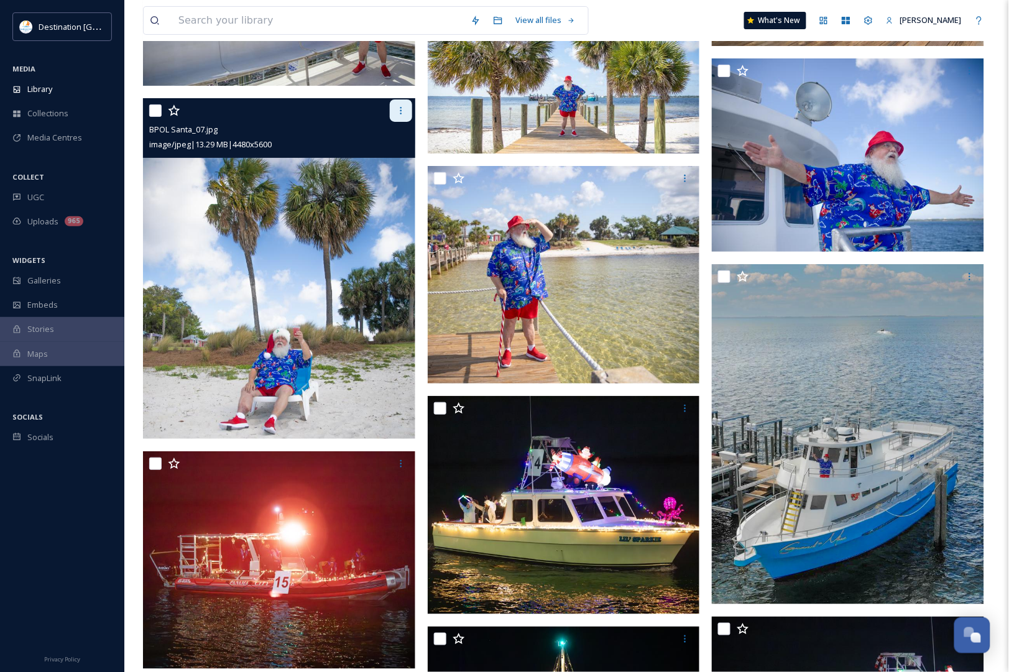
click at [400, 116] on icon at bounding box center [401, 111] width 10 height 10
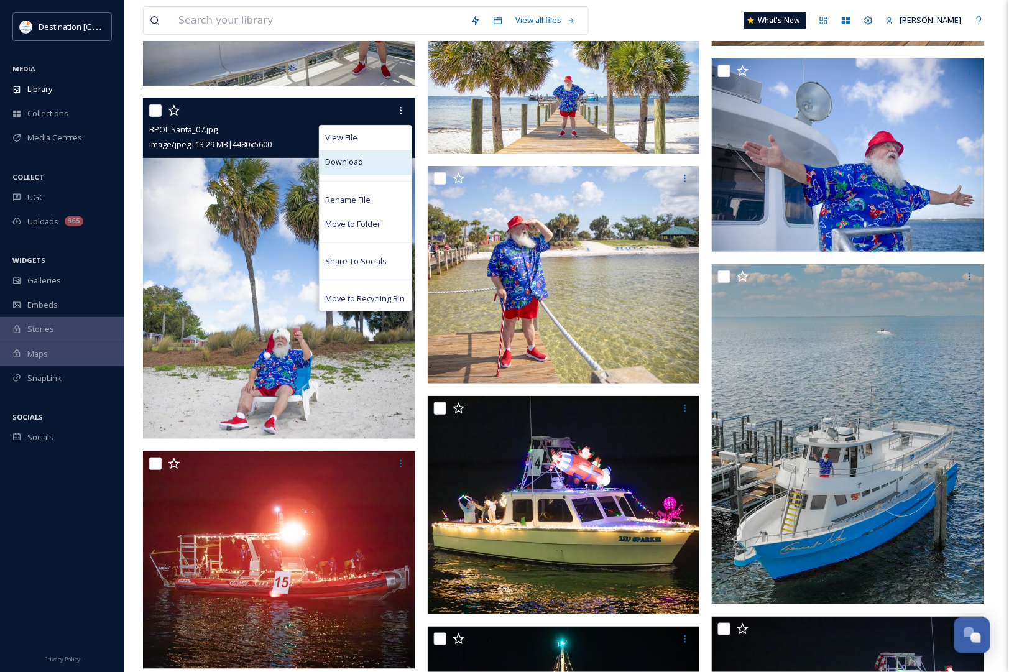
click at [364, 158] on div "Download" at bounding box center [365, 162] width 92 height 24
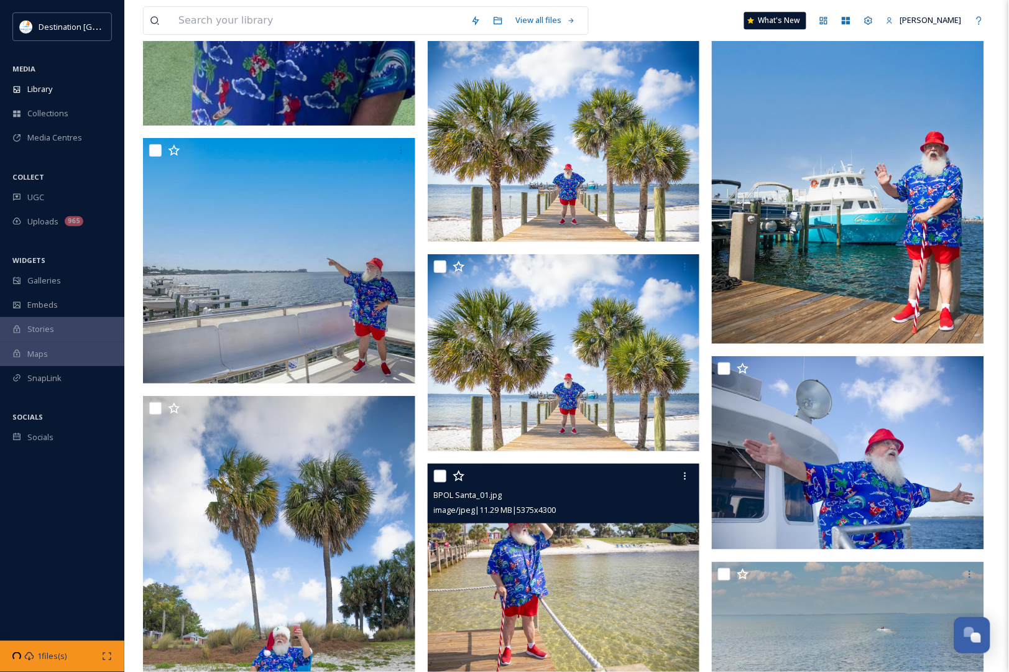
scroll to position [7845, 0]
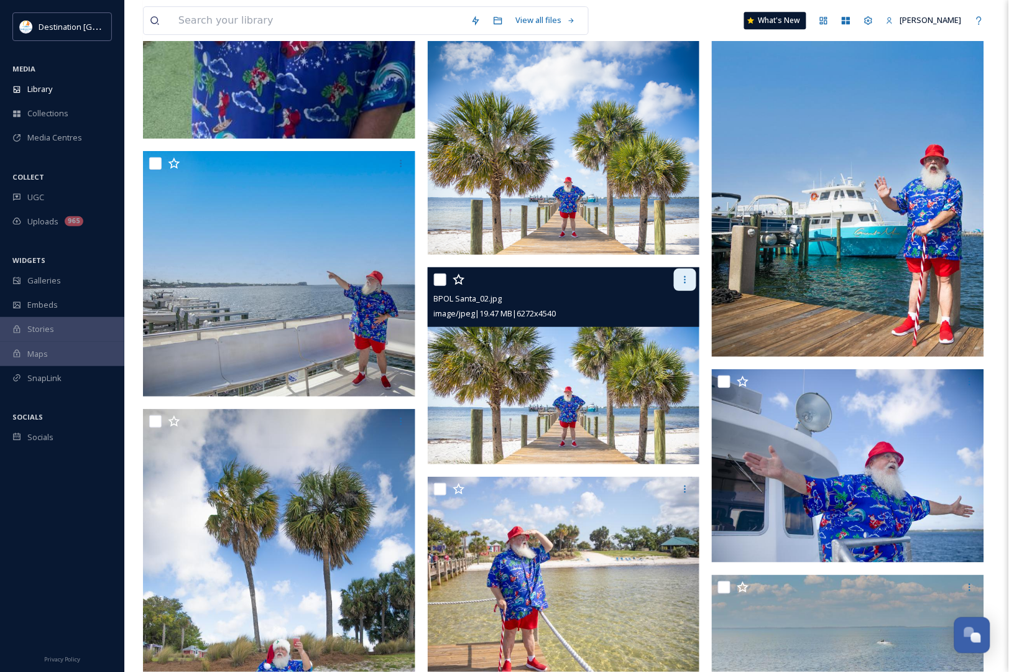
click at [684, 289] on div at bounding box center [685, 279] width 22 height 22
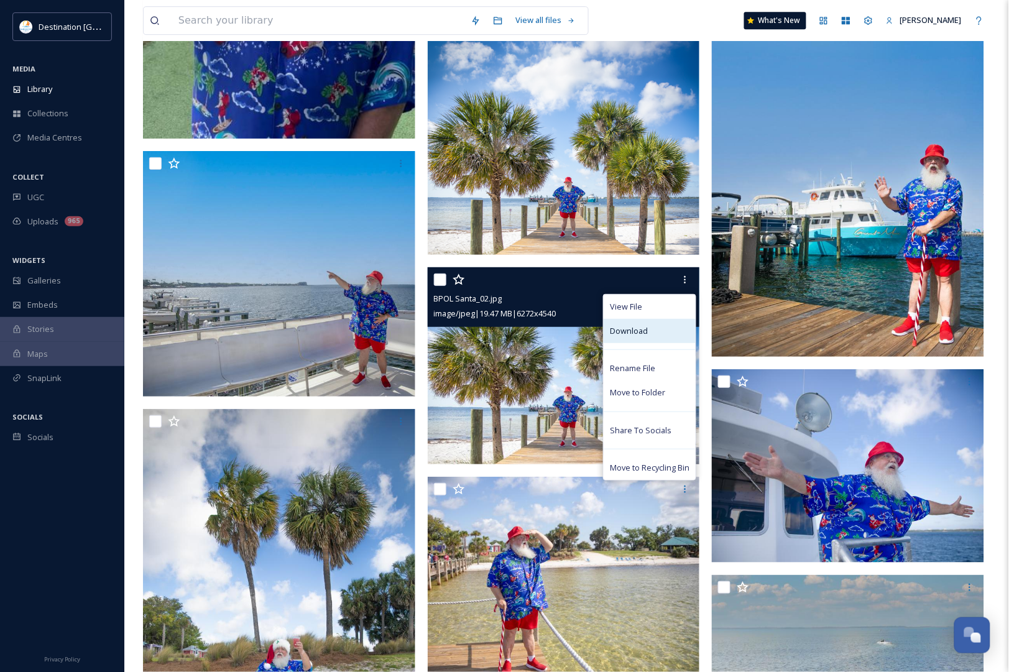
click at [653, 332] on div "Download" at bounding box center [649, 331] width 92 height 24
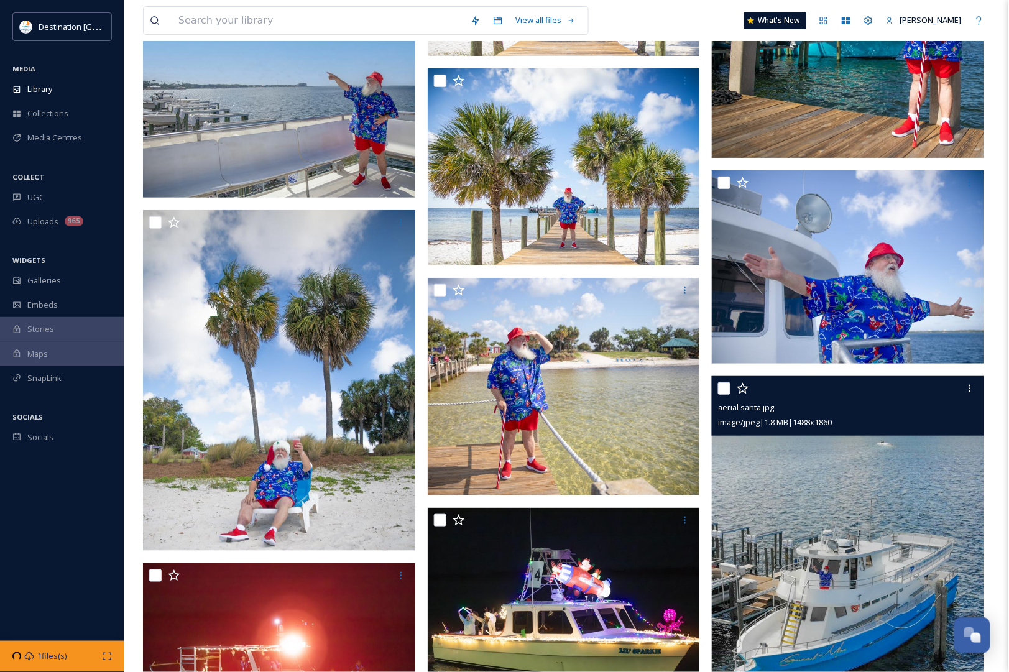
scroll to position [8000, 0]
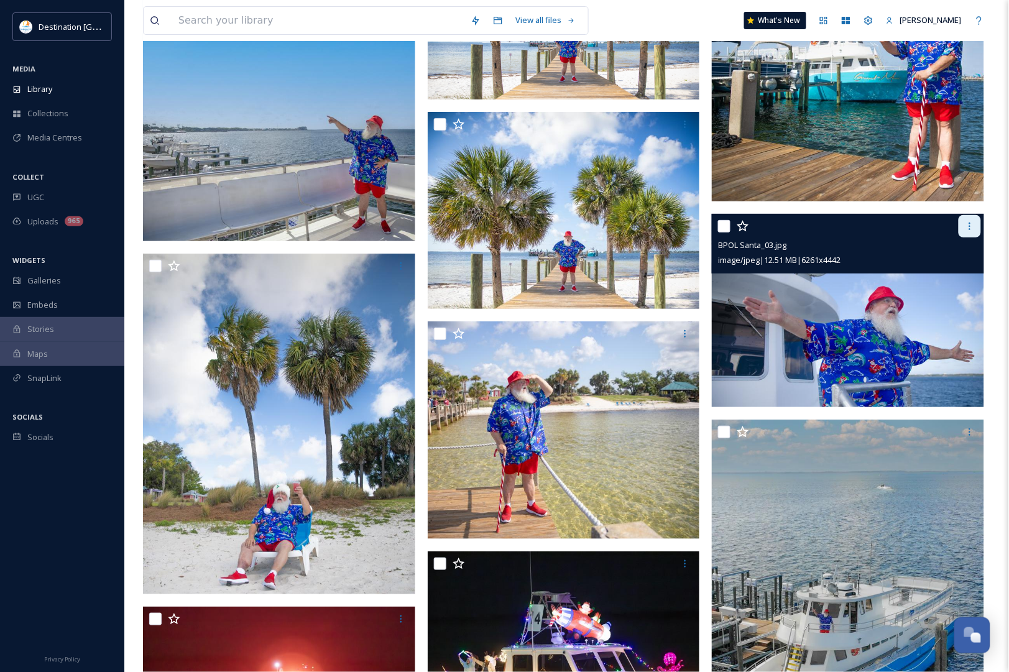
click at [971, 229] on icon at bounding box center [969, 226] width 10 height 10
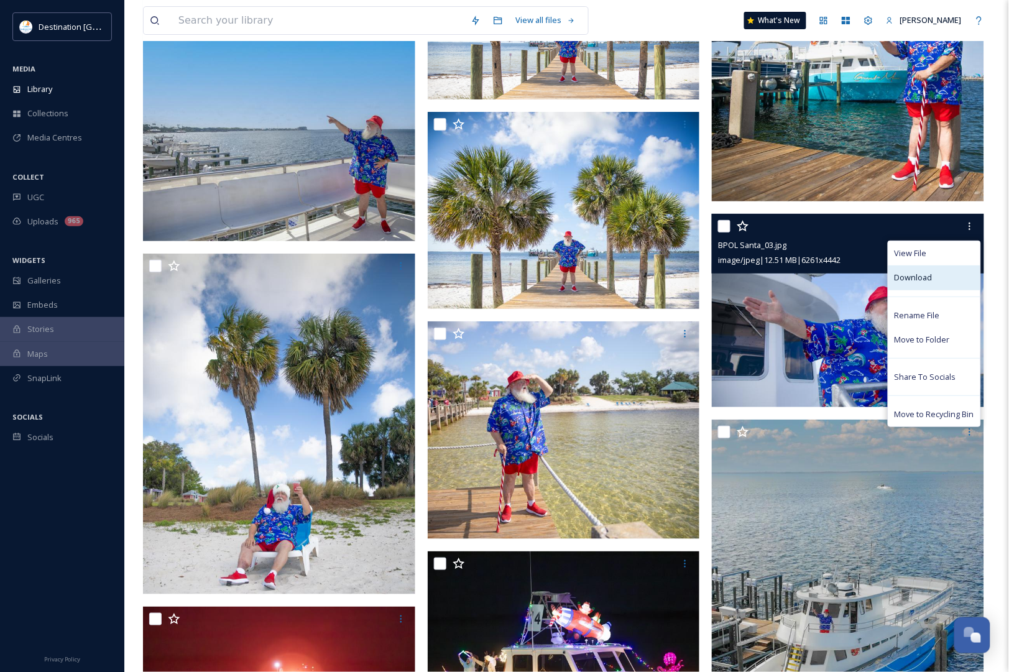
click at [936, 280] on div "Download" at bounding box center [934, 277] width 92 height 24
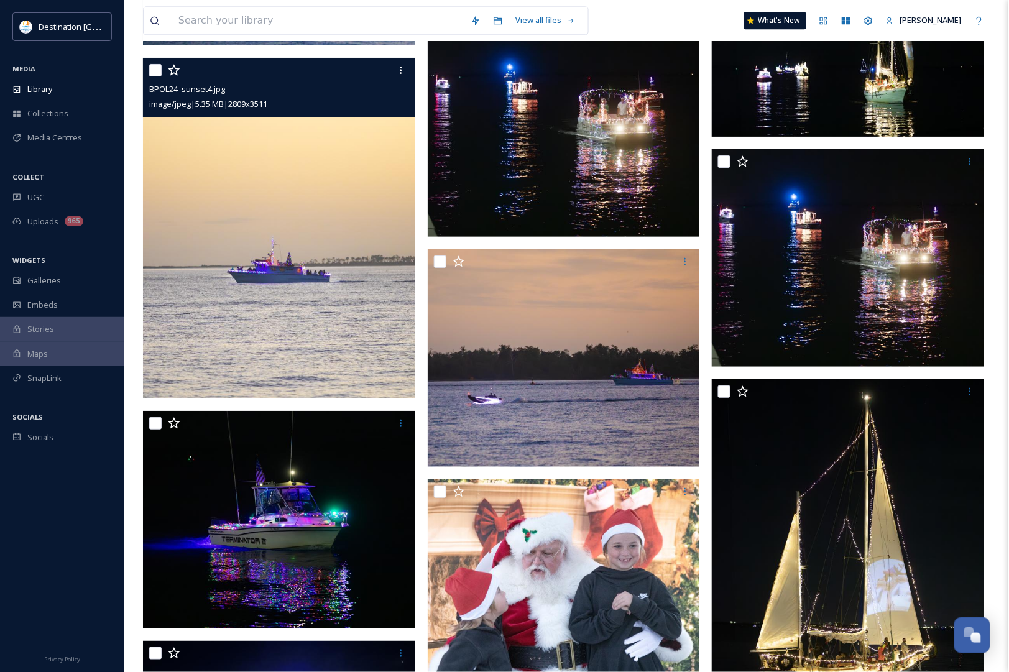
scroll to position [11496, 0]
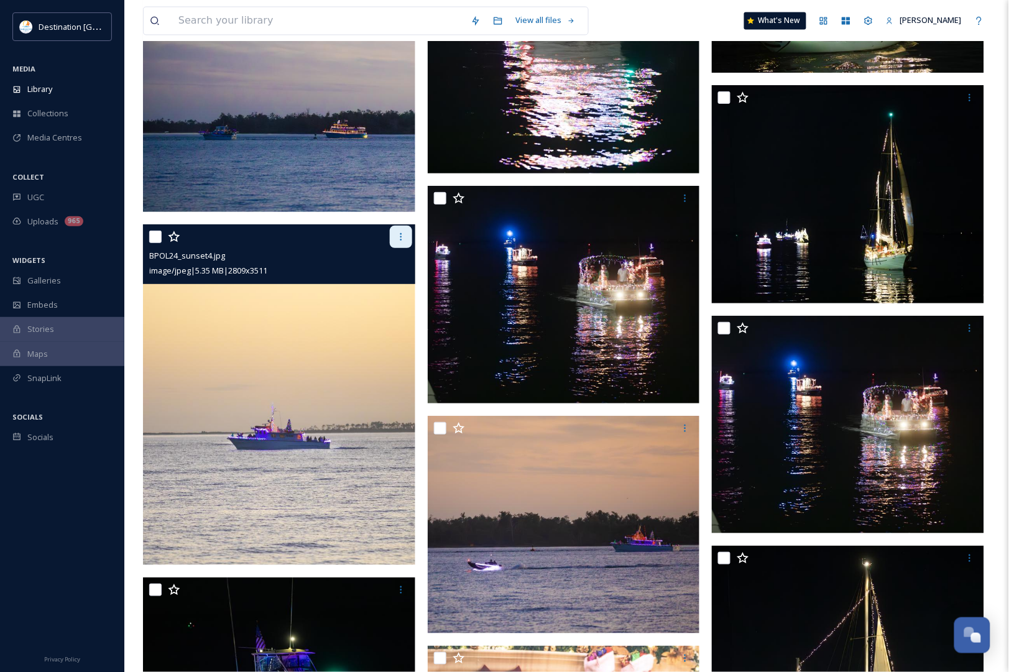
click at [398, 240] on icon at bounding box center [401, 237] width 10 height 10
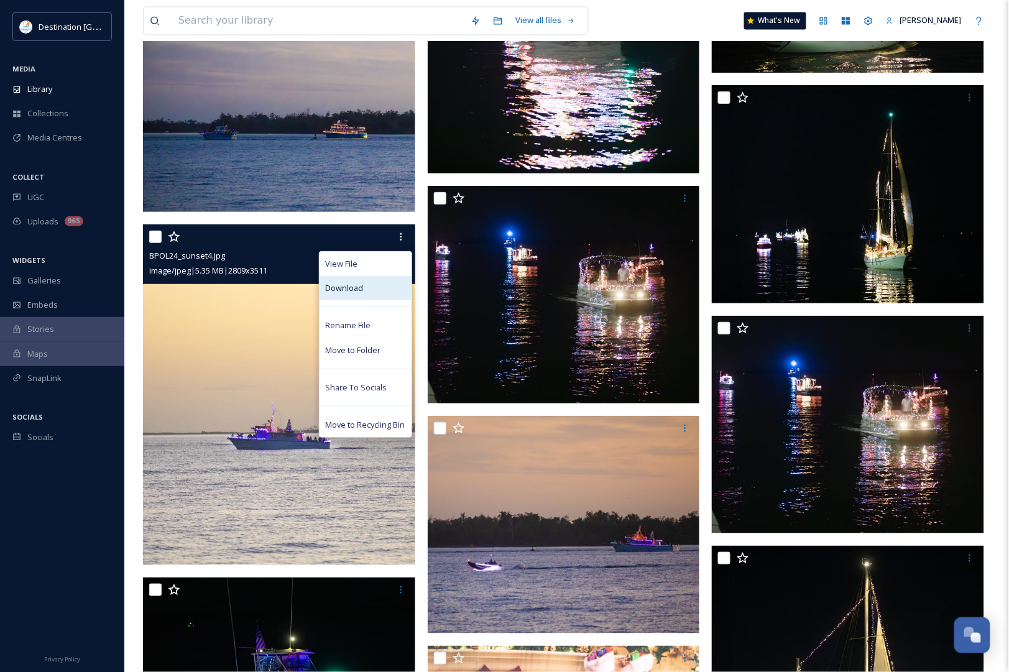
click at [377, 290] on div "Download" at bounding box center [365, 288] width 92 height 24
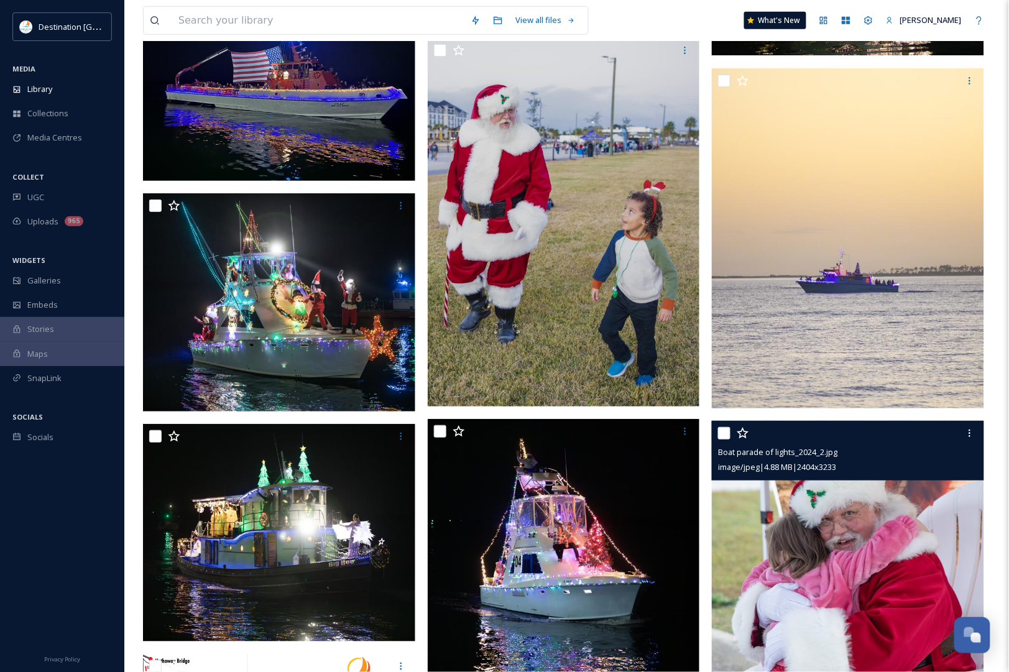
scroll to position [12505, 0]
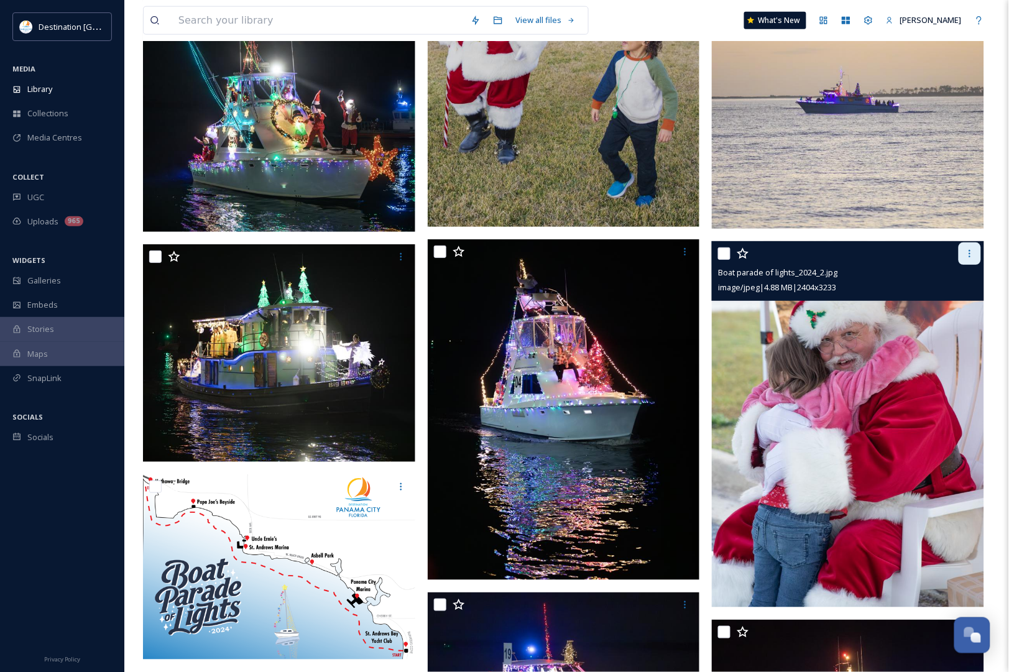
click at [976, 262] on div at bounding box center [969, 253] width 22 height 22
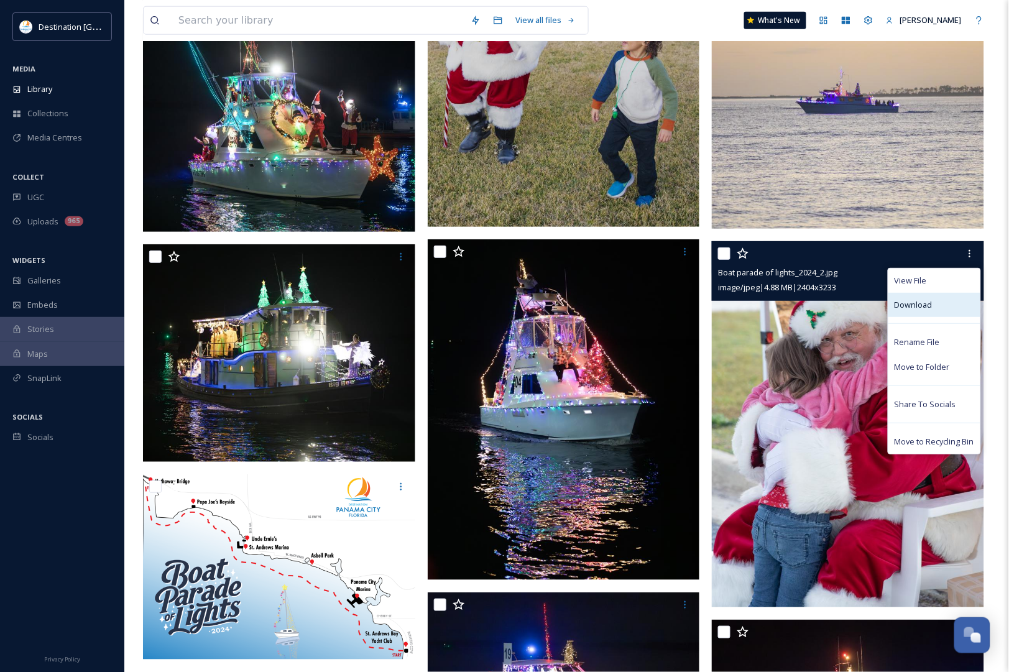
click at [956, 296] on div "Download" at bounding box center [934, 305] width 92 height 24
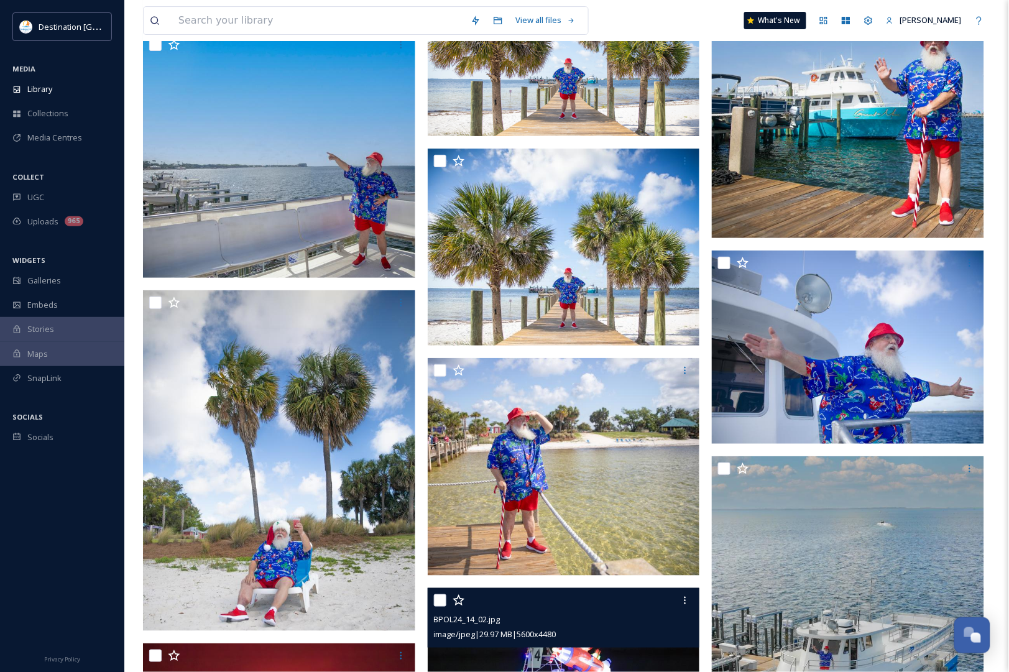
scroll to position [7923, 0]
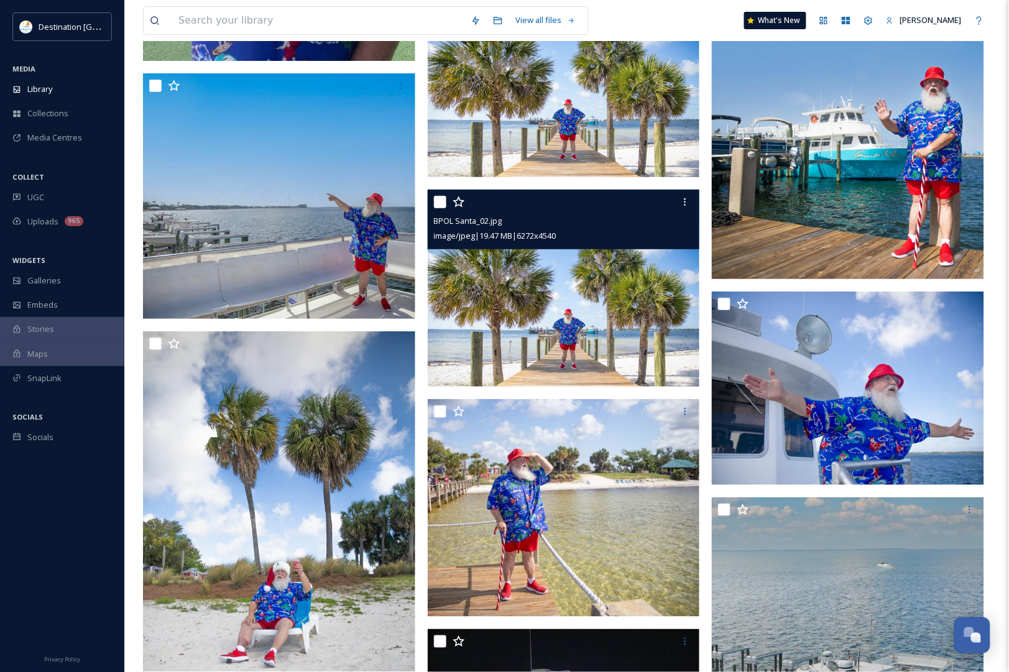
click at [608, 345] on img at bounding box center [564, 288] width 272 height 197
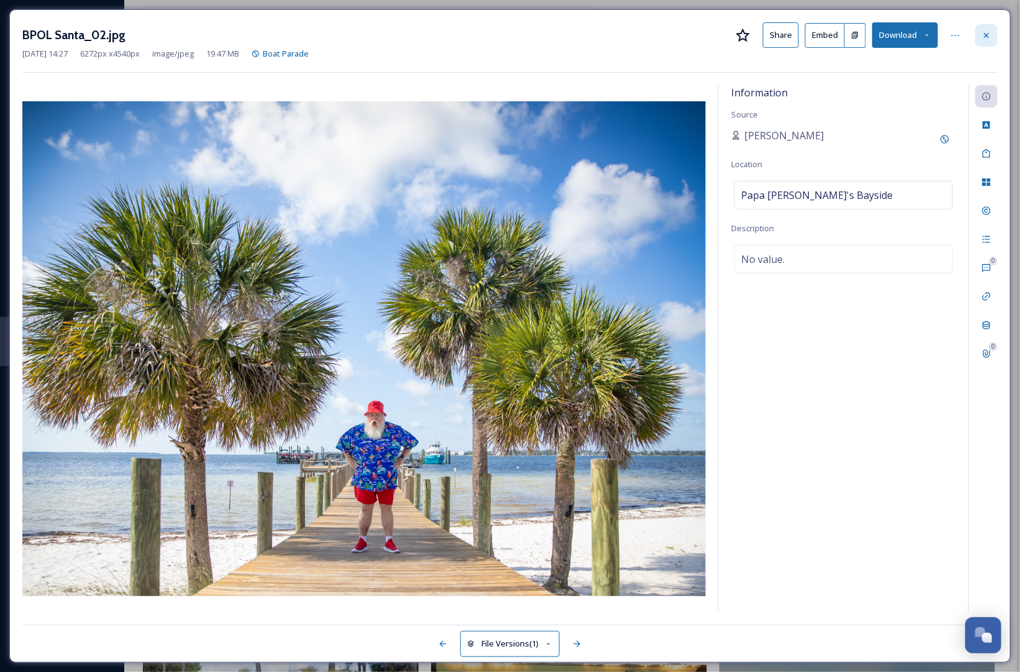
click at [986, 29] on div at bounding box center [987, 35] width 22 height 22
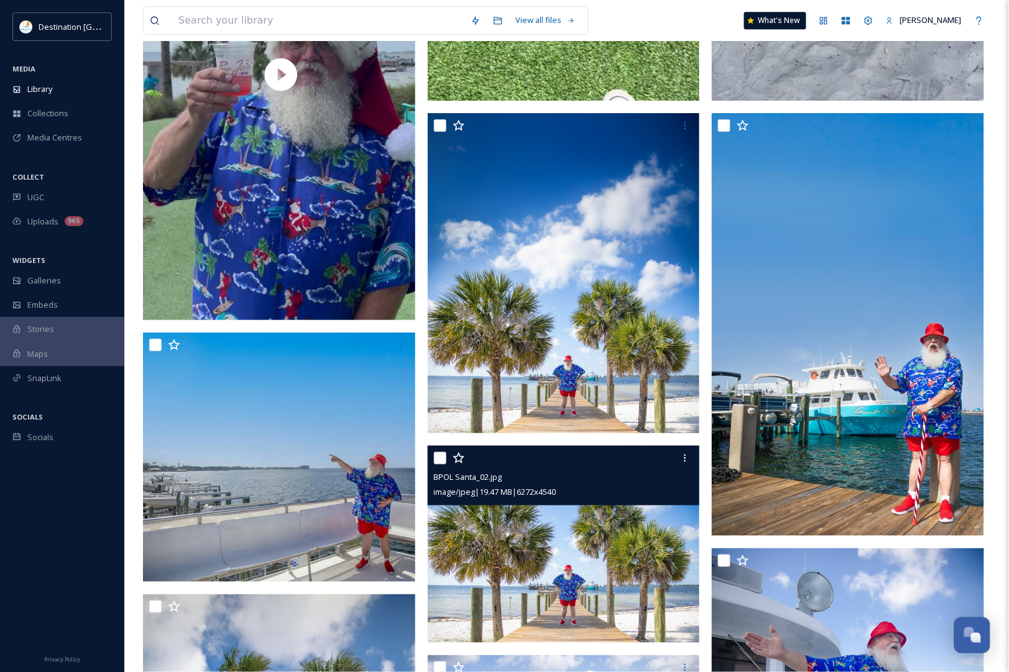
scroll to position [7767, 0]
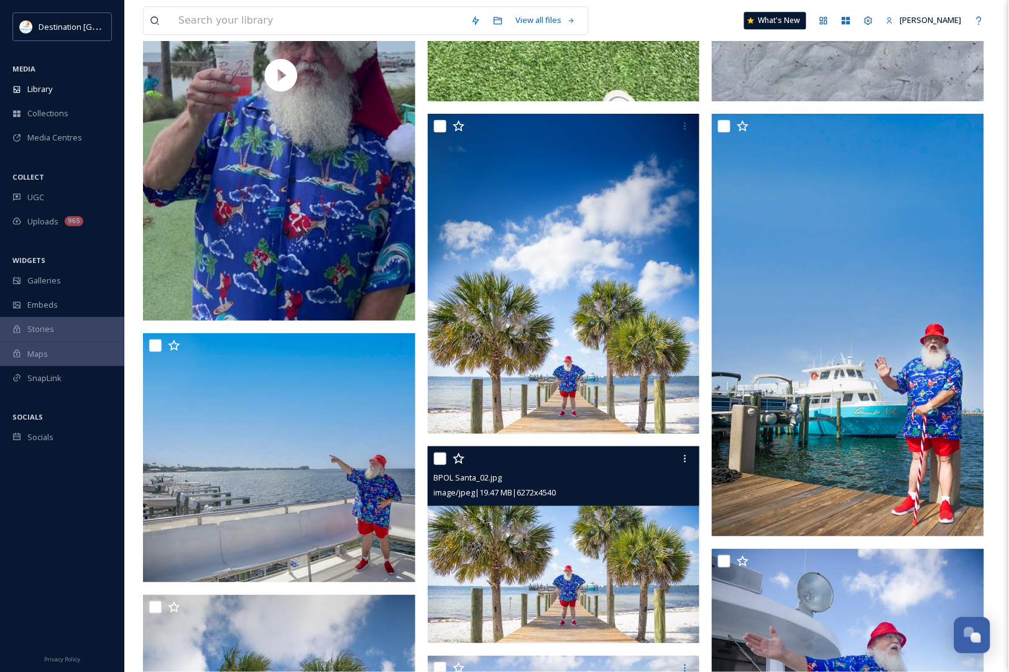
click at [592, 539] on img at bounding box center [564, 544] width 272 height 197
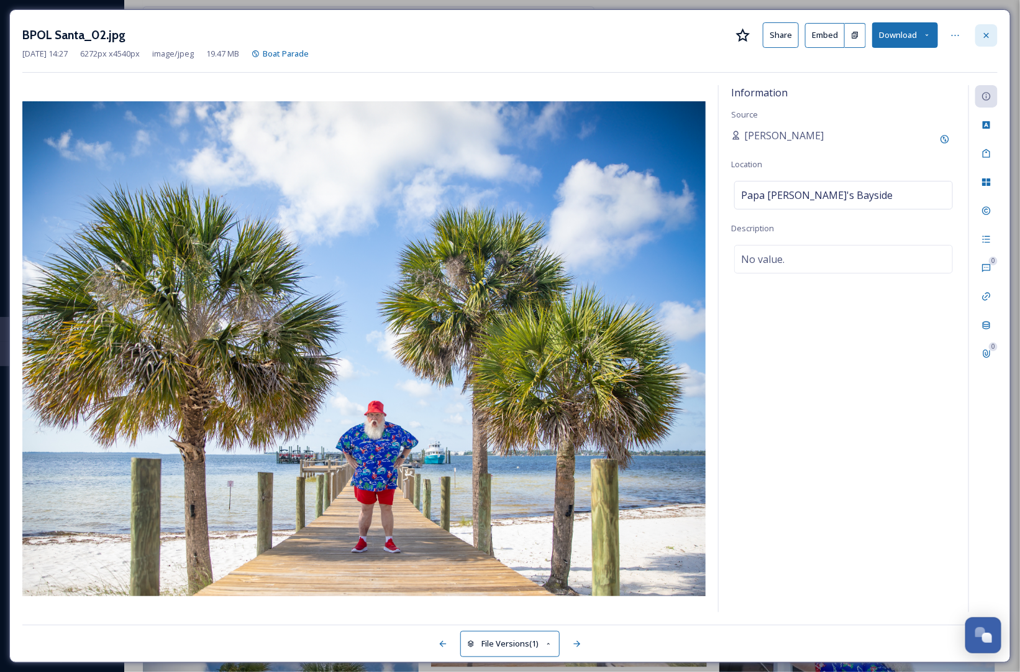
click at [990, 34] on icon at bounding box center [987, 35] width 10 height 10
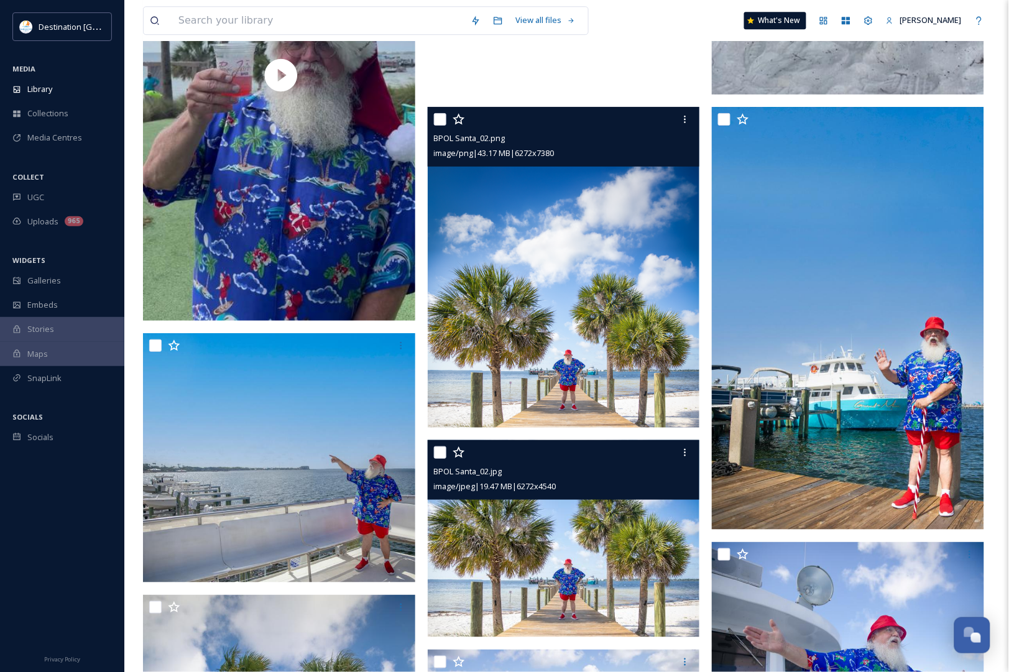
click at [590, 303] on img at bounding box center [564, 267] width 272 height 321
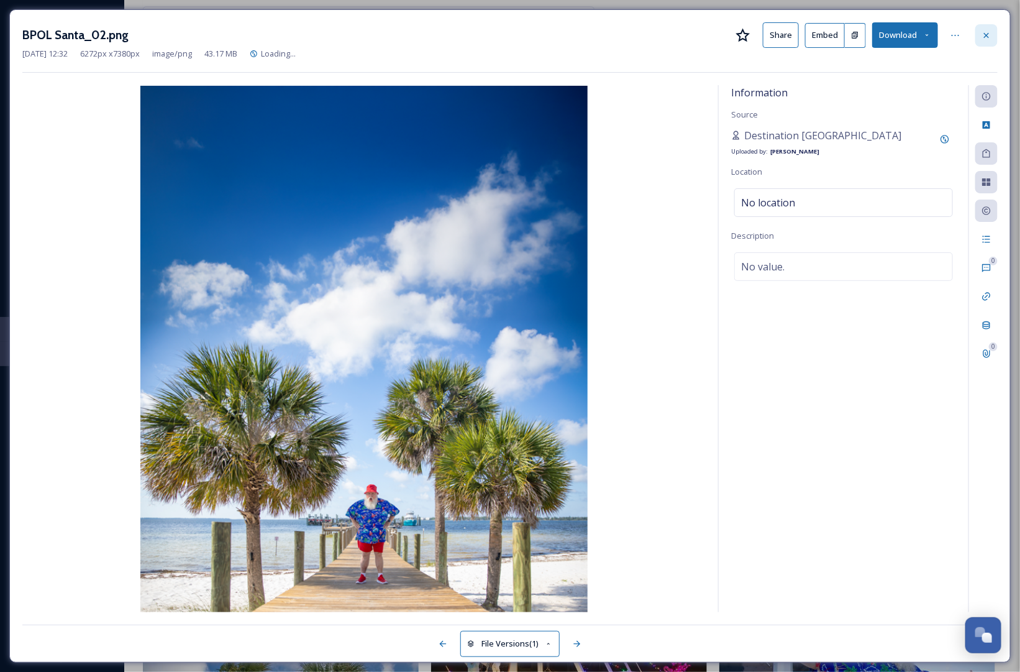
click at [992, 36] on div at bounding box center [987, 35] width 22 height 22
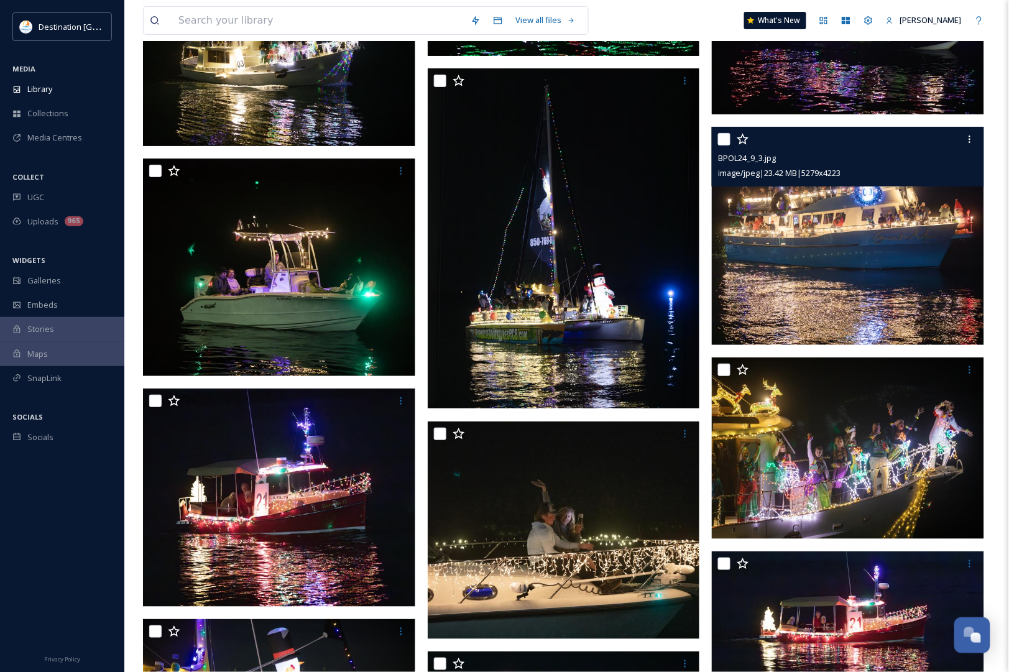
scroll to position [9554, 0]
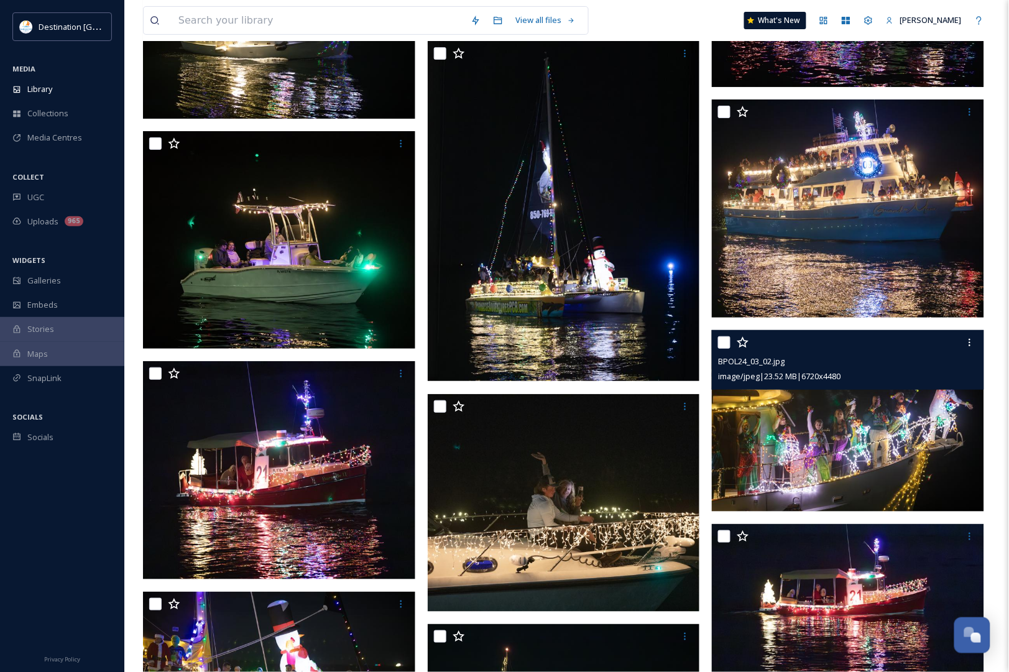
click at [897, 403] on img at bounding box center [847, 420] width 272 height 181
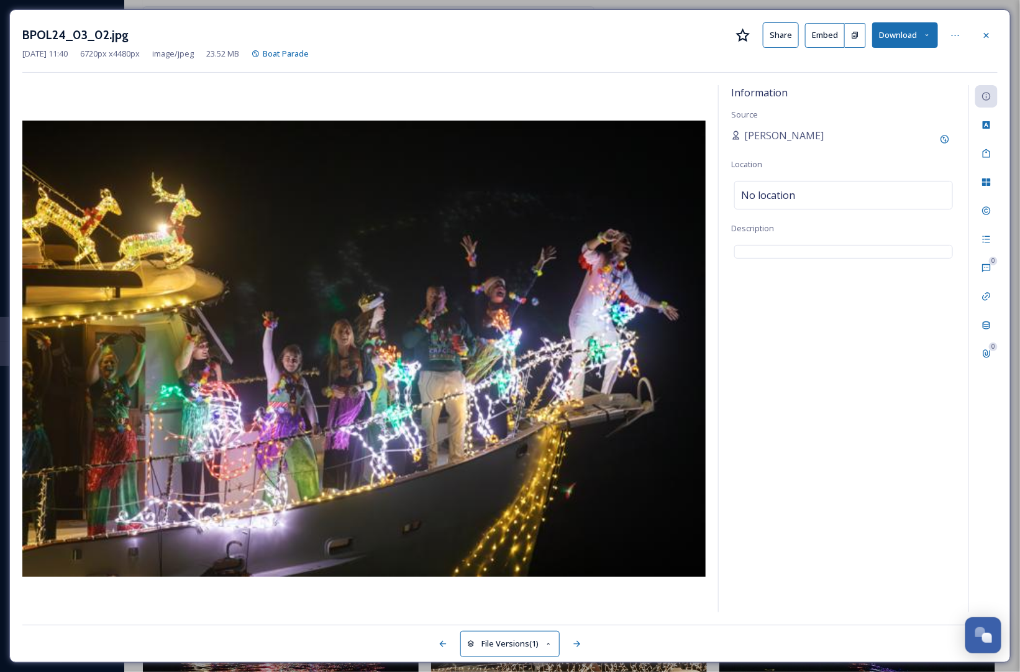
click at [999, 36] on div "BPOL24_03_02.jpg Share Embed Download Jan 08 2025 11:40 6720 px x 4480 px image…" at bounding box center [510, 335] width 1002 height 653
click at [989, 33] on icon at bounding box center [987, 35] width 10 height 10
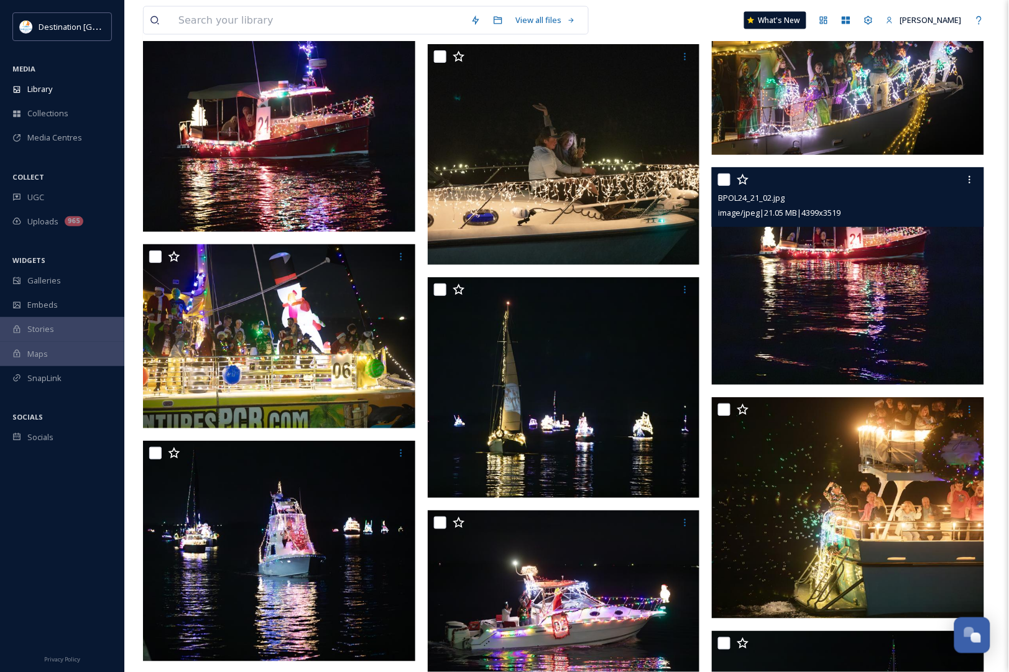
scroll to position [10097, 0]
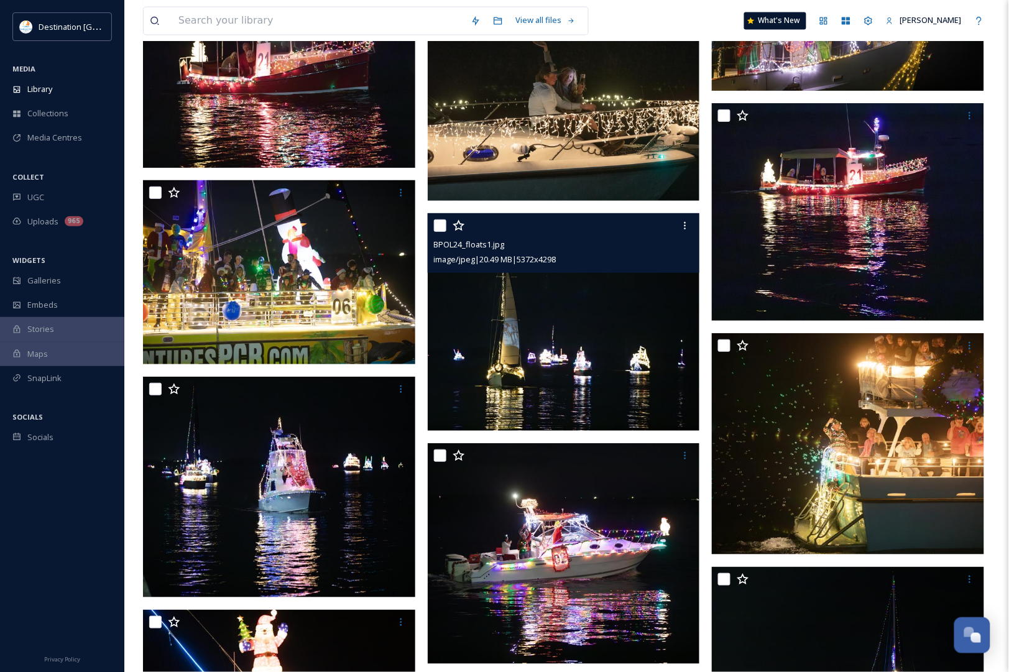
click at [632, 272] on div "BPOL24_floats1.jpg image/jpeg | 20.49 MB | 5372 x 4298" at bounding box center [564, 243] width 272 height 60
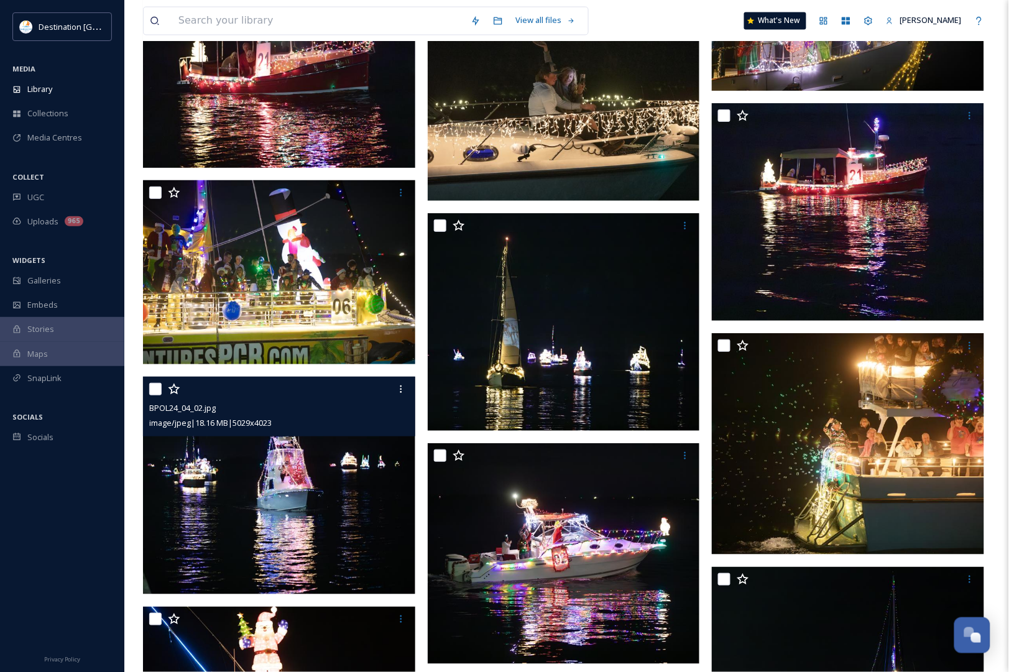
click at [328, 485] on img at bounding box center [279, 485] width 272 height 217
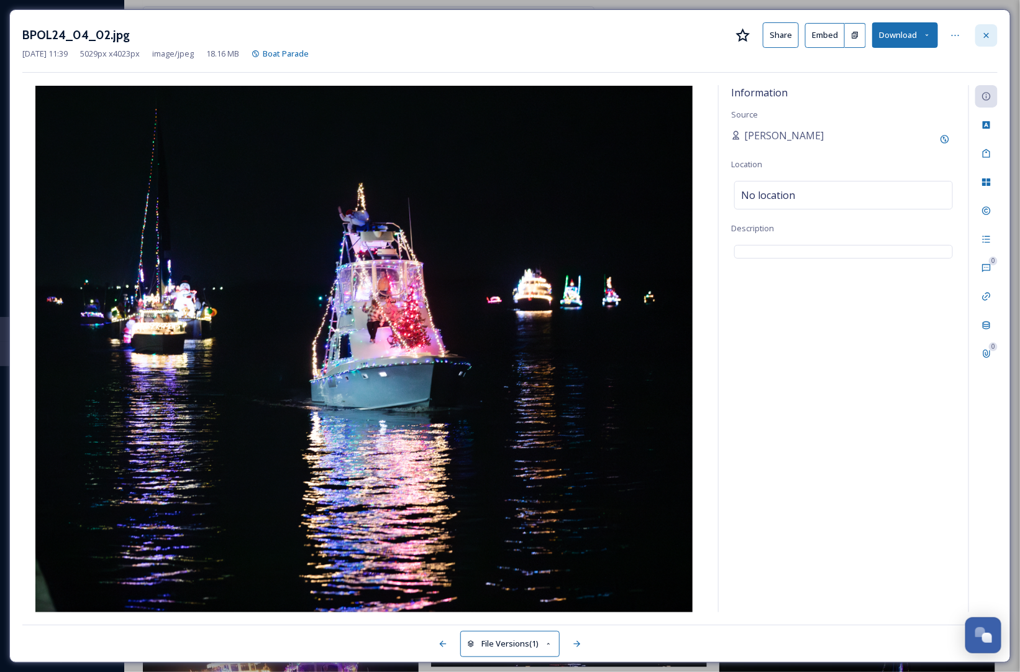
click at [993, 29] on div at bounding box center [987, 35] width 22 height 22
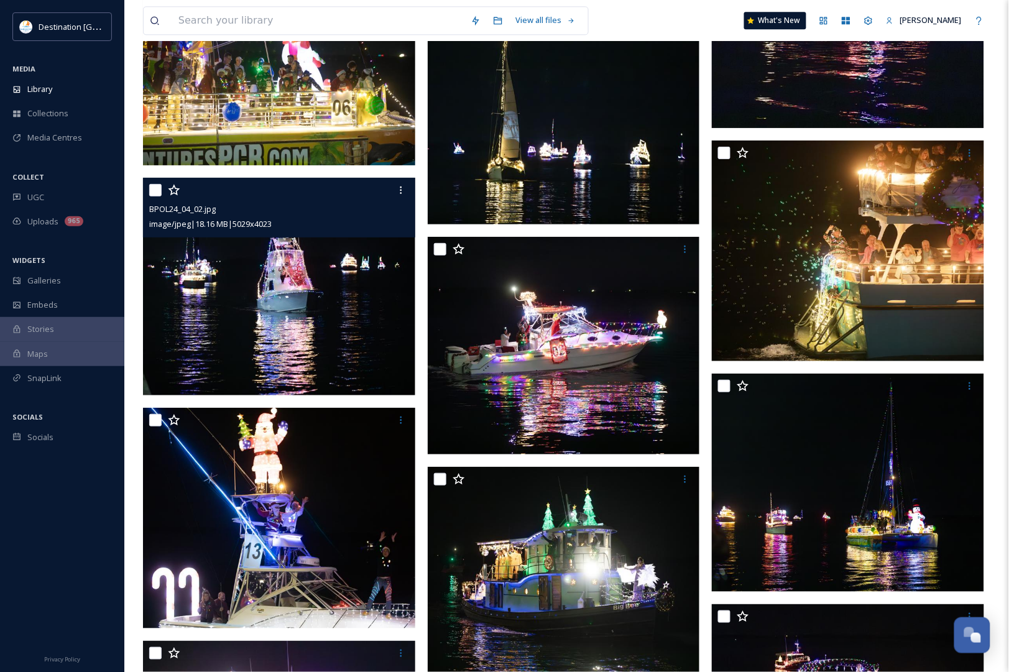
scroll to position [10253, 0]
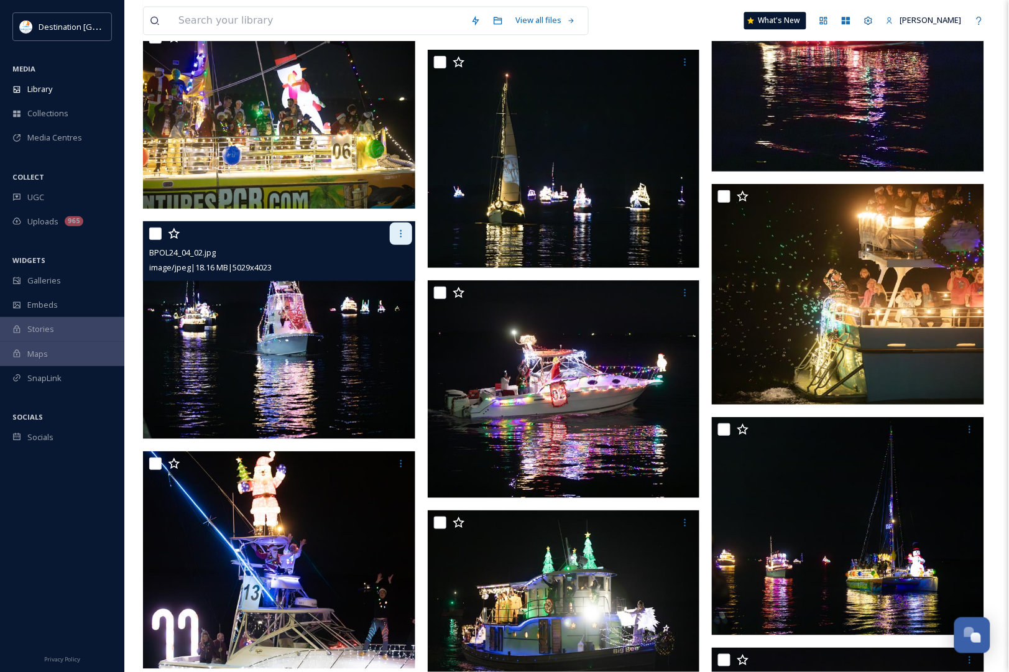
click at [401, 232] on icon at bounding box center [401, 234] width 10 height 10
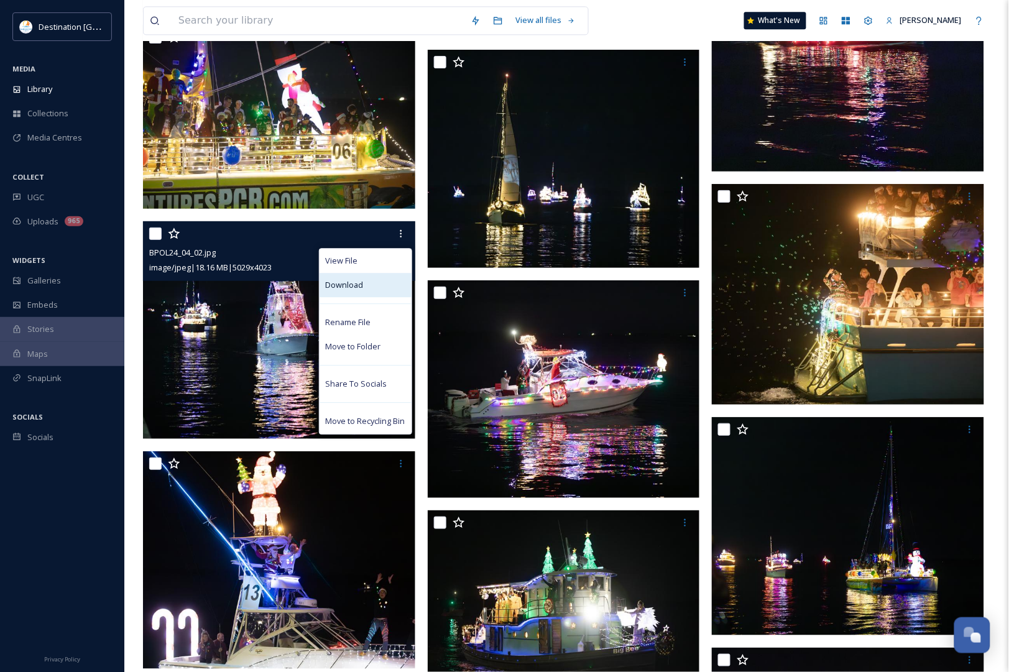
click at [387, 286] on div "Download" at bounding box center [365, 285] width 92 height 24
